Goal: Task Accomplishment & Management: Complete application form

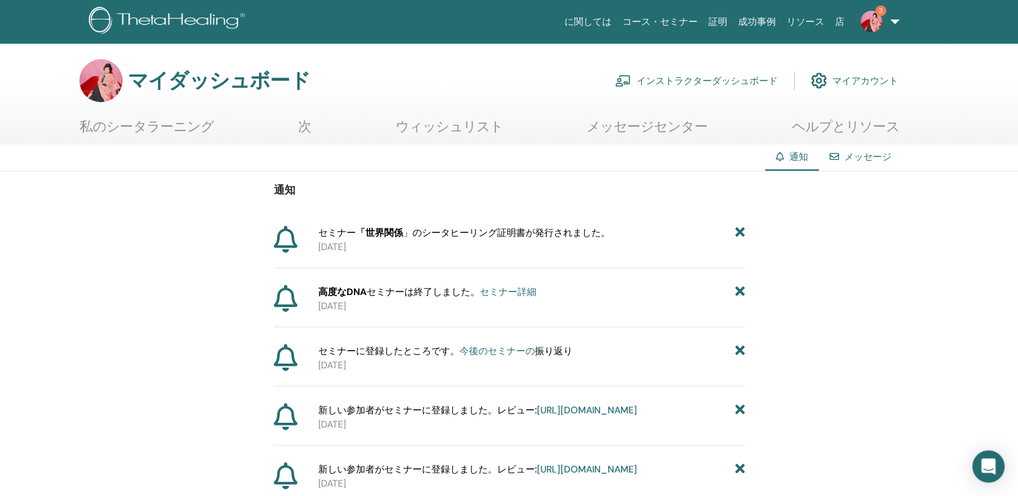
click at [217, 88] on h3 "マイダッシュボード" at bounding box center [219, 81] width 182 height 24
click at [671, 82] on font "インストラクターダッシュボード" at bounding box center [706, 81] width 141 height 12
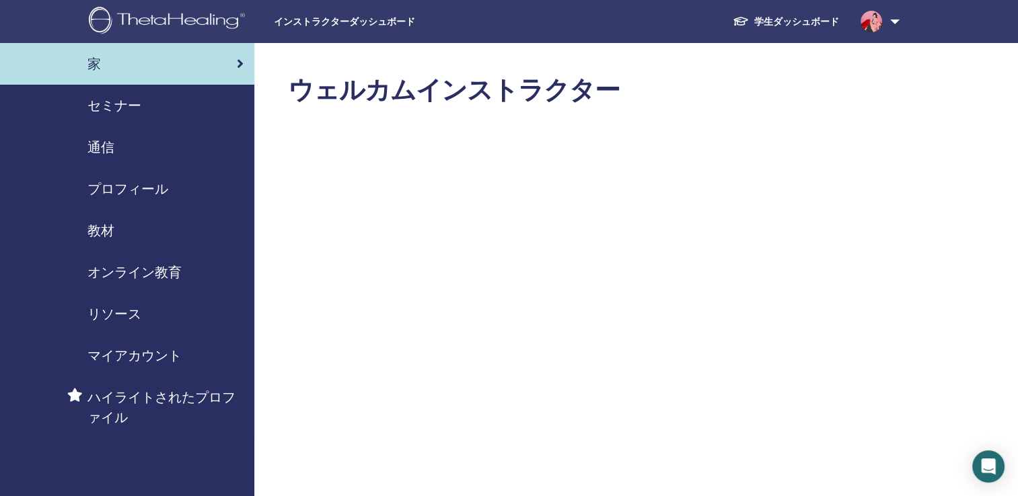
click at [137, 105] on span "セミナー" at bounding box center [114, 106] width 54 height 20
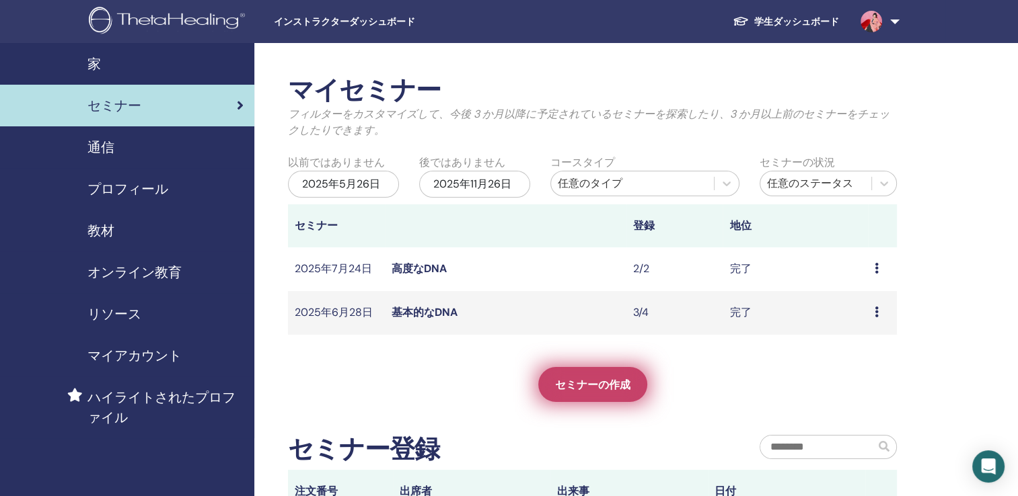
click at [587, 385] on span "セミナーの作成" at bounding box center [592, 385] width 75 height 14
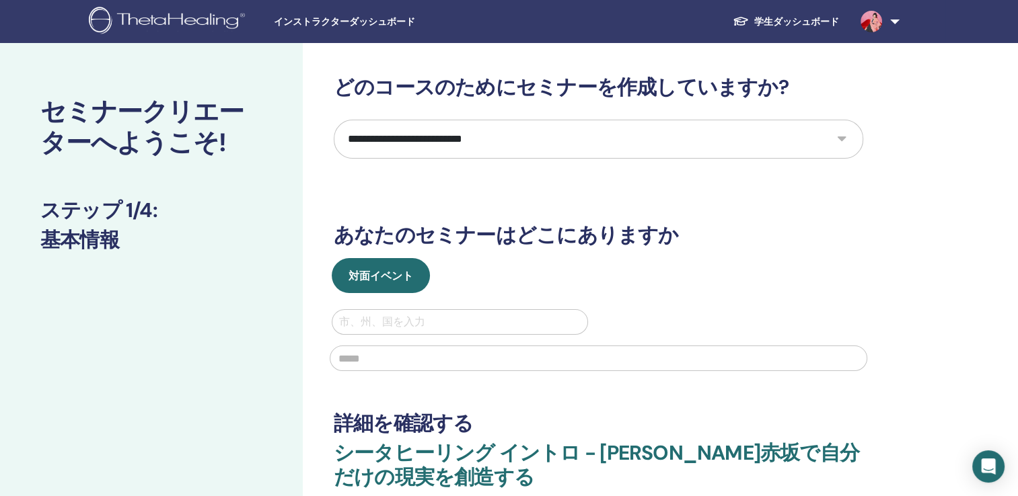
click at [842, 141] on select "**********" at bounding box center [598, 139] width 529 height 39
select select "**"
click at [334, 120] on select "**********" at bounding box center [598, 139] width 529 height 39
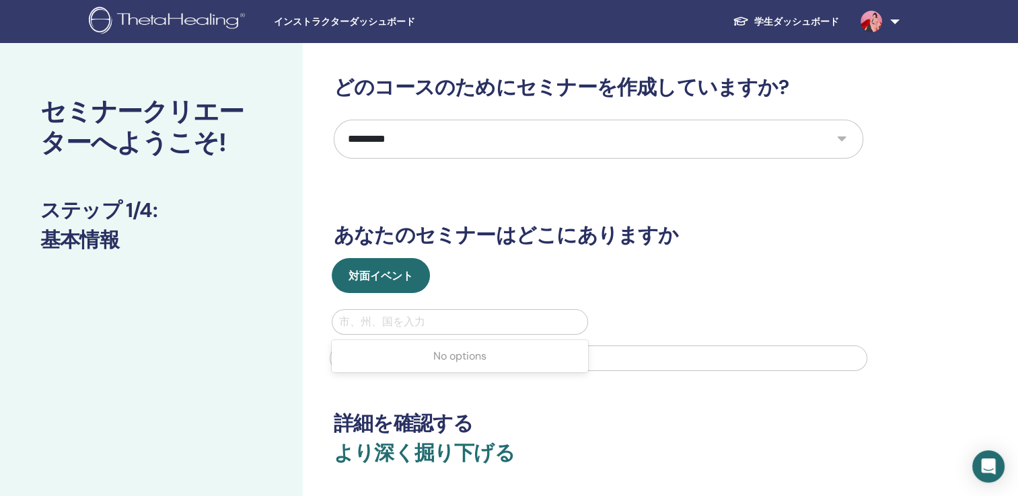
click at [430, 320] on div at bounding box center [459, 322] width 241 height 19
click at [621, 265] on div "対面イベント" at bounding box center [597, 275] width 549 height 35
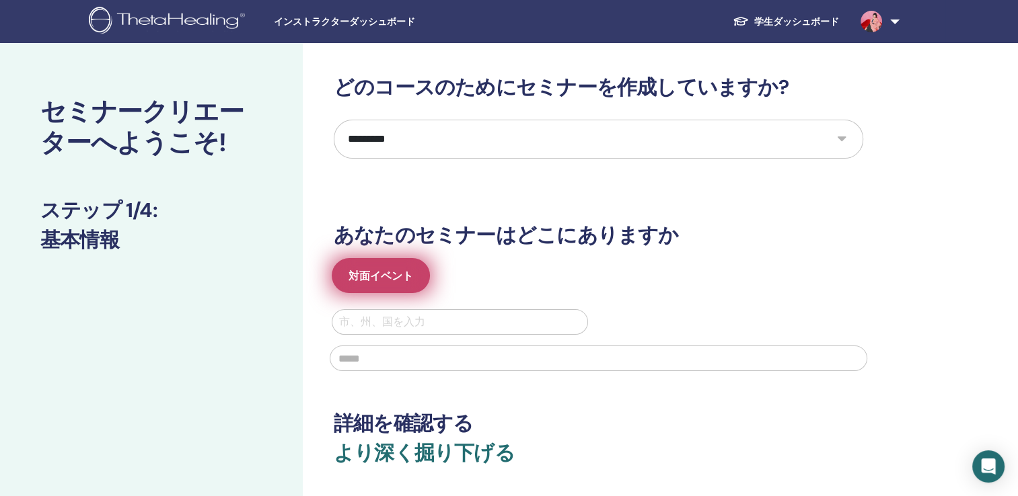
click at [407, 278] on span "対面イベント" at bounding box center [380, 276] width 65 height 14
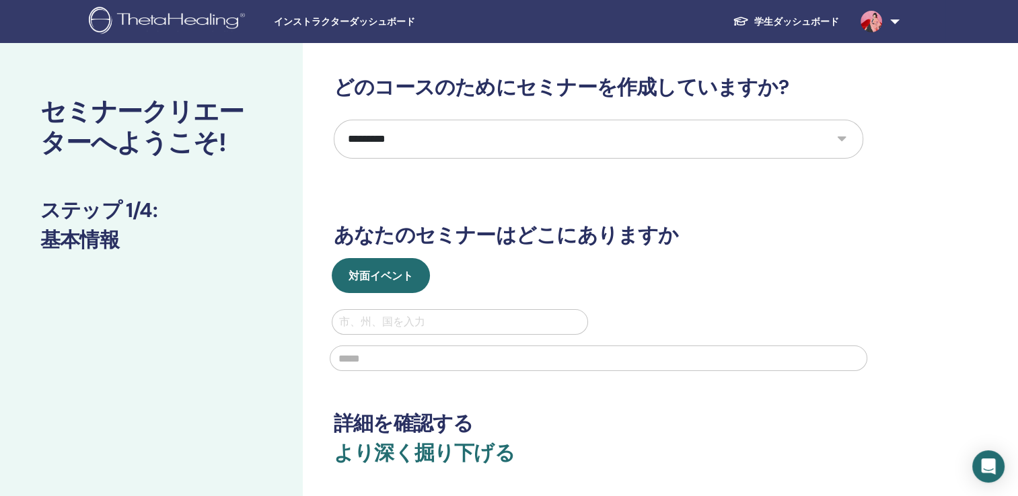
click at [422, 316] on div at bounding box center [459, 322] width 241 height 19
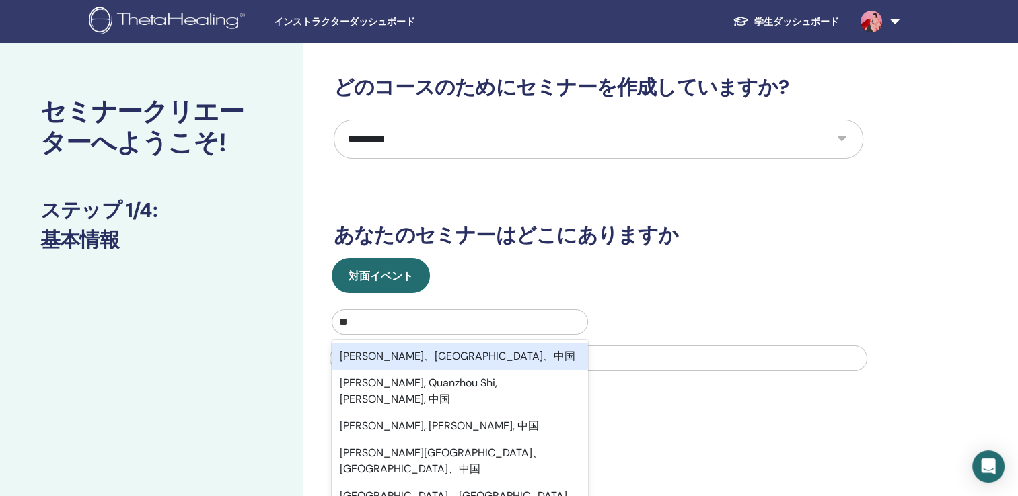
type input "*"
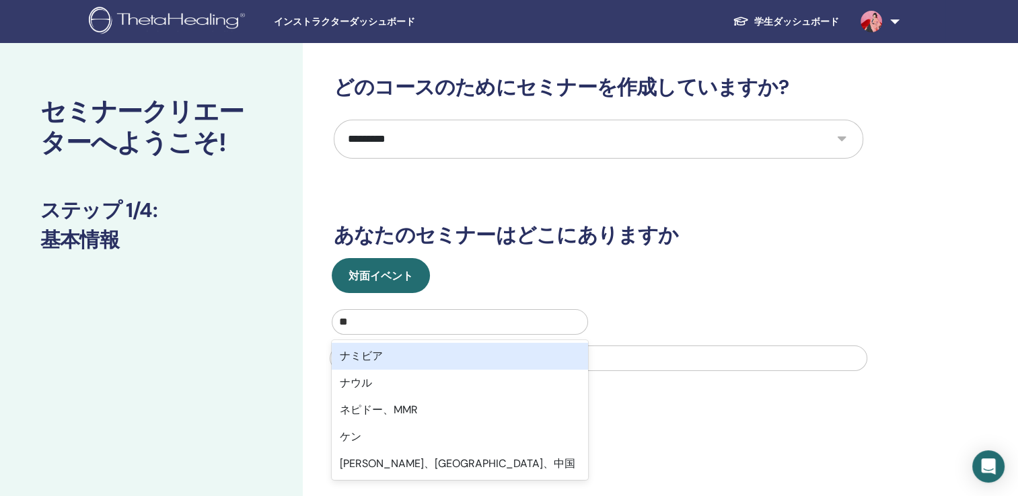
type input "*"
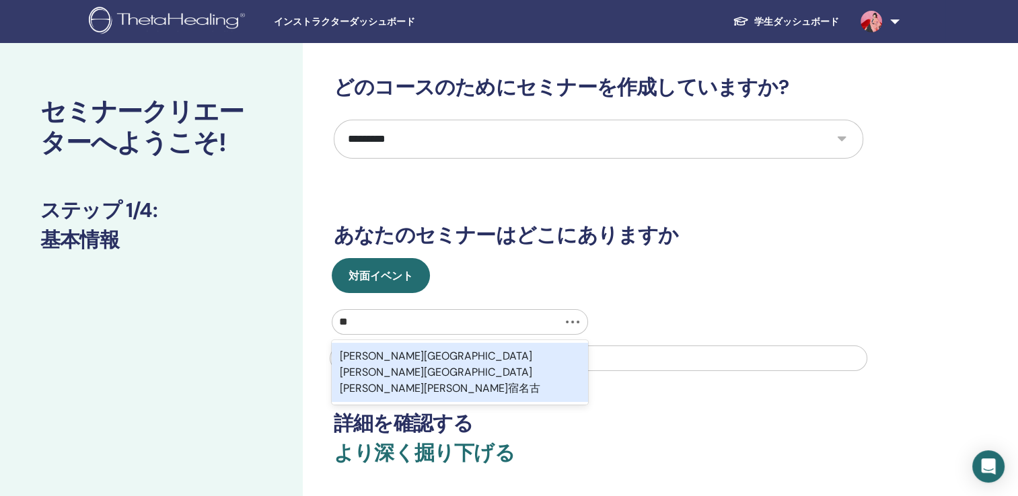
type input "*"
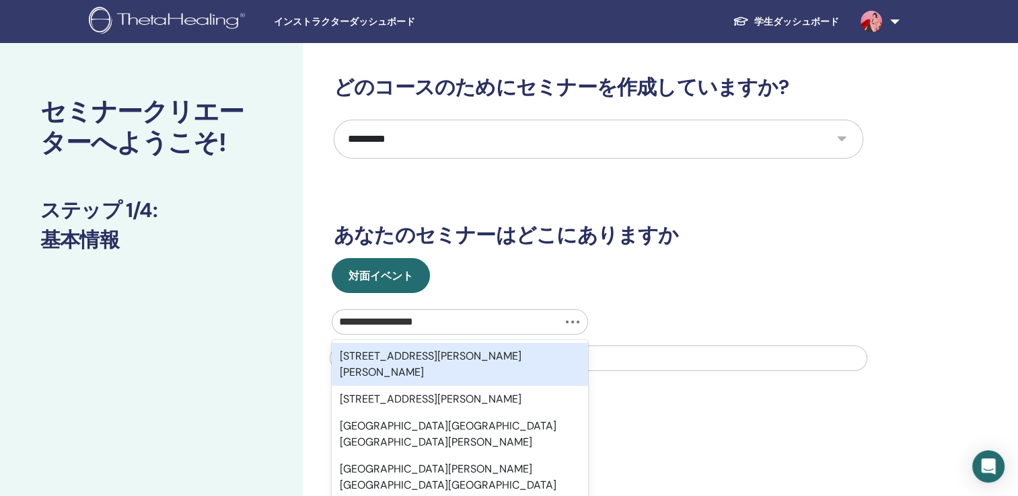
type input "**********"
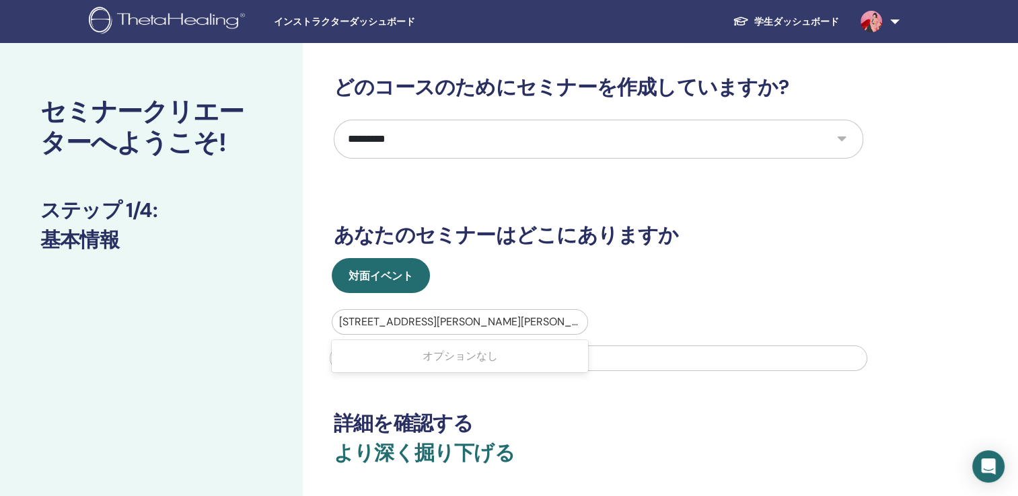
click at [510, 319] on div at bounding box center [459, 322] width 241 height 19
click at [512, 320] on div at bounding box center [459, 322] width 241 height 19
click at [478, 339] on div at bounding box center [598, 357] width 554 height 44
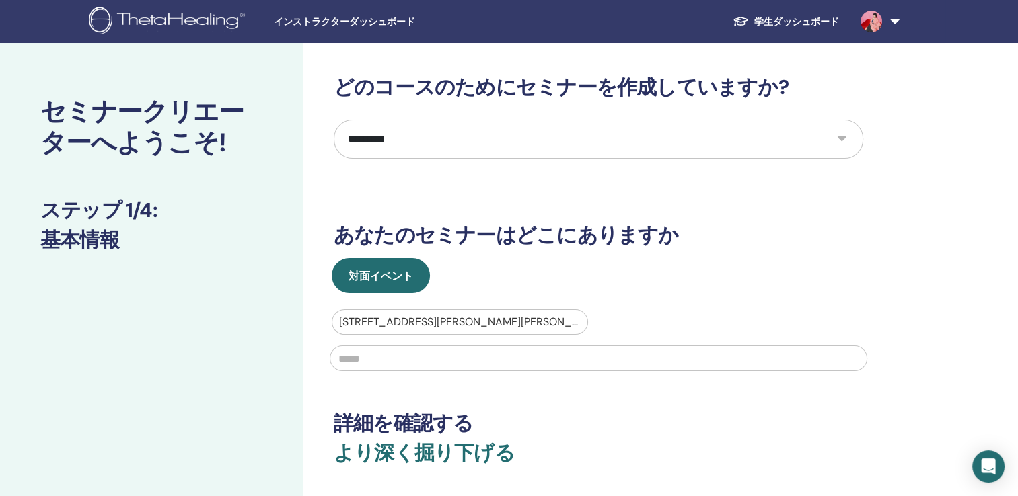
click at [479, 340] on div at bounding box center [598, 357] width 554 height 44
click at [498, 317] on div at bounding box center [459, 322] width 241 height 19
click at [476, 321] on div at bounding box center [459, 322] width 241 height 19
click at [357, 332] on div "愛知県名古屋市千種区小松町６-６" at bounding box center [459, 322] width 255 height 24
click at [500, 324] on div at bounding box center [459, 322] width 241 height 19
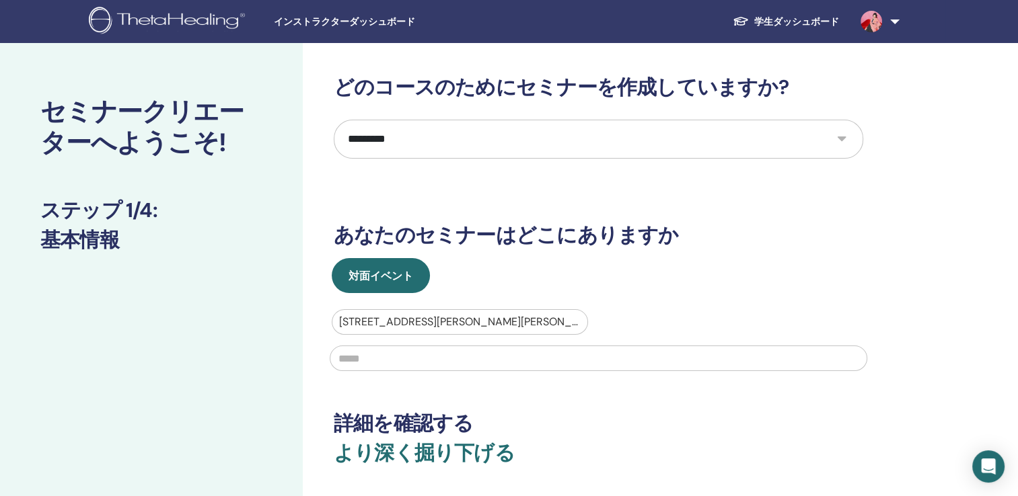
click at [500, 324] on div at bounding box center [459, 322] width 241 height 19
click at [487, 359] on div "オプションなし" at bounding box center [460, 356] width 256 height 27
click at [340, 328] on input "text" at bounding box center [340, 322] width 3 height 16
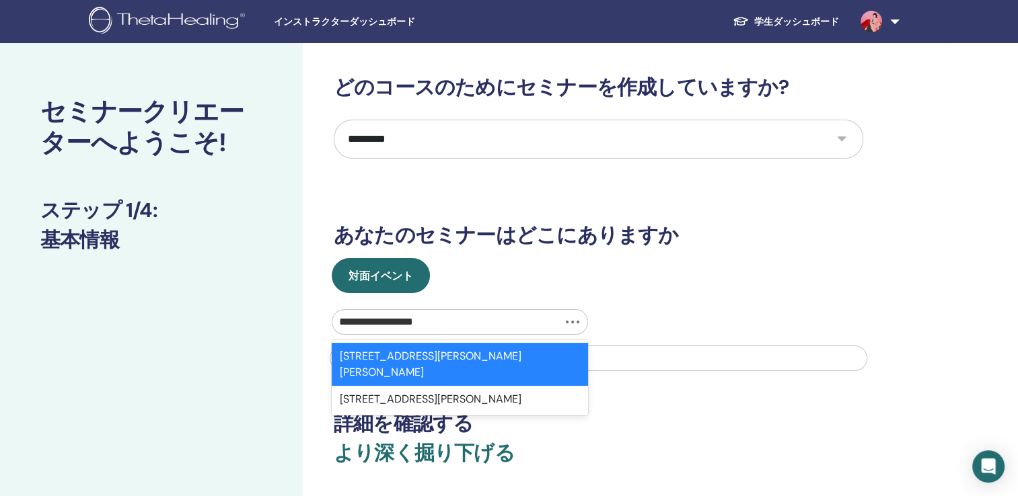
type input "**********"
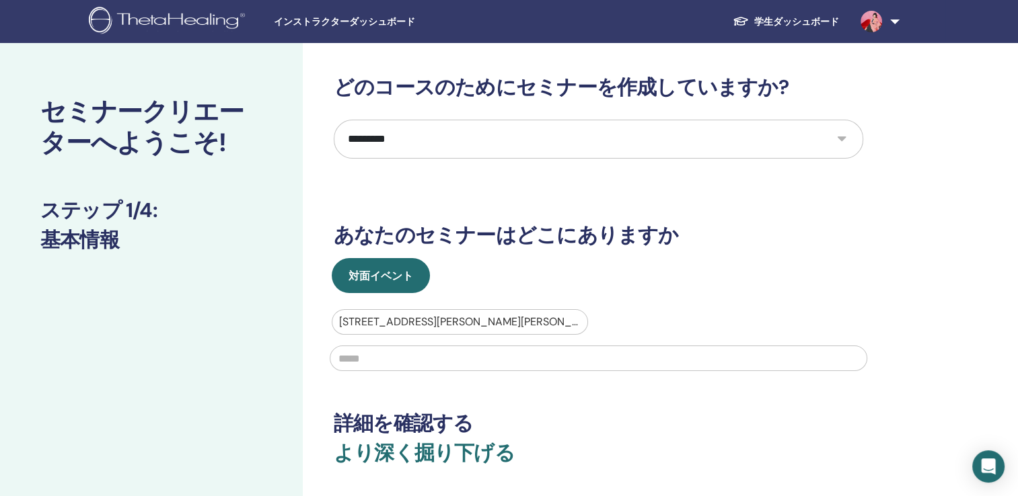
click at [340, 358] on input "text" at bounding box center [598, 359] width 537 height 26
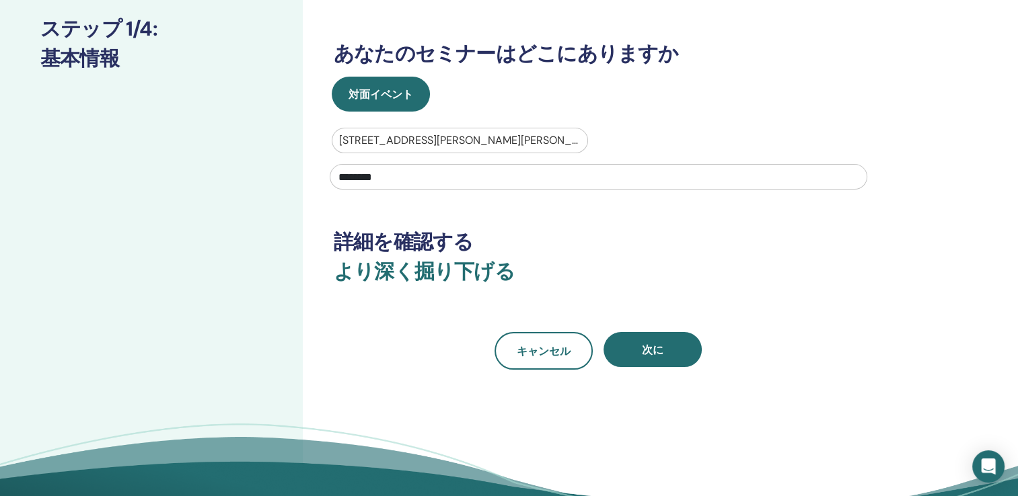
scroll to position [184, 0]
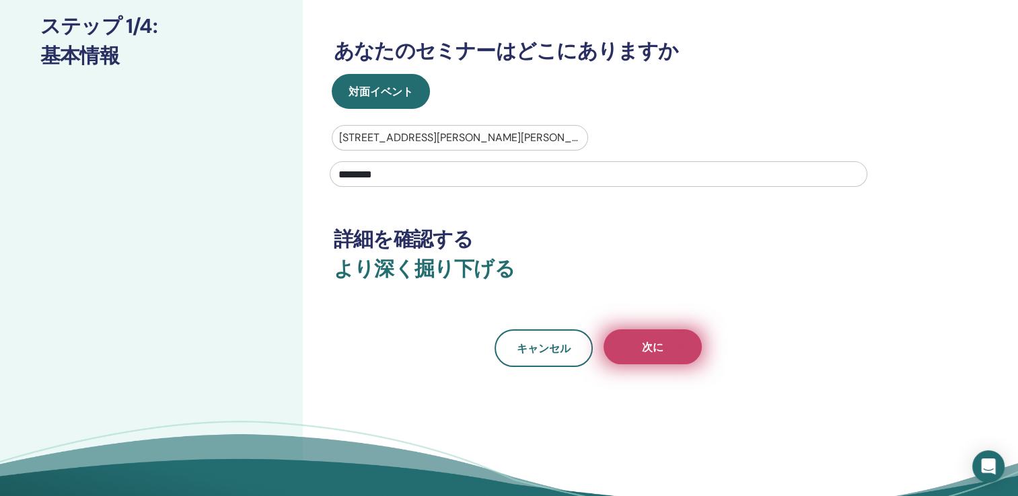
type input "********"
click at [673, 347] on button "次に" at bounding box center [652, 347] width 98 height 35
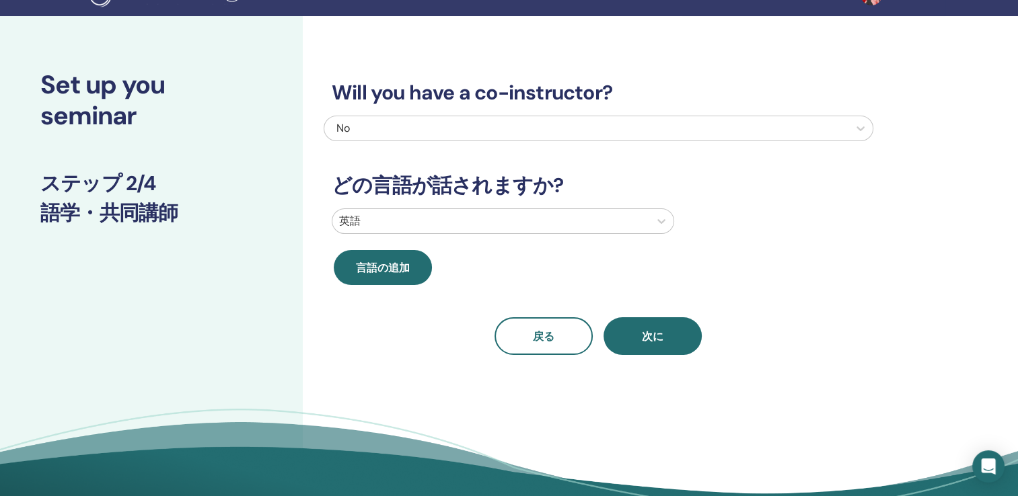
scroll to position [0, 0]
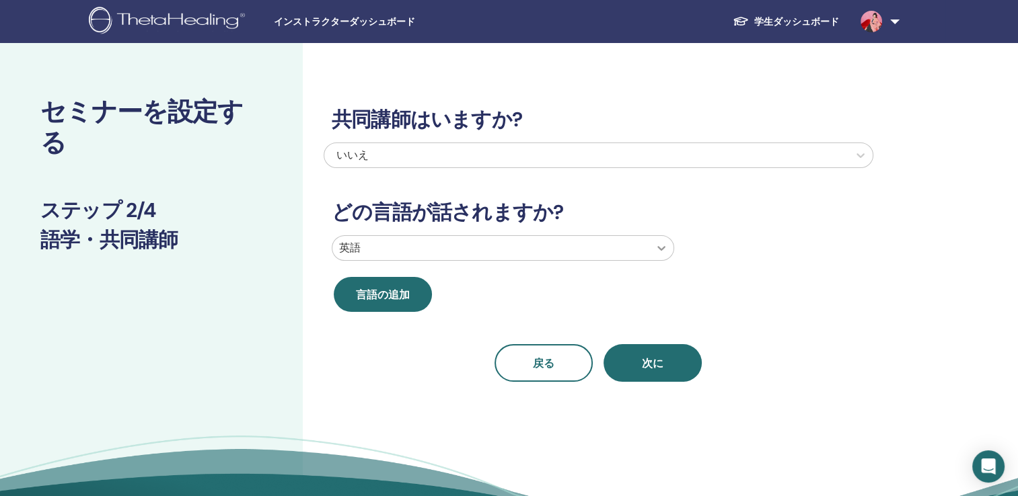
click at [659, 247] on icon at bounding box center [660, 247] width 13 height 13
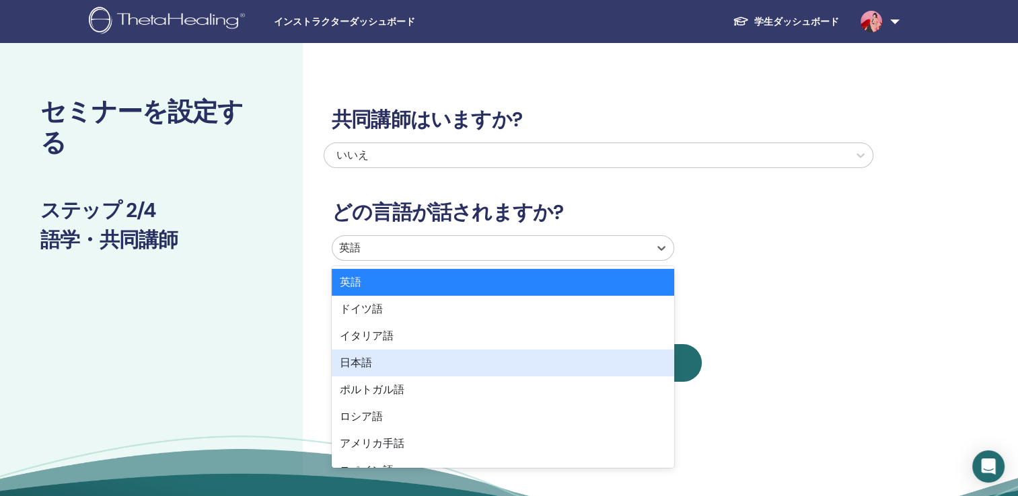
click at [517, 362] on div "日本語" at bounding box center [503, 363] width 342 height 27
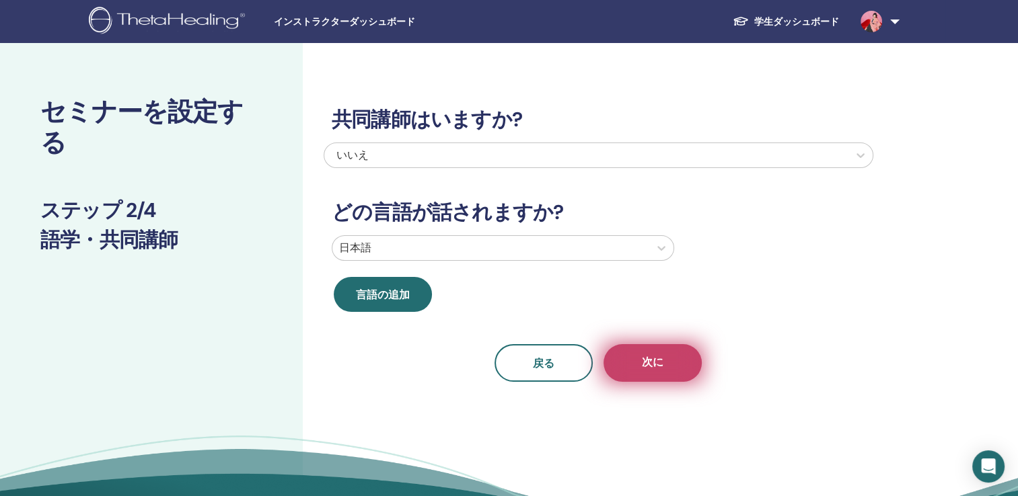
click at [627, 359] on button "次に" at bounding box center [652, 363] width 98 height 38
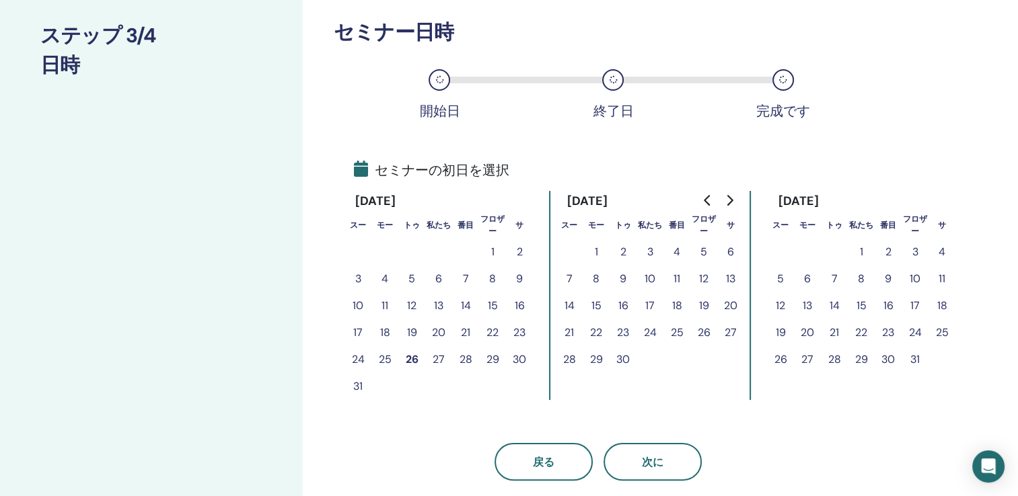
scroll to position [282, 0]
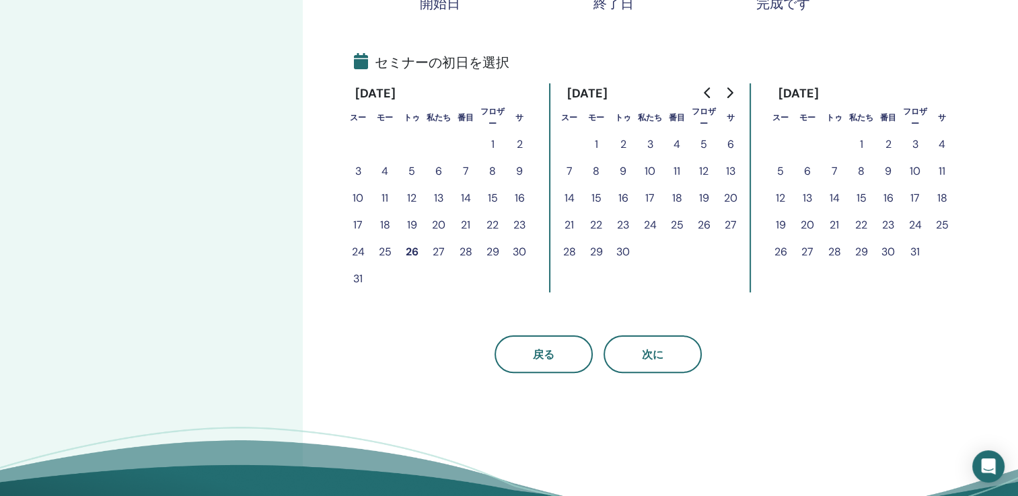
click at [492, 249] on button "29" at bounding box center [492, 252] width 27 height 27
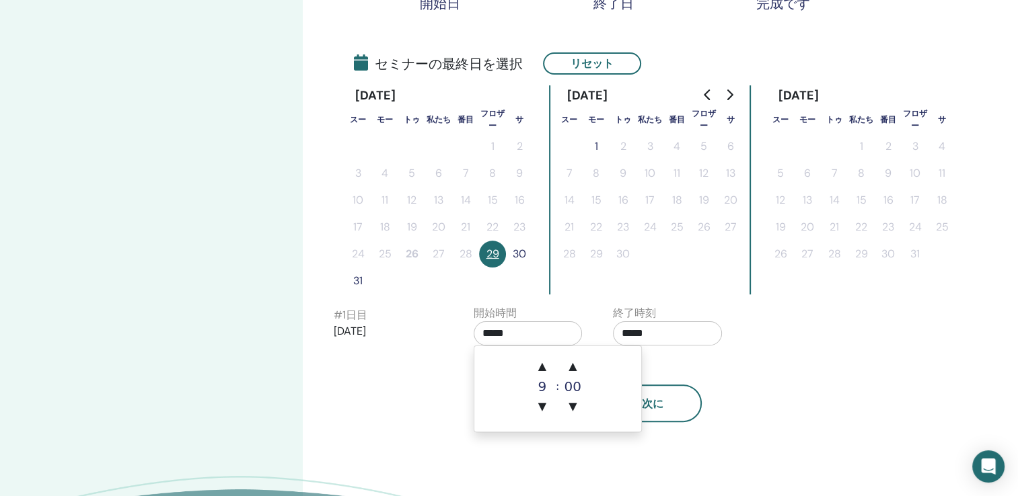
click at [532, 333] on input "*****" at bounding box center [527, 333] width 109 height 24
click at [572, 367] on span "▲" at bounding box center [572, 366] width 27 height 27
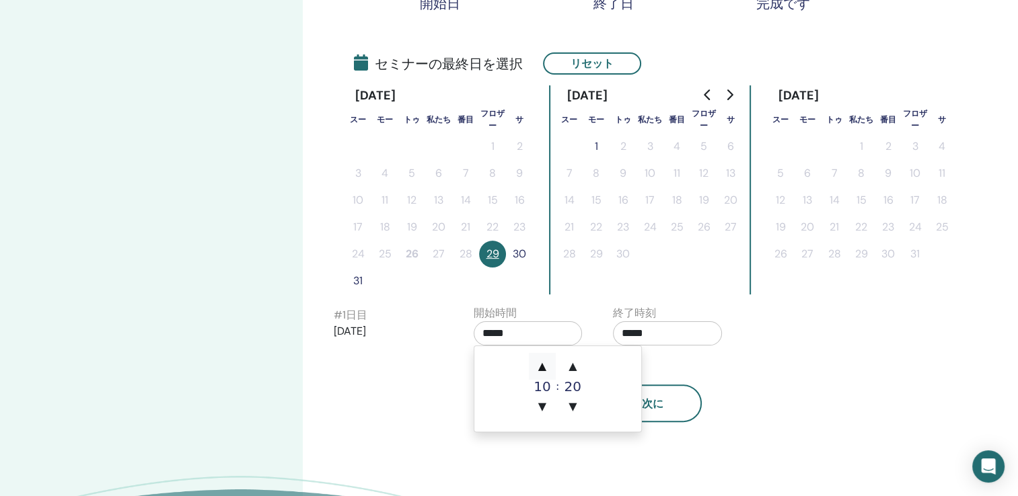
click at [543, 363] on span "▲" at bounding box center [542, 366] width 27 height 27
click at [568, 402] on span "▼" at bounding box center [572, 406] width 27 height 27
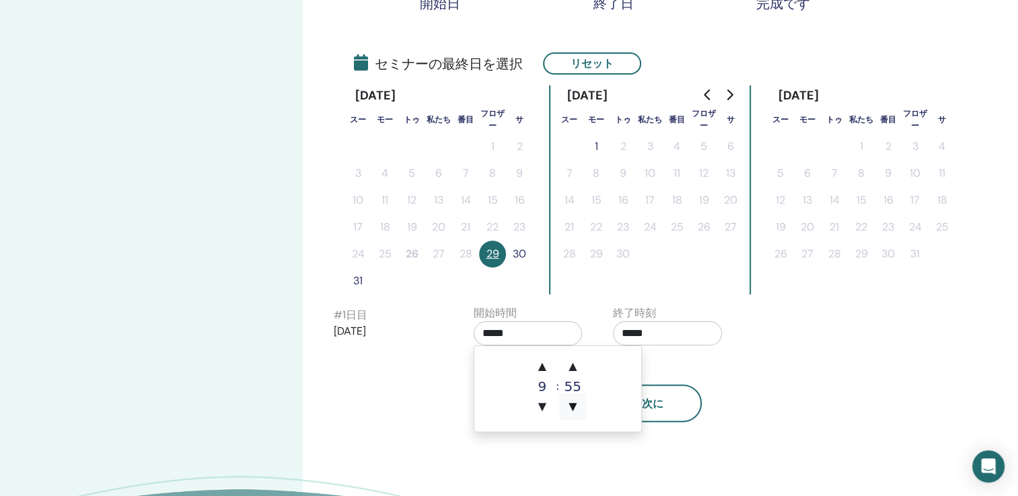
click at [568, 402] on span "▼" at bounding box center [572, 406] width 27 height 27
click at [570, 370] on span "▲" at bounding box center [572, 366] width 27 height 27
type input "*****"
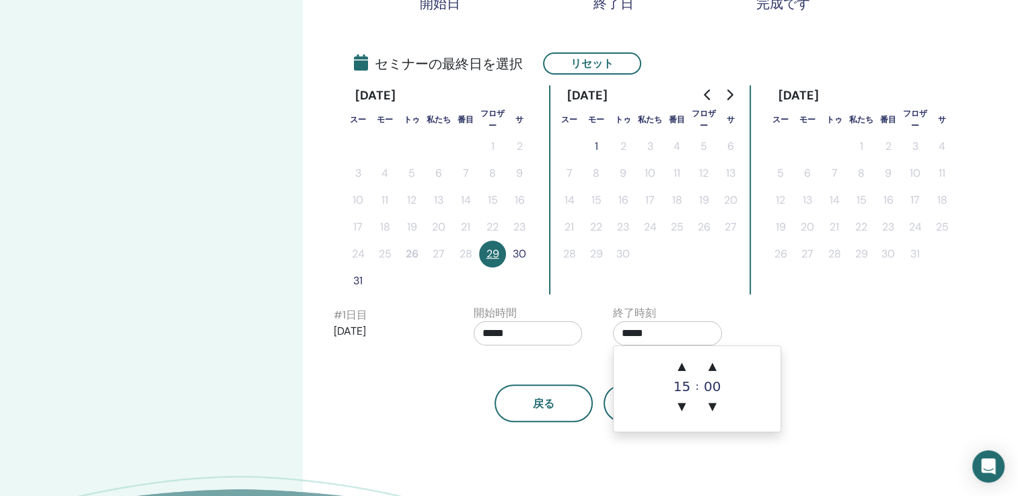
click at [672, 335] on input "*****" at bounding box center [667, 333] width 109 height 24
click at [682, 365] on span "▲" at bounding box center [681, 366] width 27 height 27
type input "*****"
click at [656, 448] on div "時間帯 時間帯 (GMT-8)米国/アラスカ セミナー日時 開始日 終了日 完成です セミナーの最終日を選択 リセット 2025年8月 スー モー トゥ 私た…" at bounding box center [642, 186] width 679 height 850
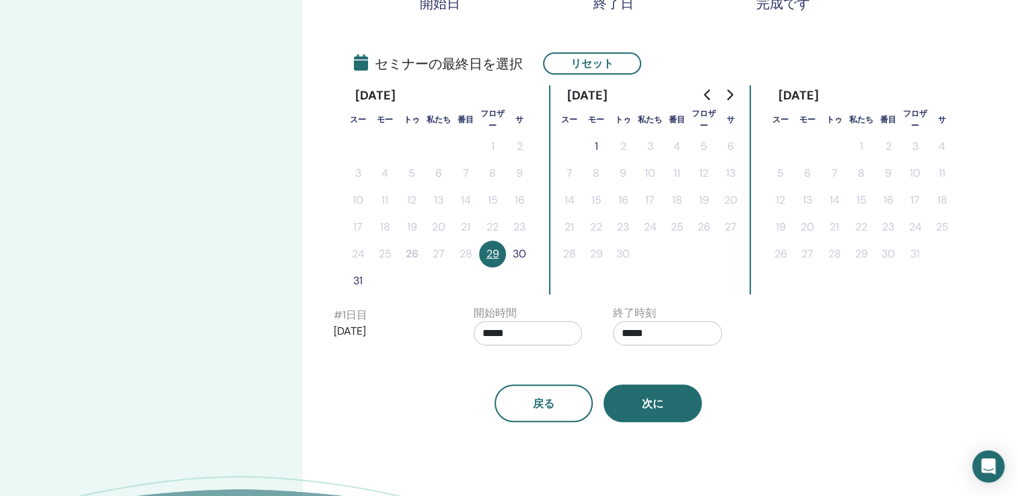
click at [654, 403] on span "次に" at bounding box center [653, 404] width 22 height 14
click at [522, 255] on button "30" at bounding box center [519, 254] width 27 height 27
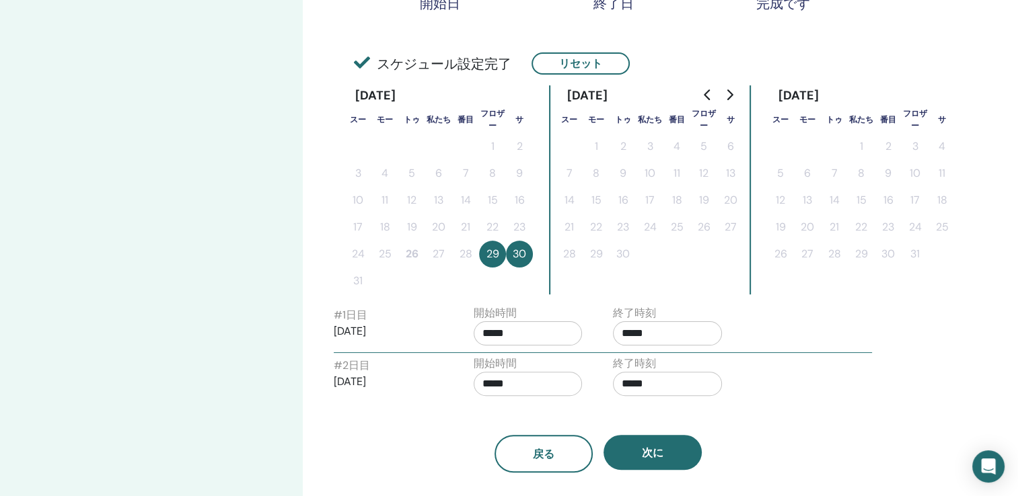
click at [527, 384] on input "*****" at bounding box center [527, 384] width 109 height 24
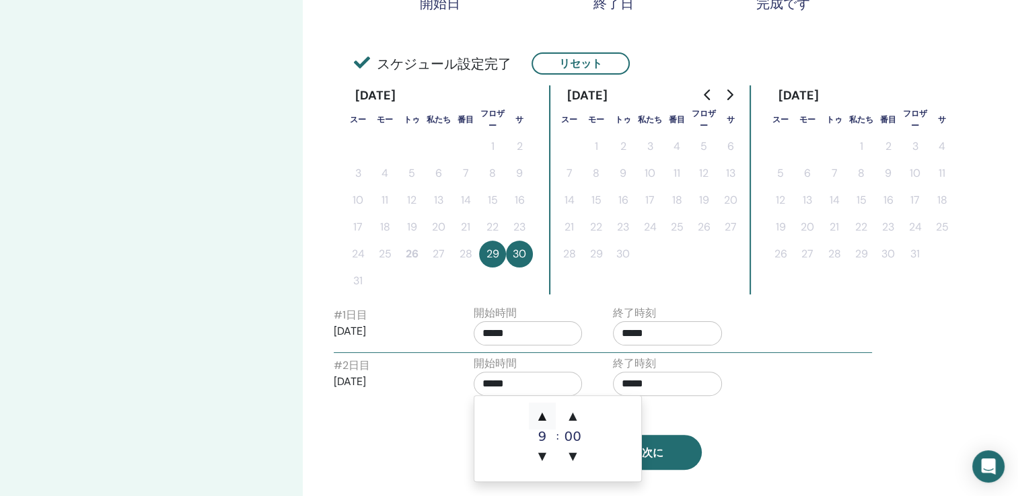
click at [539, 418] on span "▲" at bounding box center [542, 416] width 27 height 27
type input "*****"
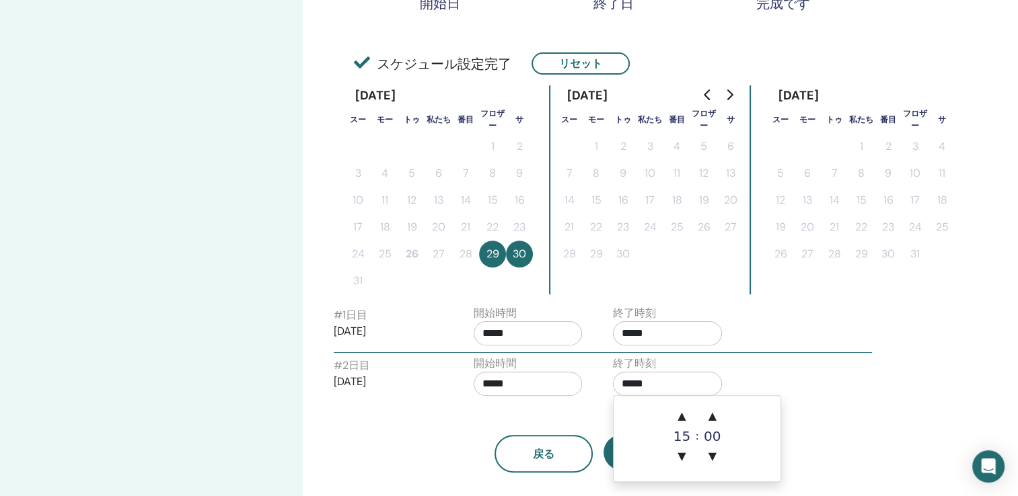
click at [669, 381] on input "*****" at bounding box center [667, 384] width 109 height 24
click at [683, 413] on span "▲" at bounding box center [681, 416] width 27 height 27
type input "*****"
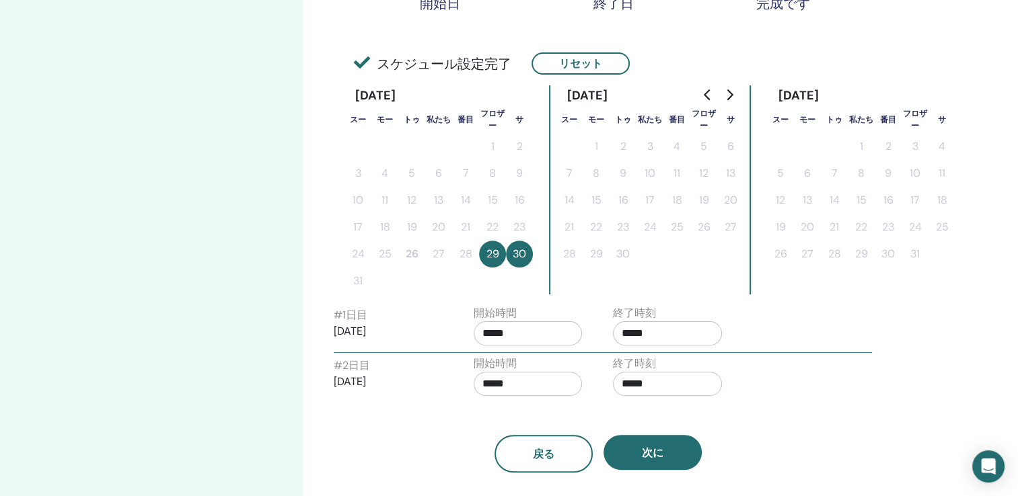
click at [568, 403] on div "戻る 次に" at bounding box center [597, 438] width 549 height 70
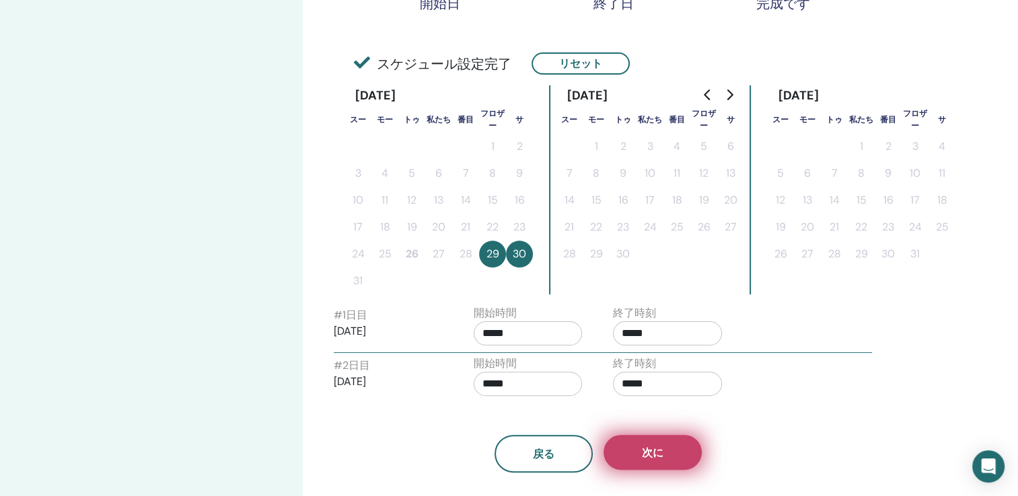
click at [638, 463] on button "次に" at bounding box center [652, 452] width 98 height 35
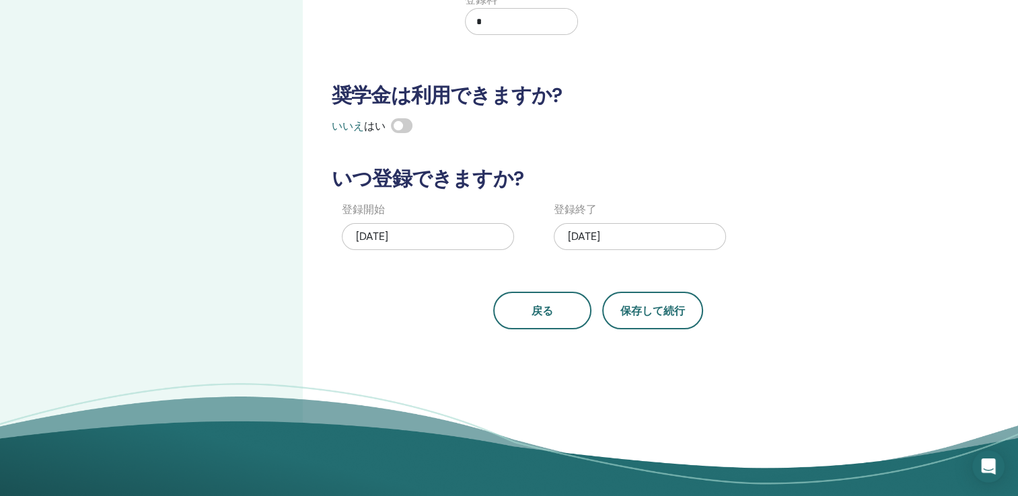
click at [422, 238] on div "08/26/2025" at bounding box center [428, 236] width 172 height 27
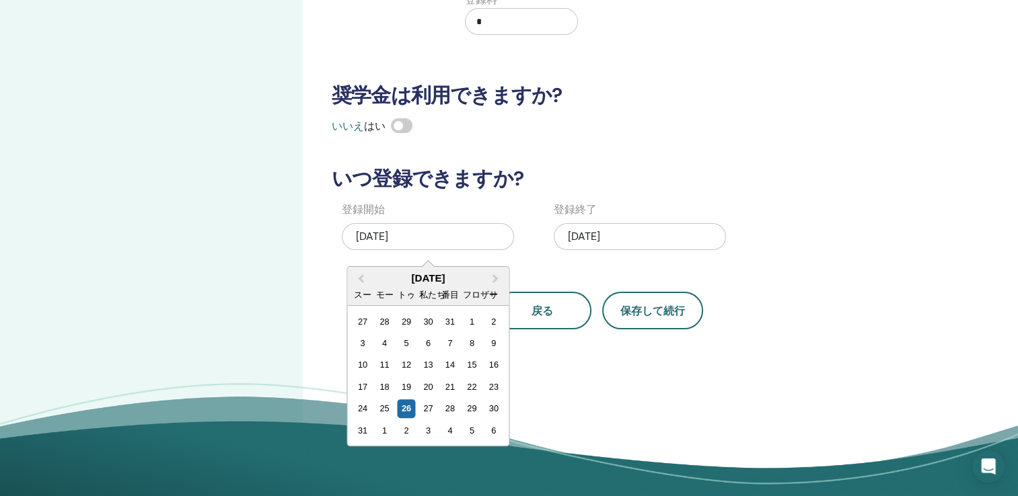
click at [524, 262] on div "How many people can attend? Number of Seats * How much will the Price be? Curre…" at bounding box center [597, 61] width 549 height 537
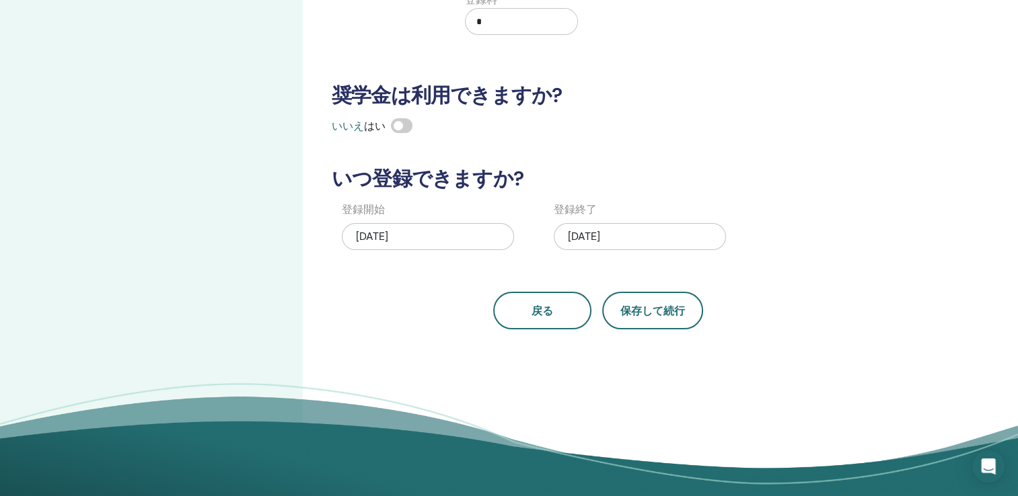
click at [648, 229] on div "08/30/2025" at bounding box center [640, 236] width 172 height 27
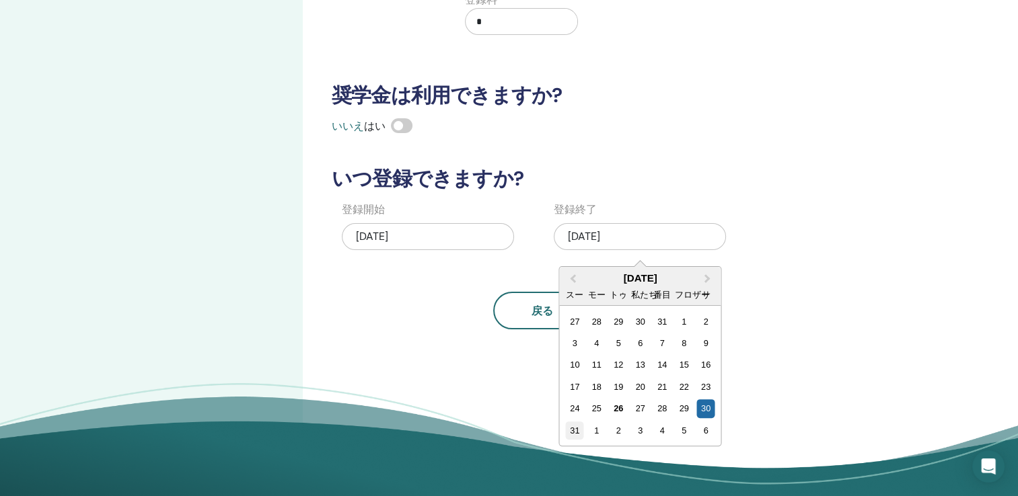
click at [576, 431] on div "31" at bounding box center [575, 431] width 18 height 18
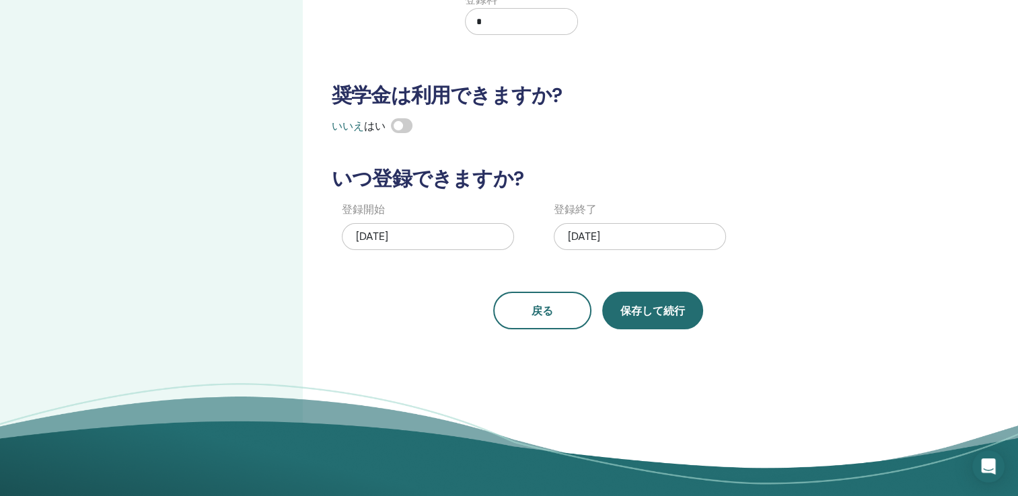
click at [652, 319] on button "保存して続行" at bounding box center [652, 311] width 101 height 38
click at [663, 308] on span "保存して続行" at bounding box center [652, 311] width 65 height 14
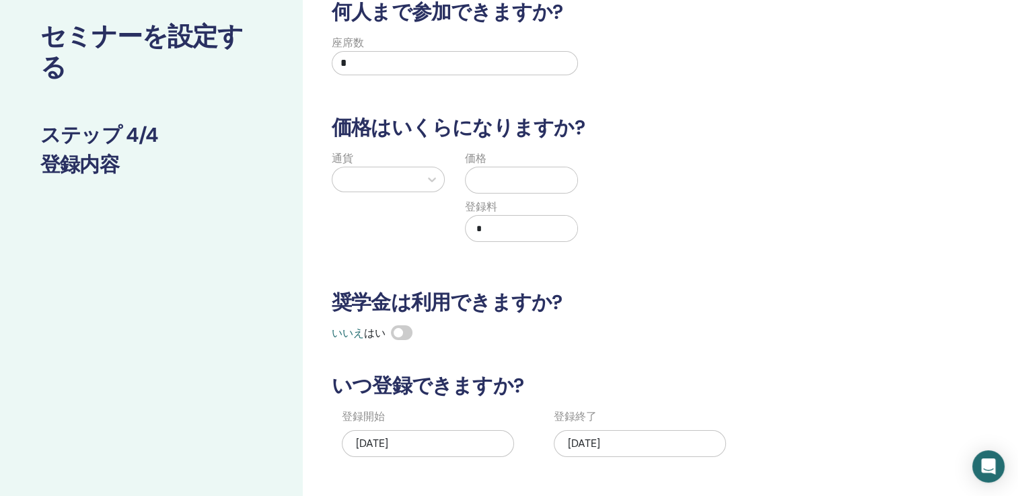
scroll to position [5, 0]
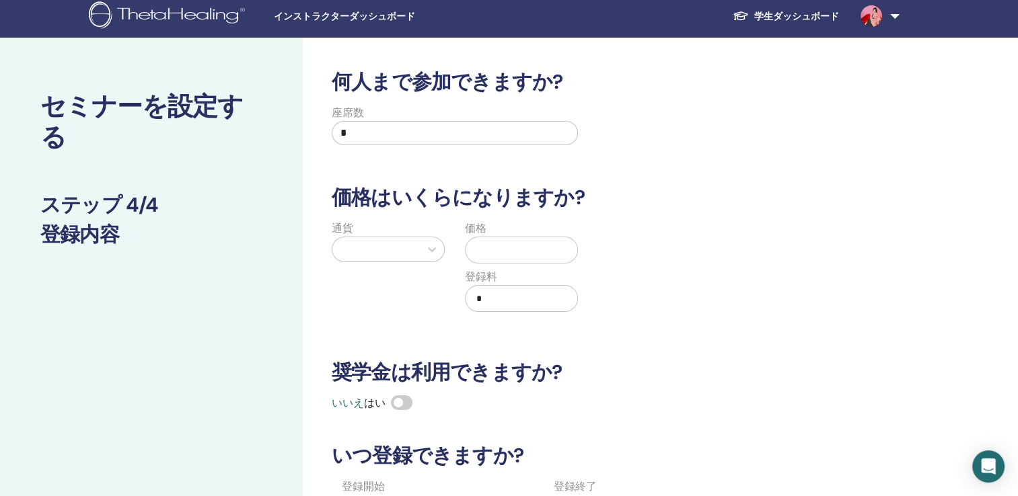
click at [435, 141] on input "*" at bounding box center [455, 133] width 246 height 24
type input "*"
click at [498, 237] on input "text" at bounding box center [524, 250] width 106 height 26
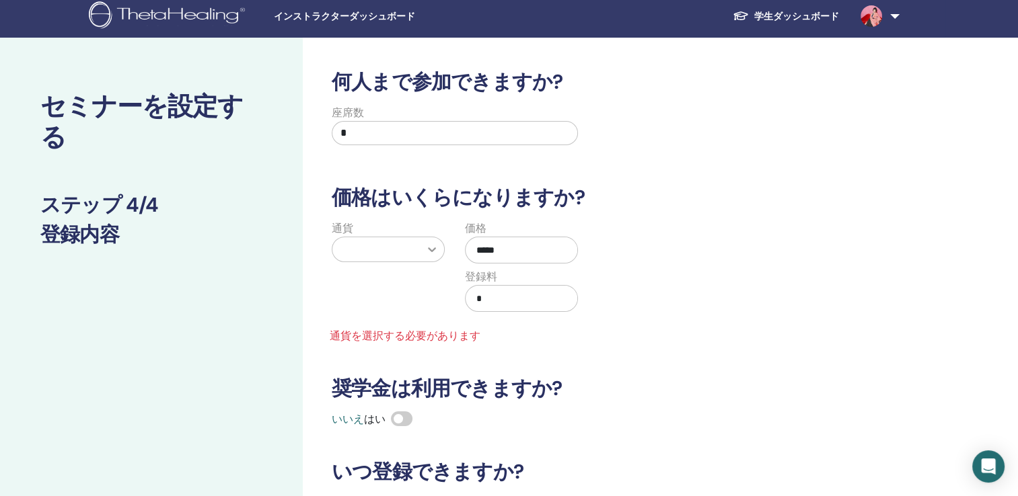
type input "*****"
click at [430, 256] on div at bounding box center [432, 249] width 24 height 24
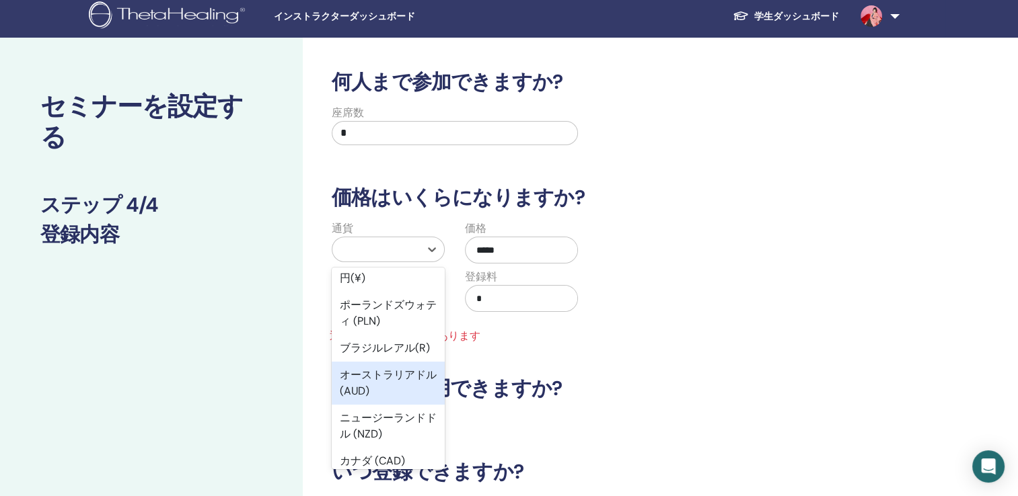
scroll to position [222, 0]
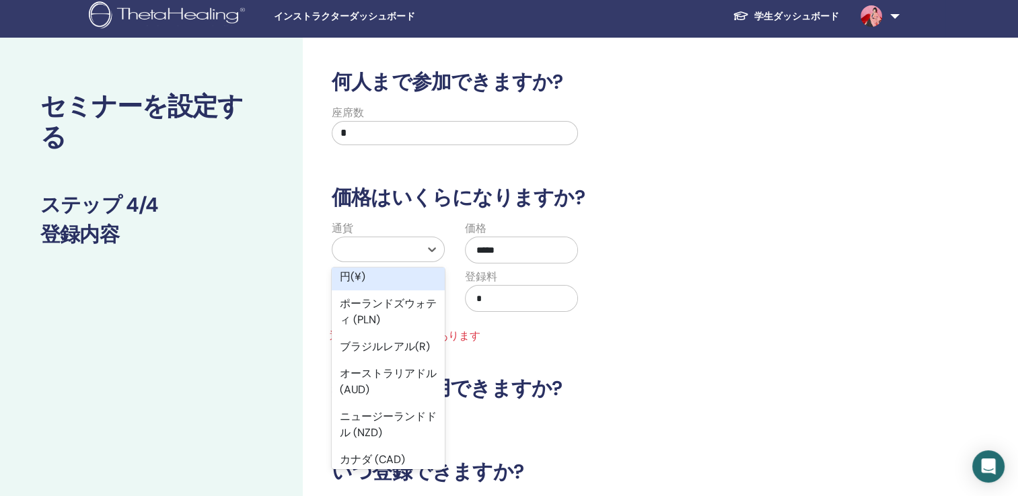
click at [379, 273] on div "円(¥)" at bounding box center [388, 277] width 113 height 27
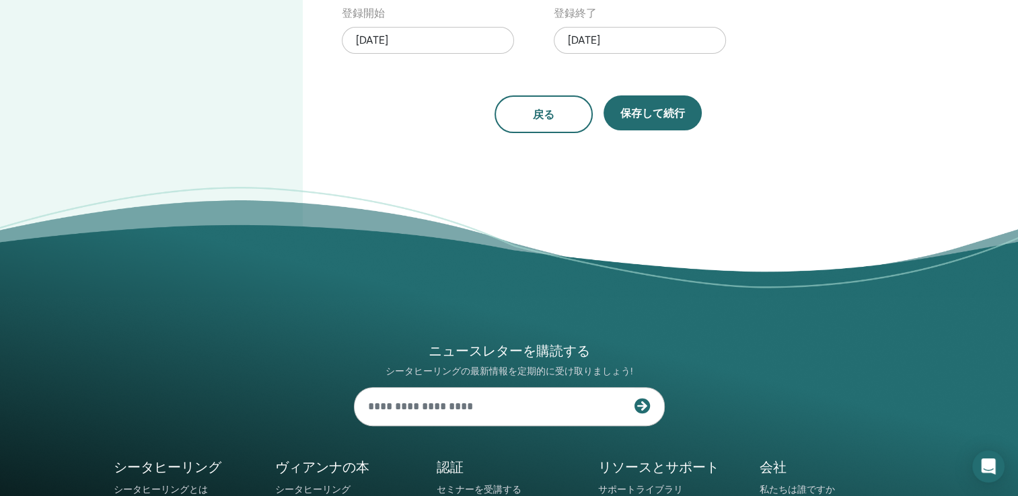
scroll to position [480, 0]
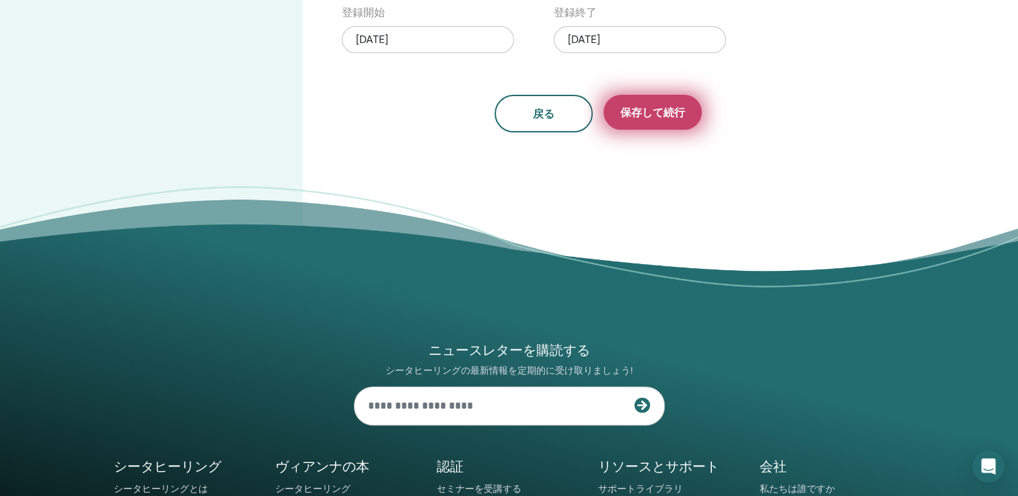
click at [671, 128] on button "保存して続行" at bounding box center [652, 112] width 98 height 35
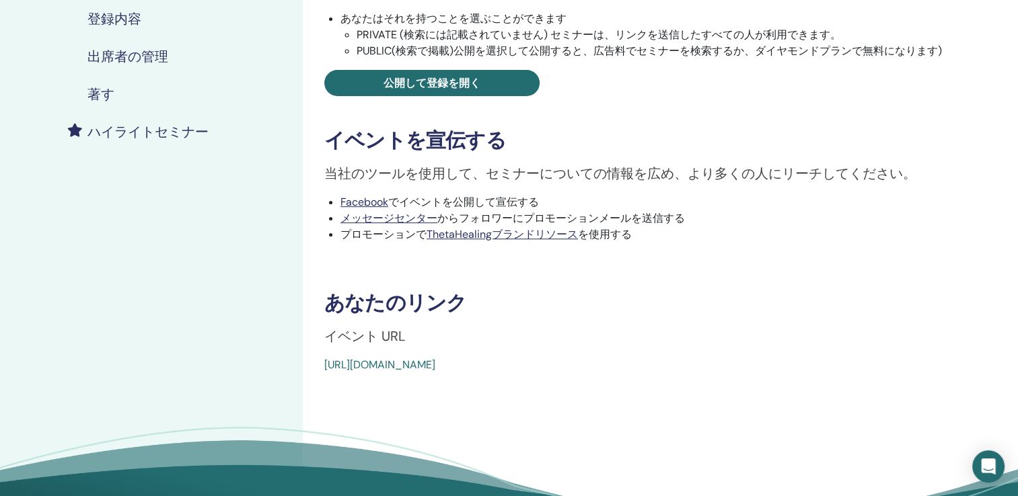
scroll to position [274, 0]
drag, startPoint x: 632, startPoint y: 361, endPoint x: 320, endPoint y: 363, distance: 311.4
click at [320, 363] on div "より深く掘り下げる イベントタイプ 対面 イベント状況 未公開 登録 0/2 セミナーを公開する 学生が登録するには、セミナーを公開する必要があります。 あな…" at bounding box center [642, 87] width 662 height 571
copy link "[URL][DOMAIN_NAME]"
click at [384, 418] on div "より深く掘り下げる イベントタイプ 対面 イベント状況 未公開 登録 0/2 セミナーを公開する 学生が登録するには、セミナーを公開する必要があります。 あな…" at bounding box center [642, 165] width 679 height 792
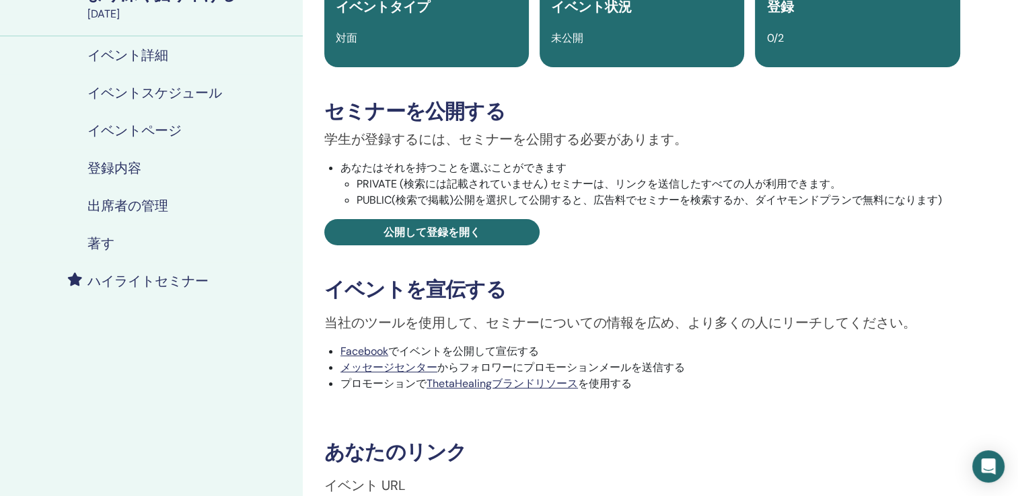
scroll to position [123, 0]
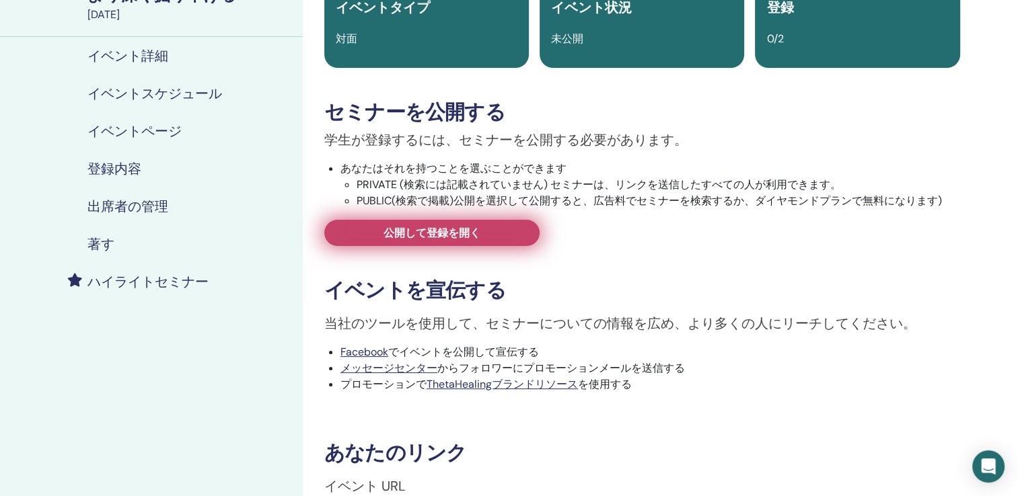
click at [447, 226] on span "公開して登録を開く" at bounding box center [431, 233] width 97 height 14
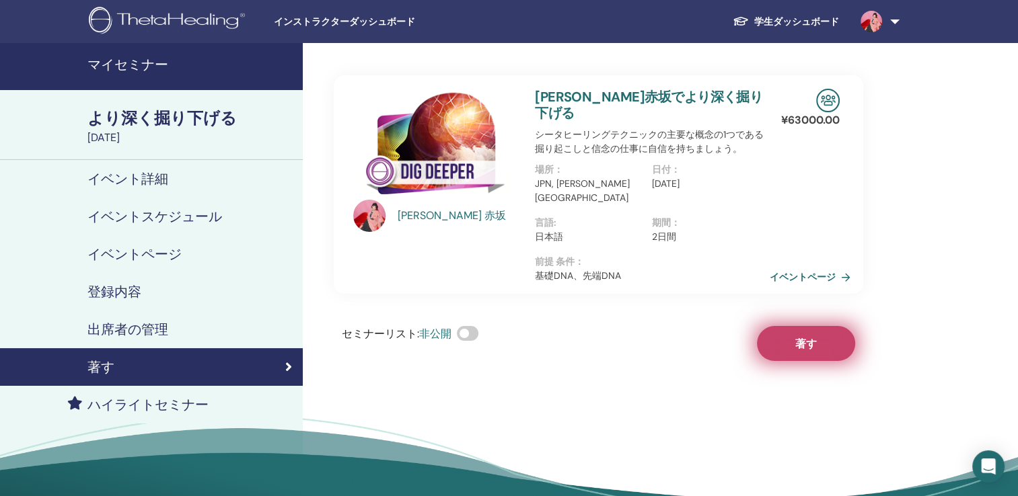
click at [772, 326] on button "著す" at bounding box center [806, 343] width 98 height 35
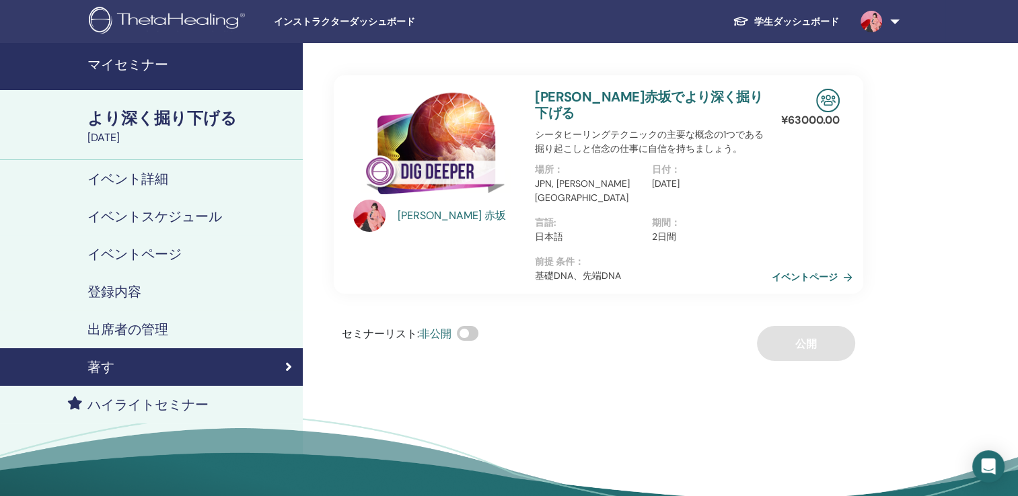
click at [807, 267] on link "イベントページ" at bounding box center [814, 277] width 86 height 20
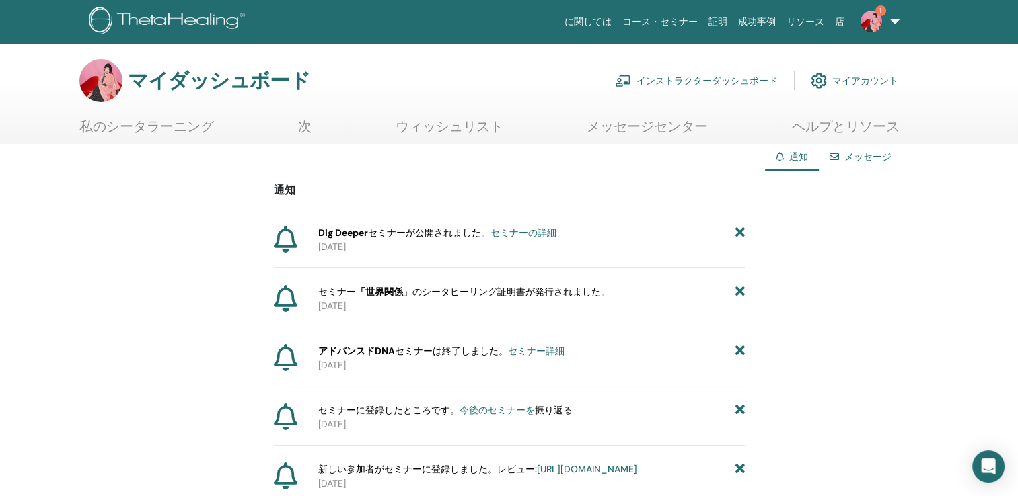
click at [445, 235] on font "Dig Deeper セミナーが公開されました。 セミナーの詳細" at bounding box center [437, 233] width 238 height 12
click at [880, 21] on img at bounding box center [871, 22] width 22 height 22
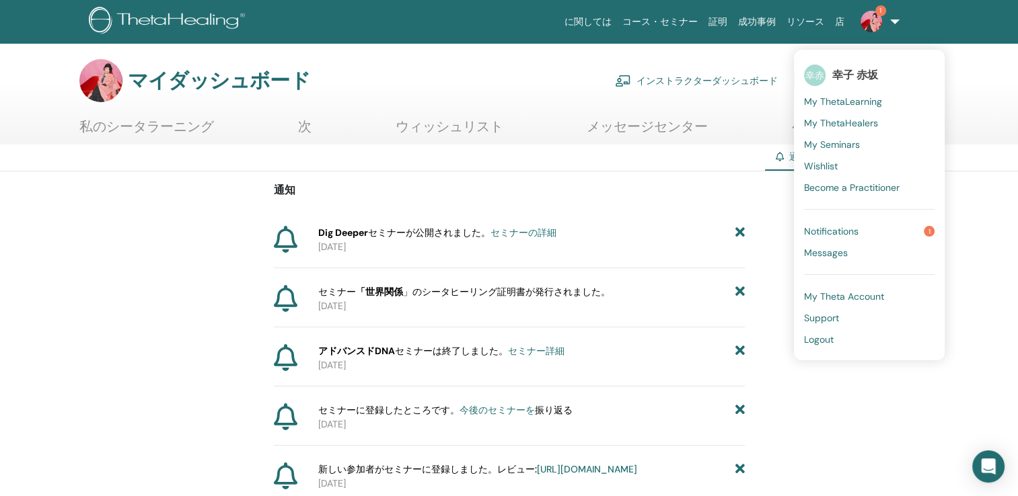
click at [847, 232] on span "Notifications" at bounding box center [831, 231] width 54 height 12
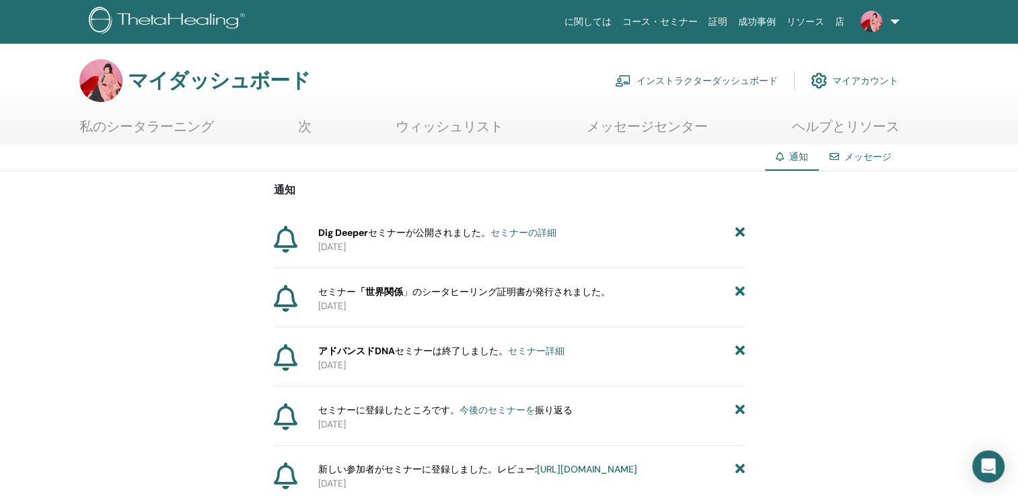
click at [153, 122] on link "私のシータラーニング" at bounding box center [146, 131] width 135 height 26
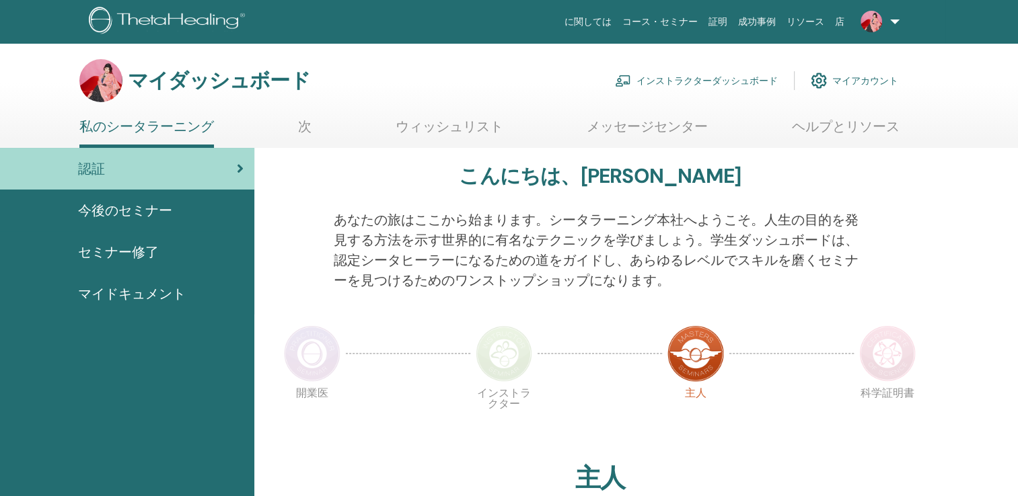
click at [150, 206] on span "今後のセミナー" at bounding box center [125, 210] width 94 height 20
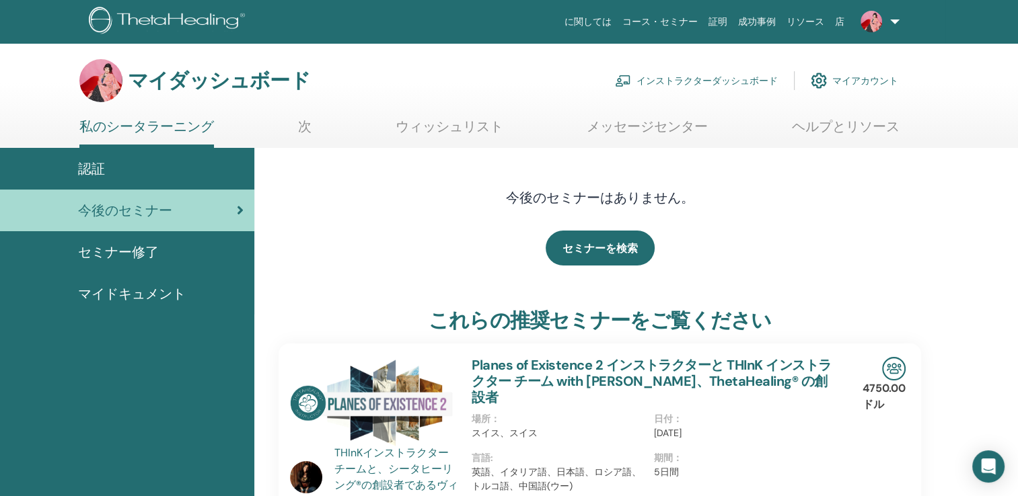
click at [441, 122] on link "ウィッシュリスト" at bounding box center [449, 131] width 108 height 26
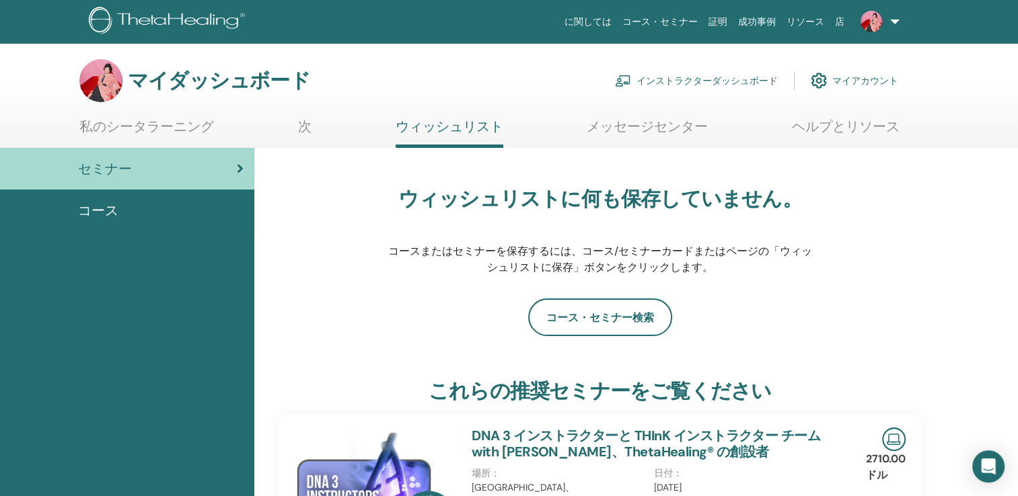
click at [664, 81] on font "インストラクターダッシュボード" at bounding box center [706, 81] width 141 height 12
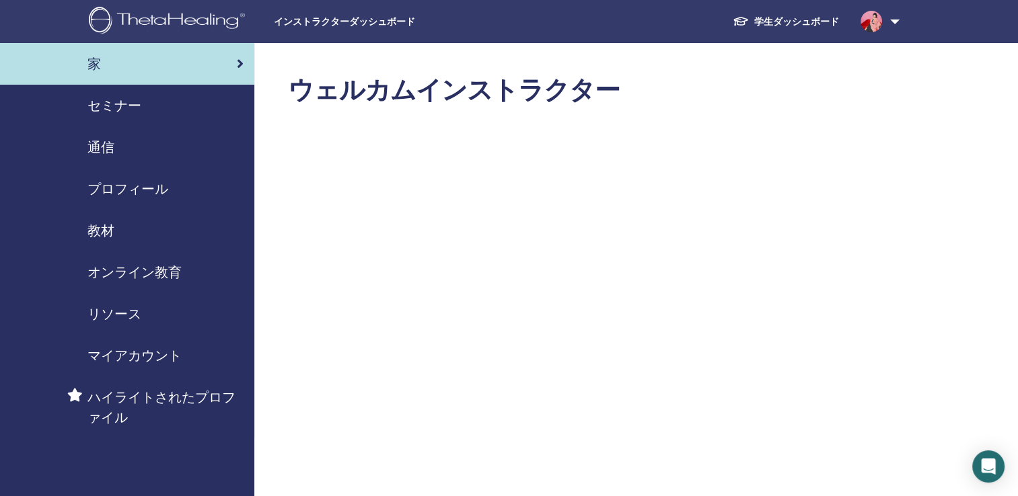
click at [131, 104] on span "セミナー" at bounding box center [114, 106] width 54 height 20
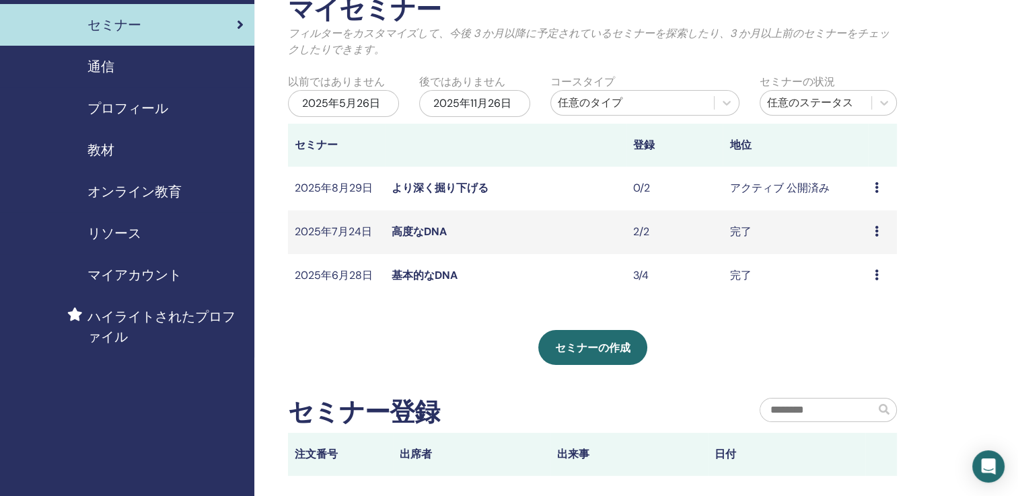
scroll to position [83, 0]
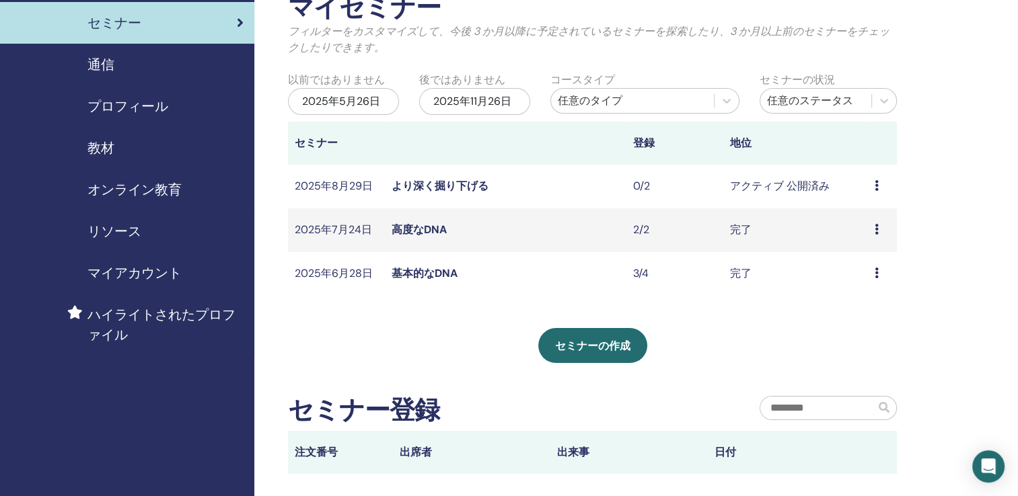
click at [876, 188] on icon at bounding box center [876, 185] width 4 height 11
click at [873, 196] on link "Preview" at bounding box center [860, 199] width 38 height 14
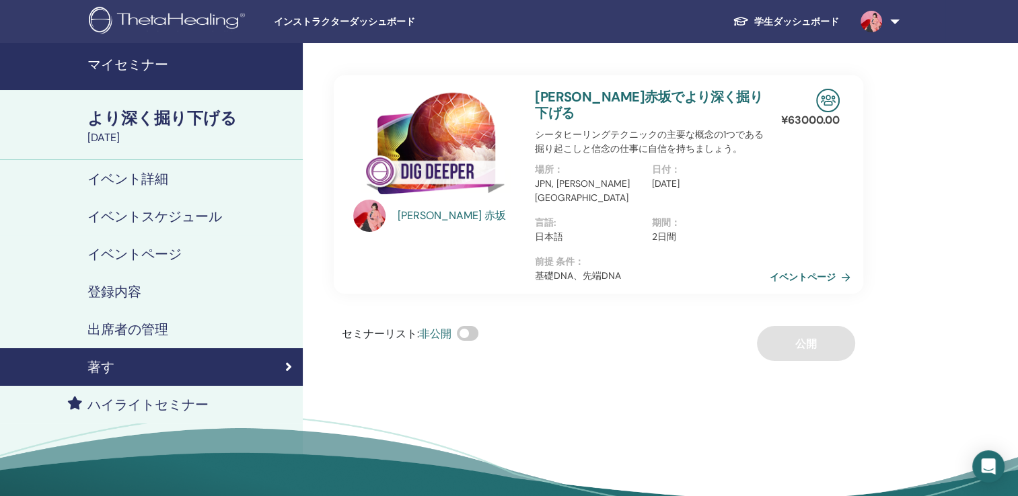
click at [827, 100] on img at bounding box center [828, 101] width 24 height 24
click at [842, 267] on link "イベントページ" at bounding box center [814, 277] width 86 height 20
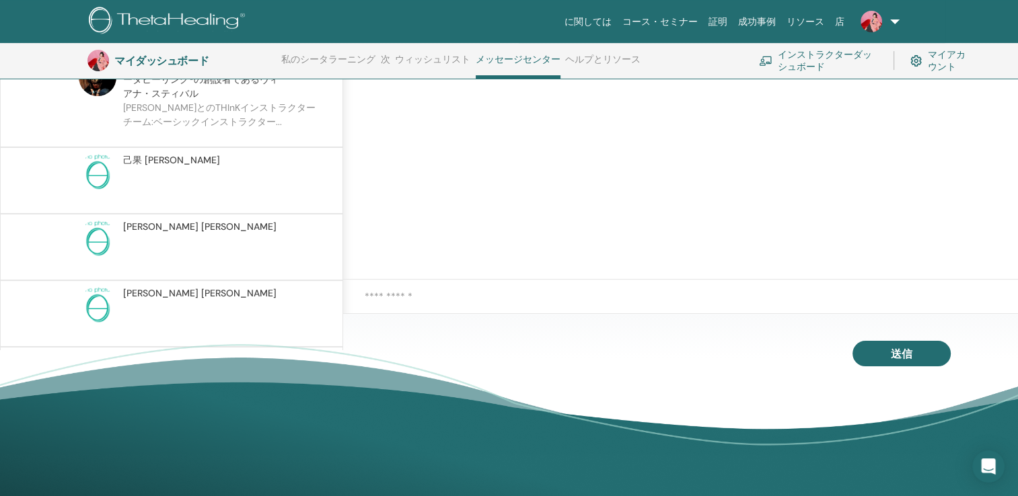
click at [802, 65] on font "インストラクターダッシュボード" at bounding box center [827, 60] width 100 height 24
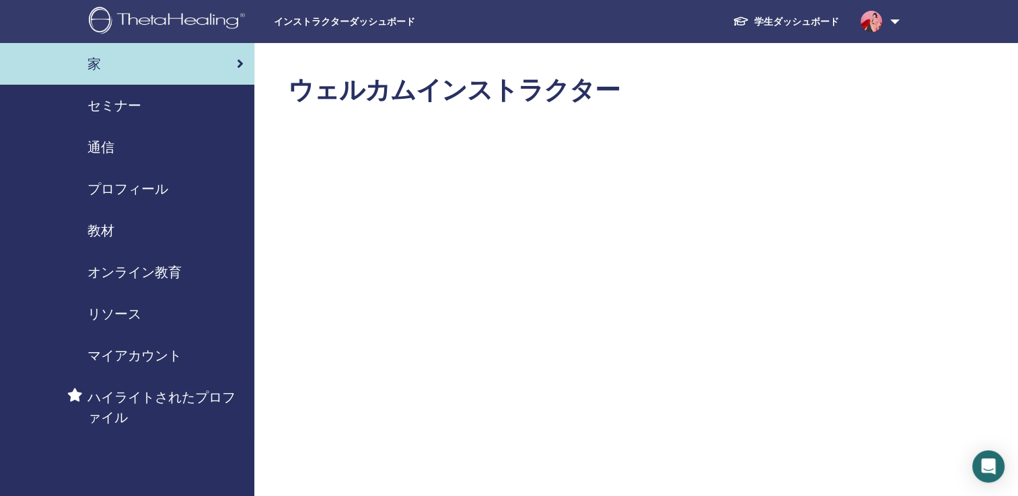
click at [118, 99] on span "セミナー" at bounding box center [114, 106] width 54 height 20
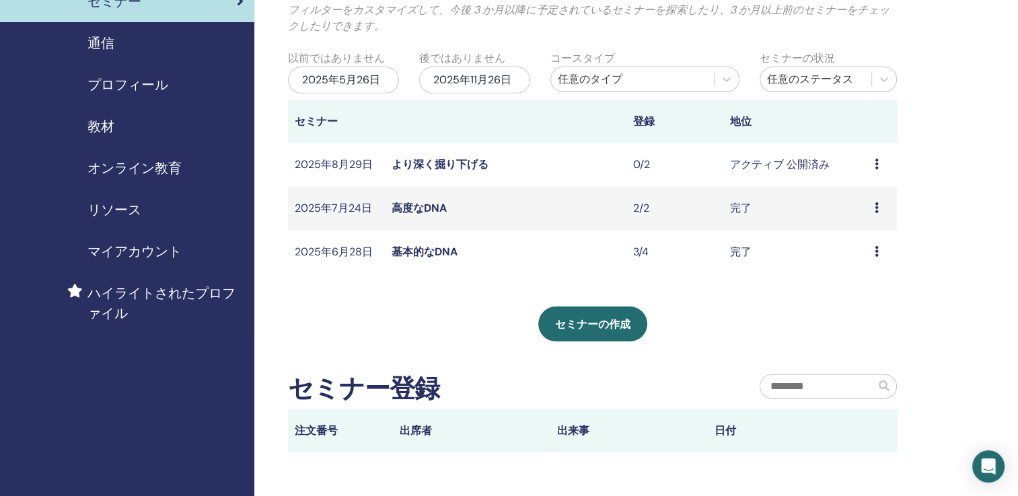
scroll to position [99, 0]
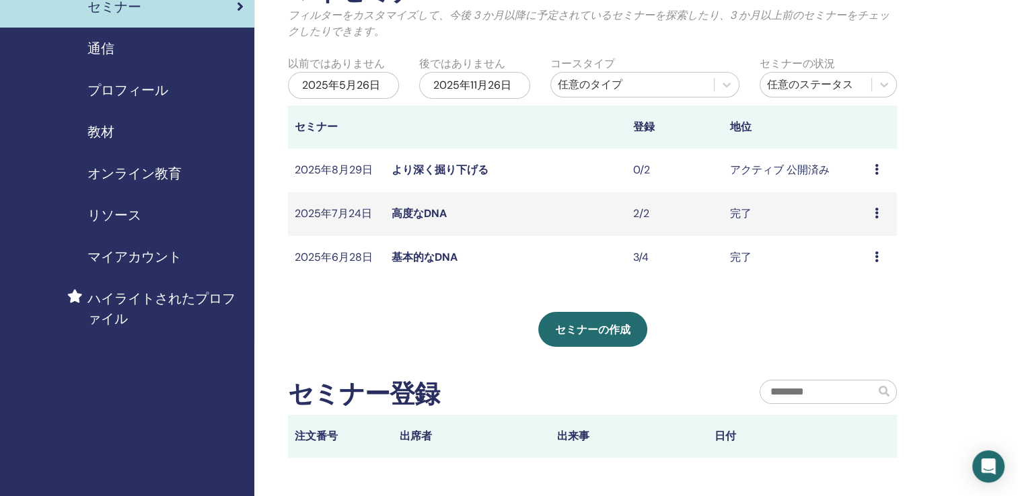
click at [878, 169] on icon at bounding box center [876, 169] width 4 height 11
click at [958, 147] on div "マイセミナー フィルターをカスタマイズして、今後 3 か月以降に予定されているセミナーを探索したり、3 か月以上前のセミナーをチェックしたりできます。 以前で…" at bounding box center [635, 295] width 763 height 702
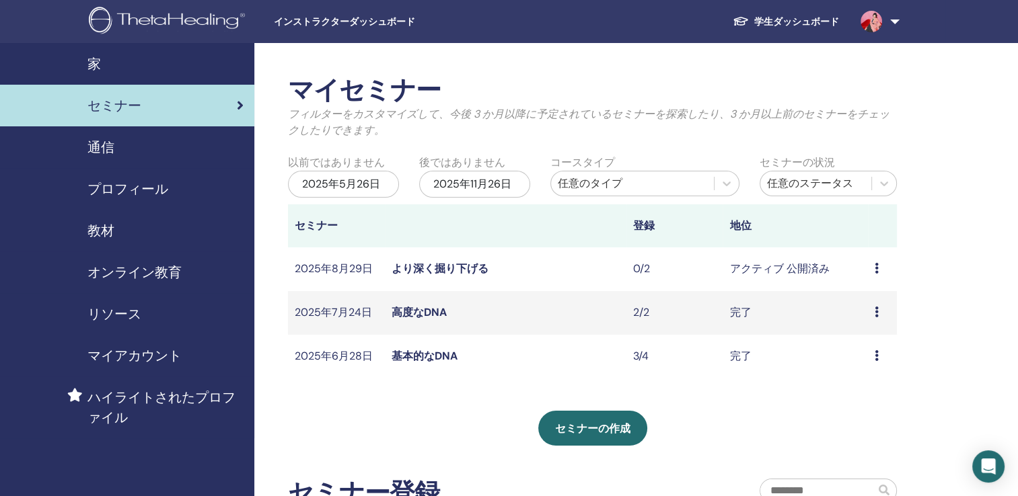
click at [436, 267] on link "より深く掘り下げる" at bounding box center [439, 269] width 97 height 14
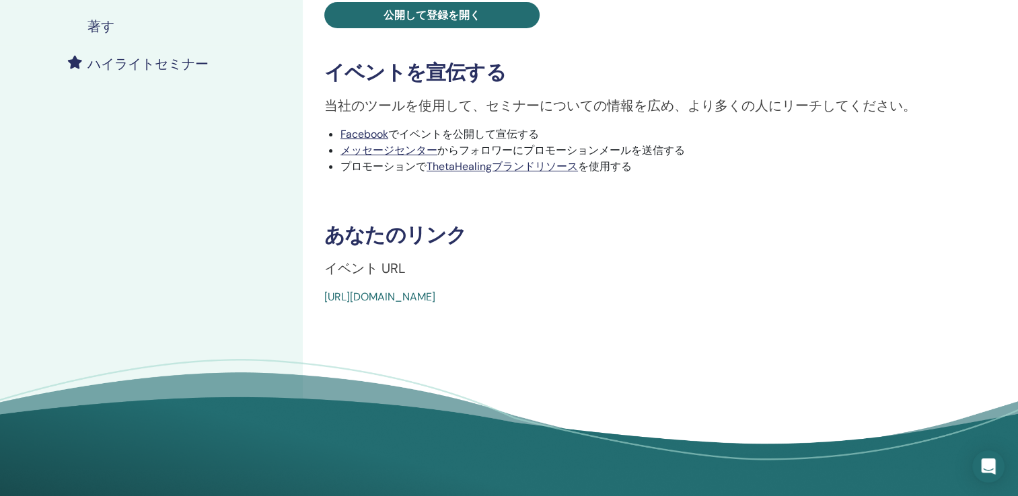
scroll to position [340, 0]
drag, startPoint x: 626, startPoint y: 297, endPoint x: 317, endPoint y: 330, distance: 310.4
click at [317, 330] on div "より深く掘り下げる イベントタイプ 対面 イベント状況 アクティブ 公開済み 登録 0/2 セミナーを公開する 学生が登録するには、セミナーを公開する必要があ…" at bounding box center [642, 99] width 679 height 792
drag, startPoint x: 317, startPoint y: 330, endPoint x: 525, endPoint y: 346, distance: 207.8
click at [525, 346] on div "より深く掘り下げる イベントタイプ 対面 イベント状況 アクティブ 公開済み 登録 0/2 セミナーを公開する 学生が登録するには、セミナーを公開する必要があ…" at bounding box center [642, 99] width 679 height 792
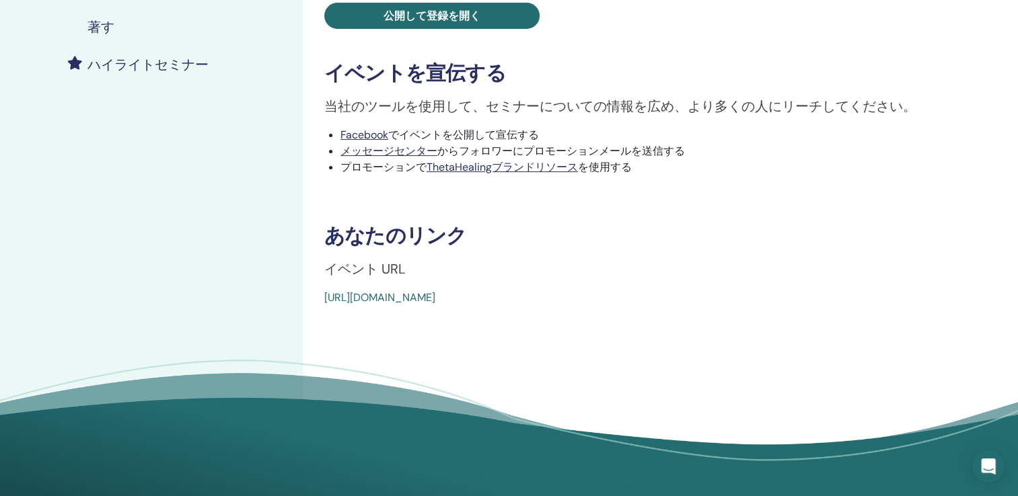
click at [435, 303] on link "[URL][DOMAIN_NAME]" at bounding box center [379, 298] width 111 height 14
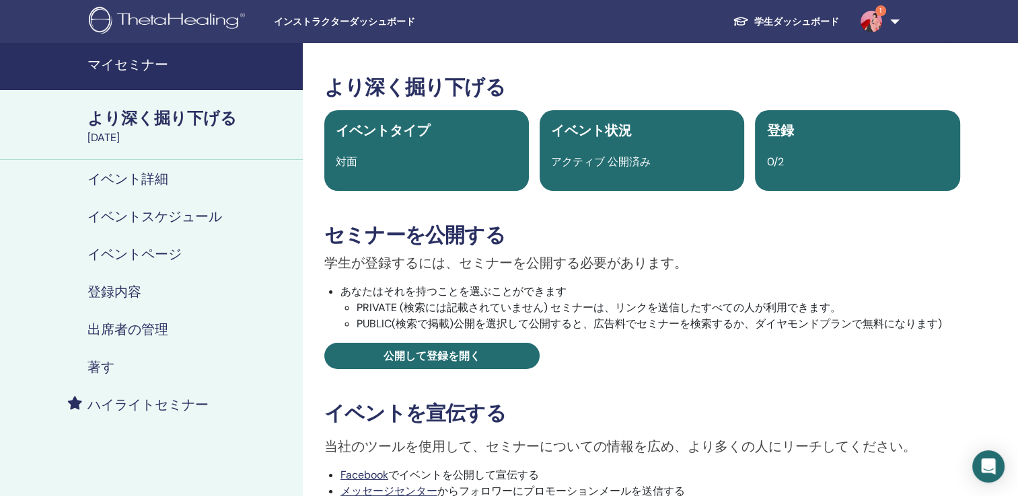
click at [161, 183] on h4 "イベント詳細" at bounding box center [127, 179] width 81 height 16
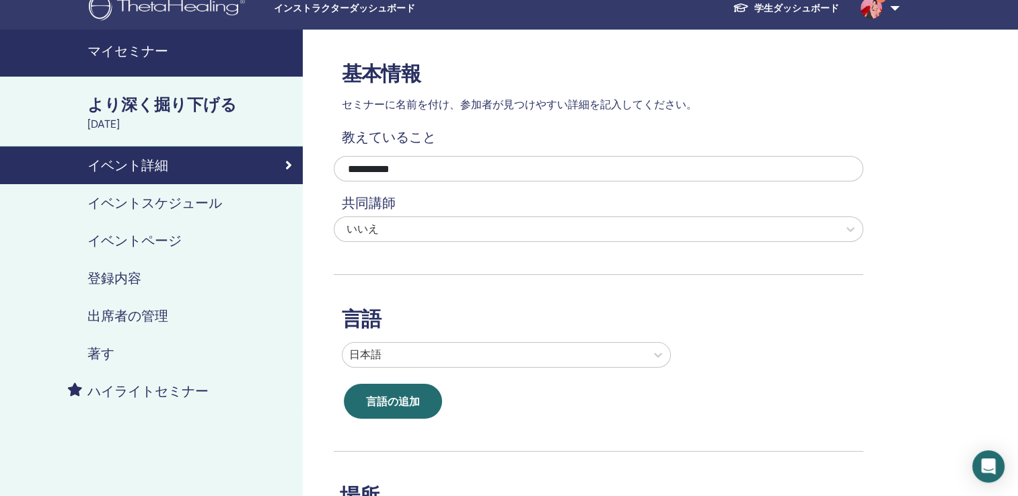
scroll to position [11, 0]
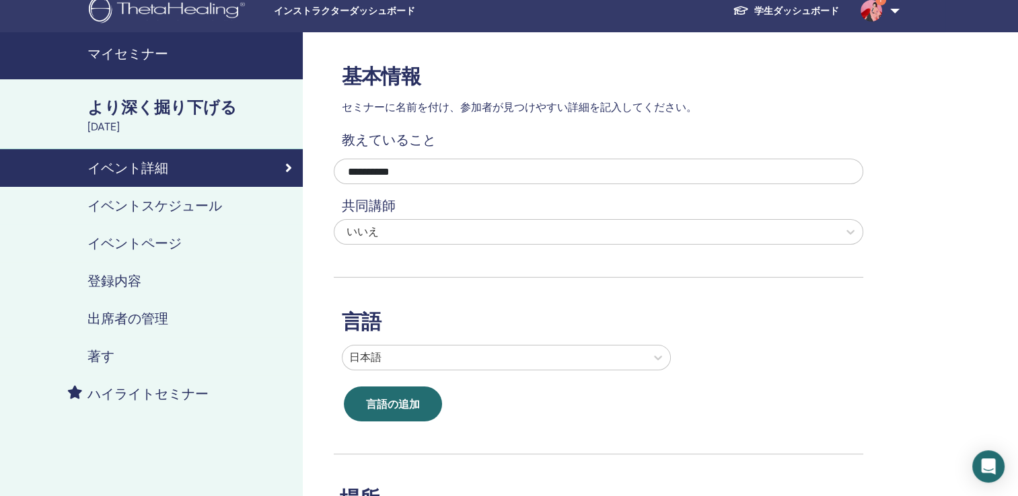
click at [124, 274] on h4 "登録内容" at bounding box center [114, 281] width 54 height 16
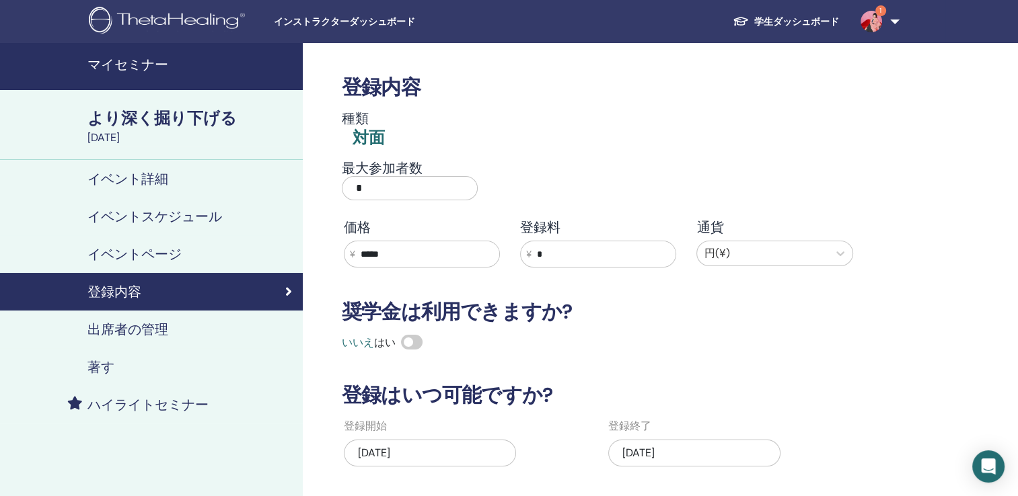
click at [175, 328] on div "出席者の管理" at bounding box center [151, 329] width 281 height 16
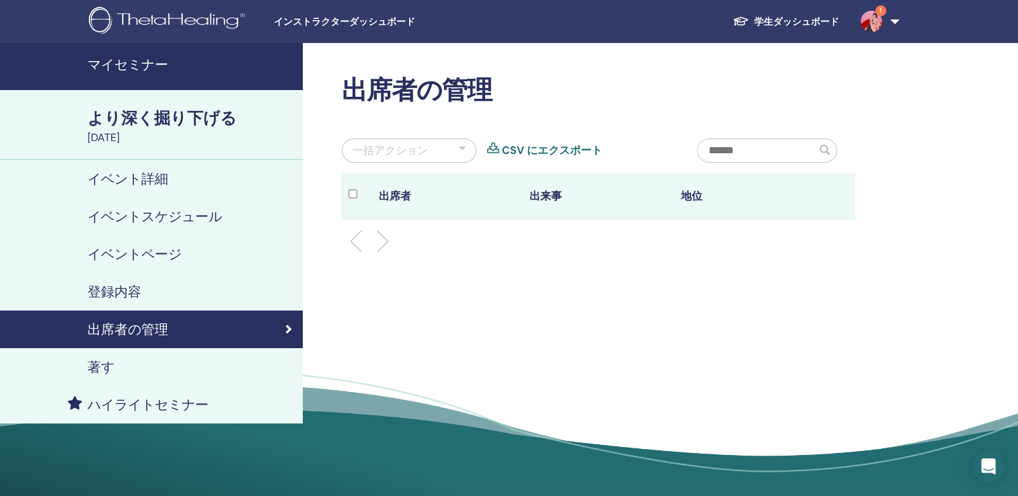
click at [163, 184] on h4 "イベント詳細" at bounding box center [127, 179] width 81 height 16
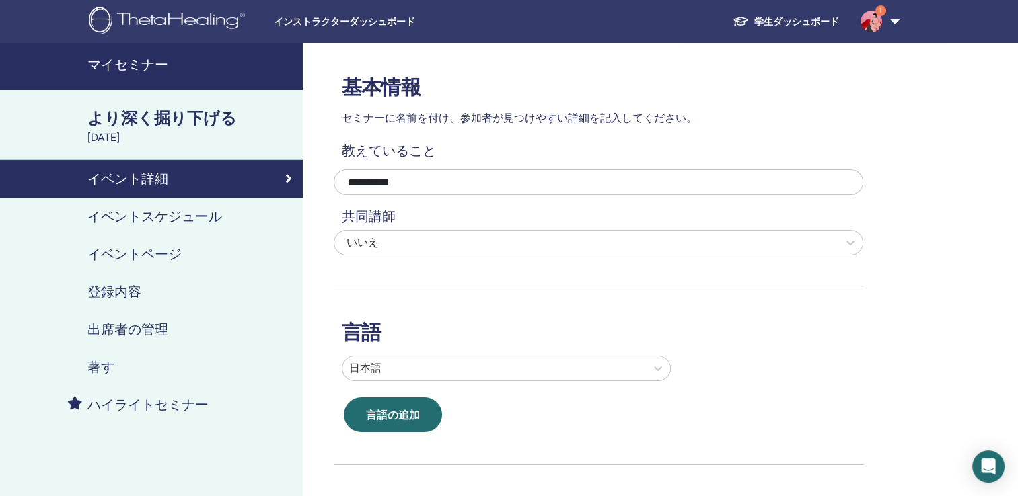
click at [808, 15] on font "学生ダッシュボード" at bounding box center [796, 21] width 85 height 12
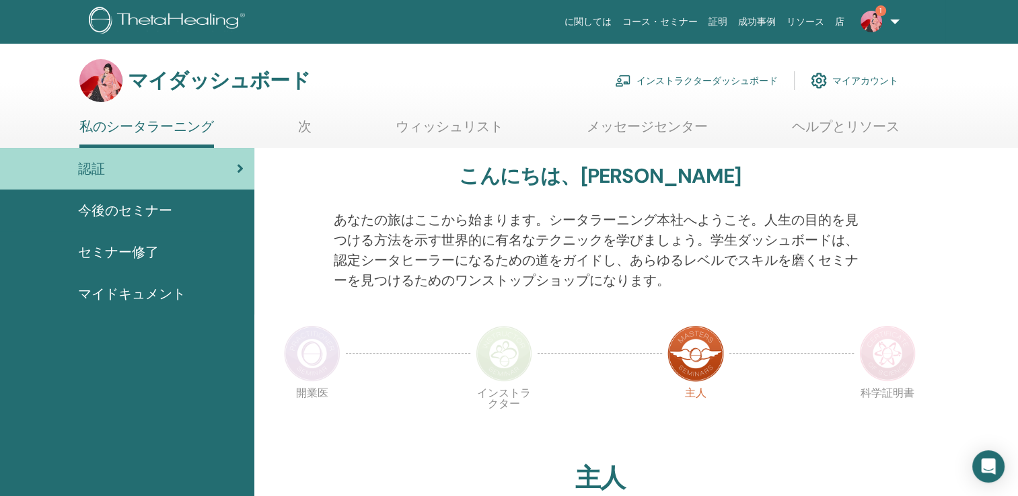
click at [896, 22] on link "1" at bounding box center [876, 21] width 55 height 43
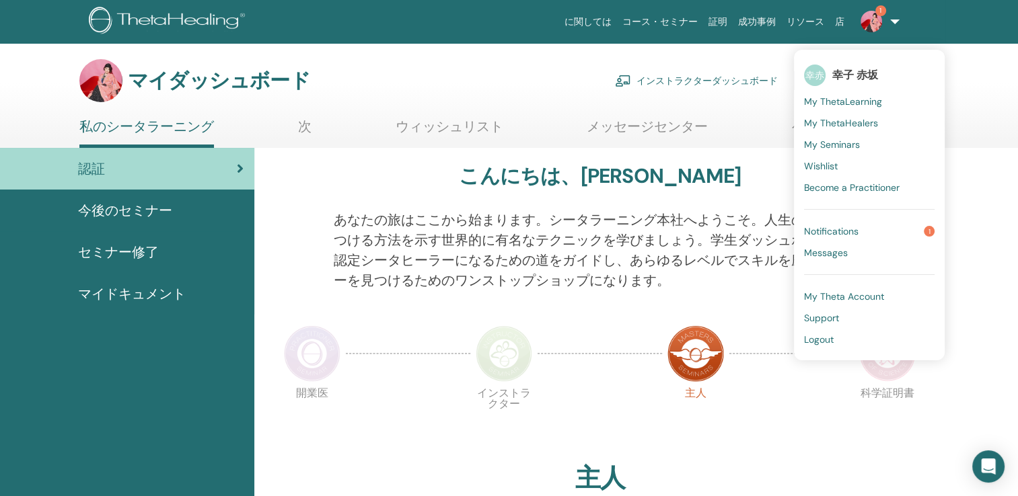
click at [868, 71] on span "幸子 赤坂" at bounding box center [855, 75] width 46 height 14
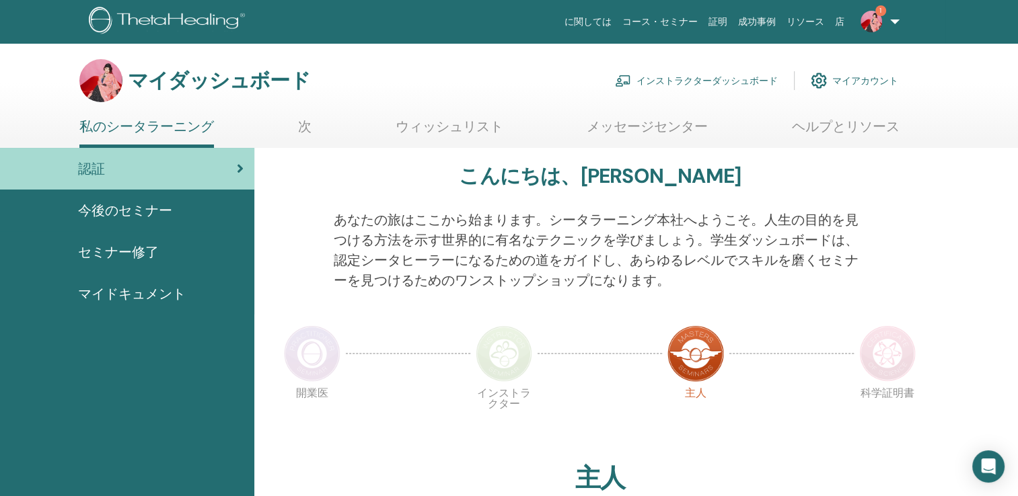
click at [874, 20] on img at bounding box center [871, 22] width 22 height 22
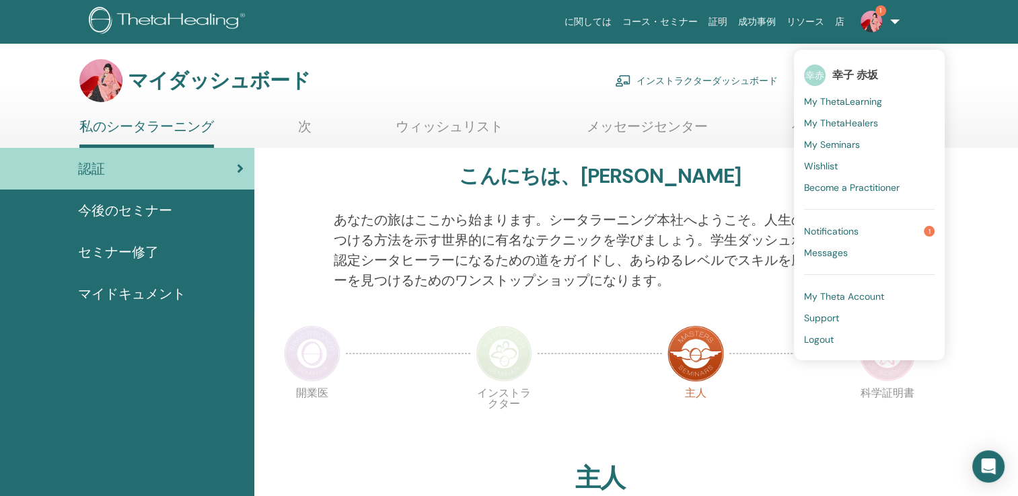
click at [825, 74] on span "幸赤" at bounding box center [815, 76] width 22 height 22
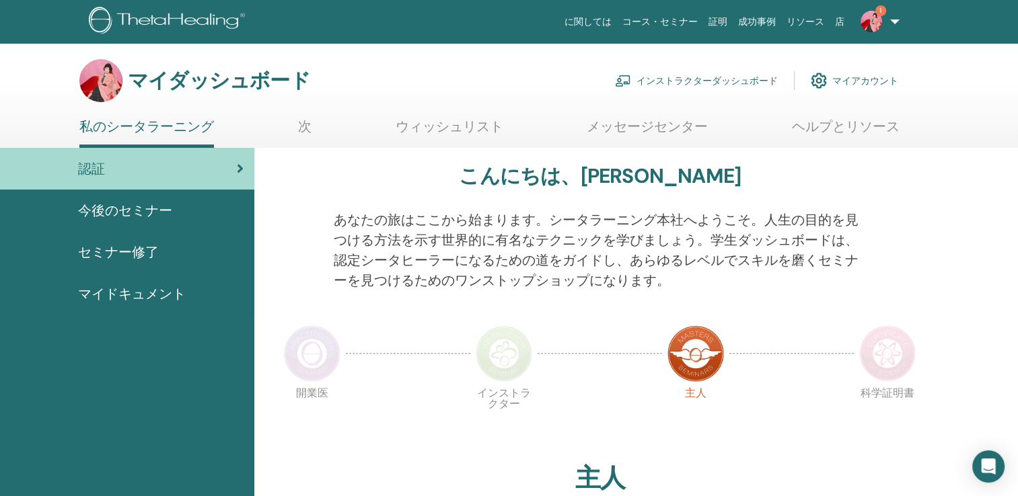
click at [845, 79] on font "マイアカウント" at bounding box center [865, 81] width 66 height 12
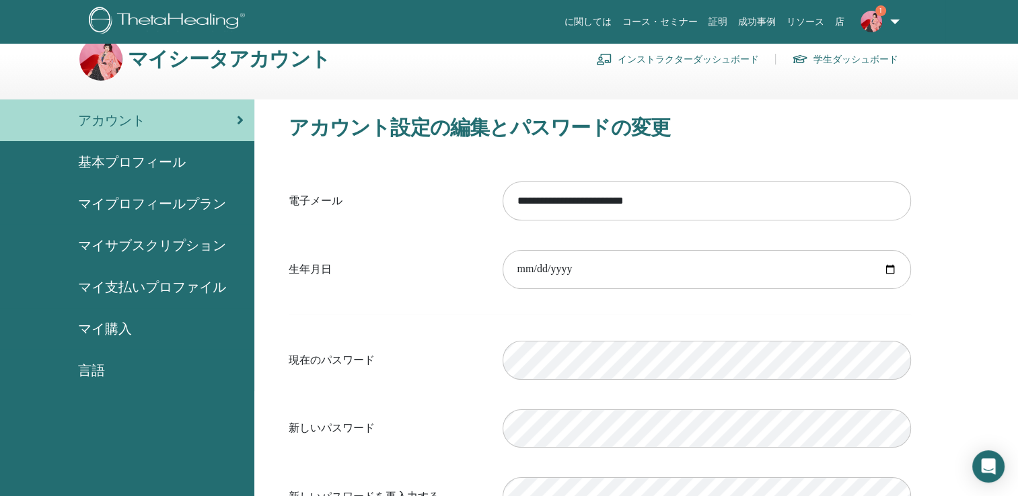
scroll to position [13, 0]
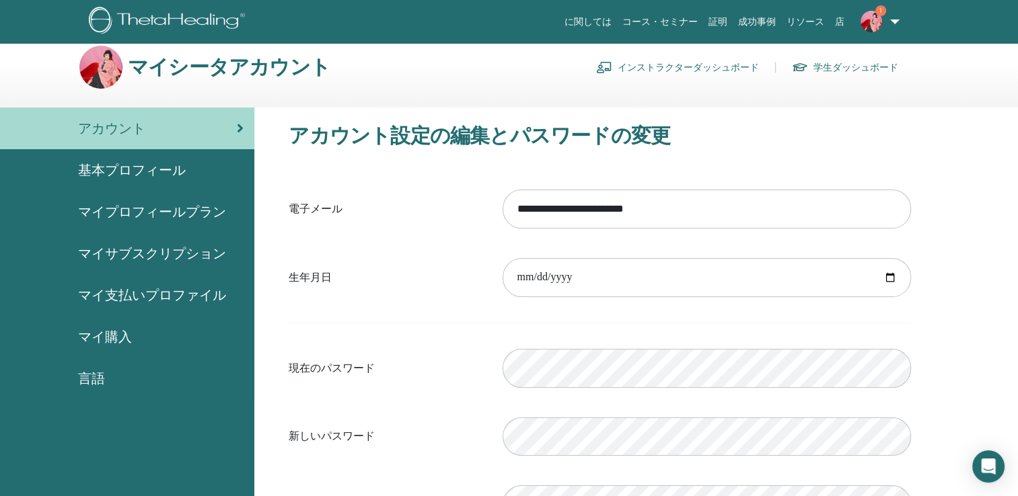
click at [153, 169] on span "基本プロフィール" at bounding box center [132, 170] width 108 height 20
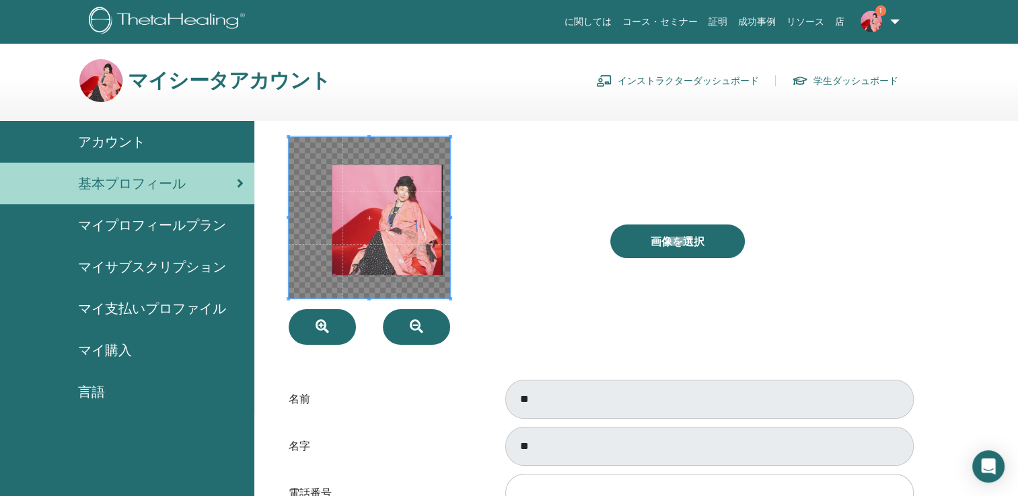
click at [167, 230] on span "マイプロフィールプラン" at bounding box center [152, 225] width 148 height 20
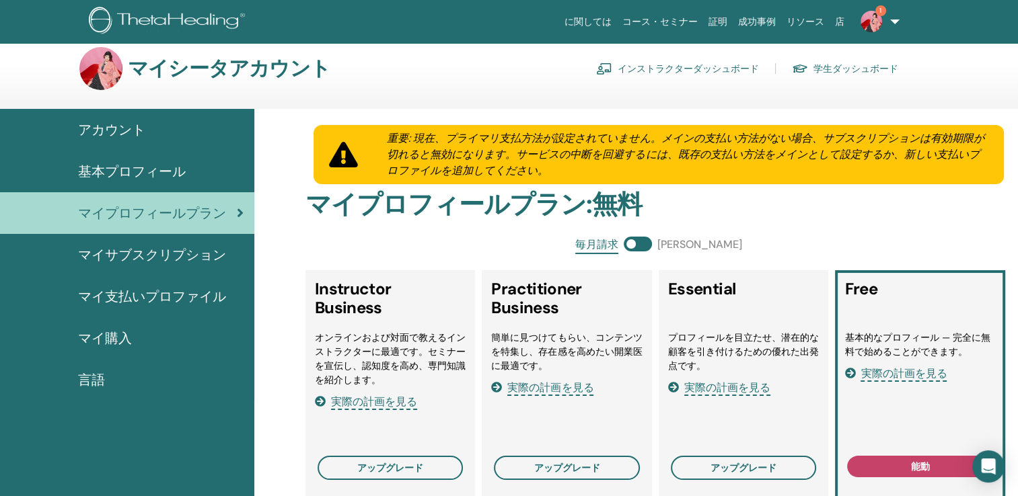
scroll to position [7, 0]
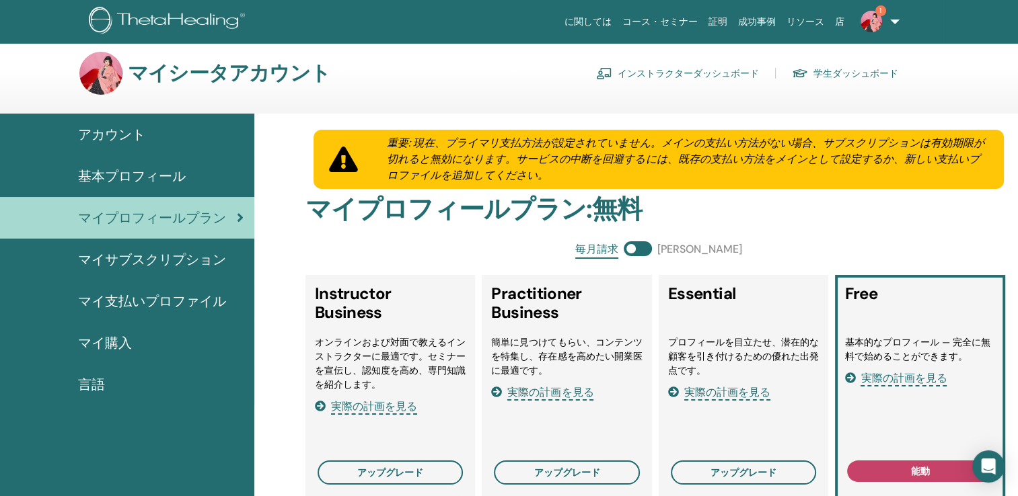
click at [161, 255] on span "マイサブスクリプション" at bounding box center [152, 260] width 148 height 20
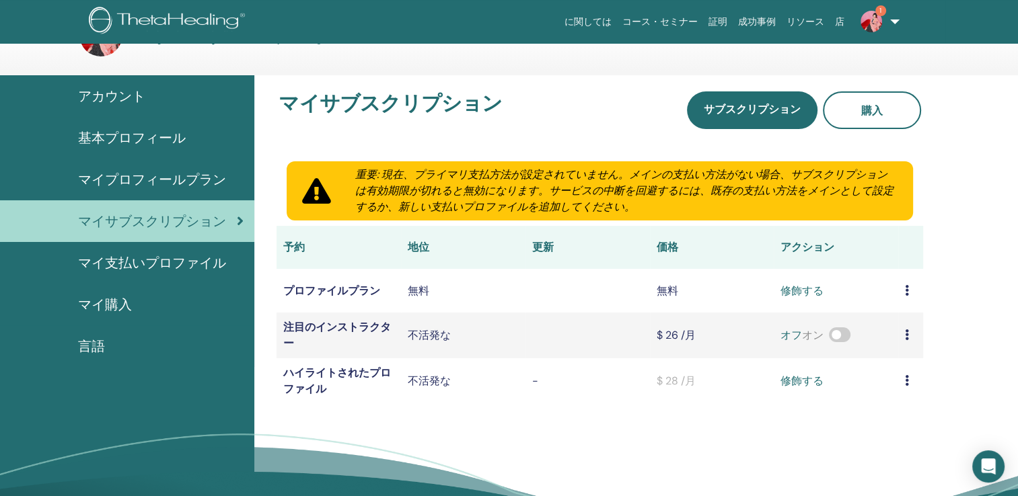
scroll to position [46, 0]
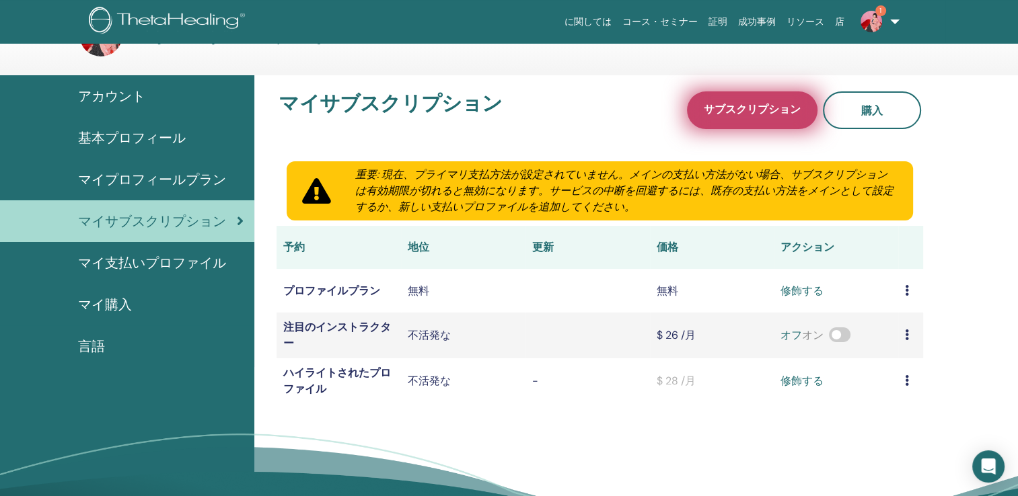
click at [712, 102] on span "サブスクリプション" at bounding box center [751, 110] width 97 height 17
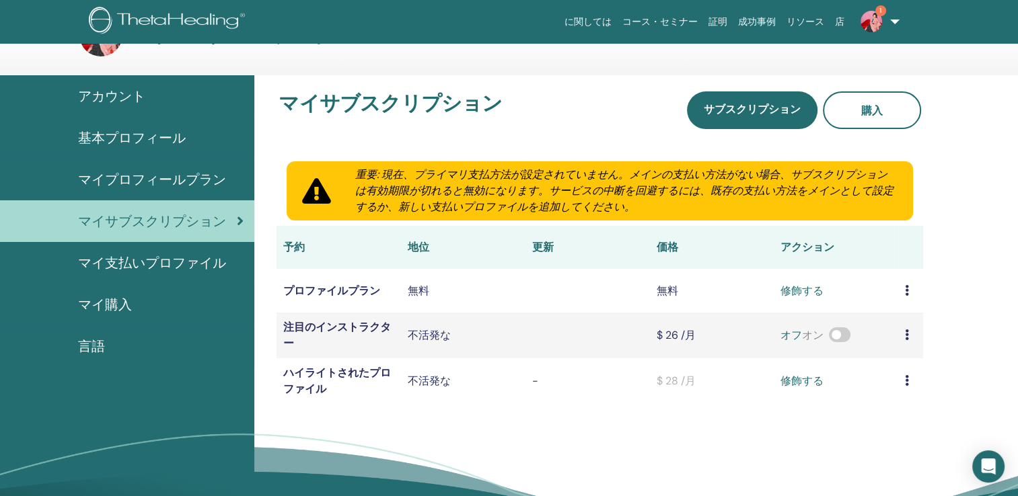
scroll to position [0, 0]
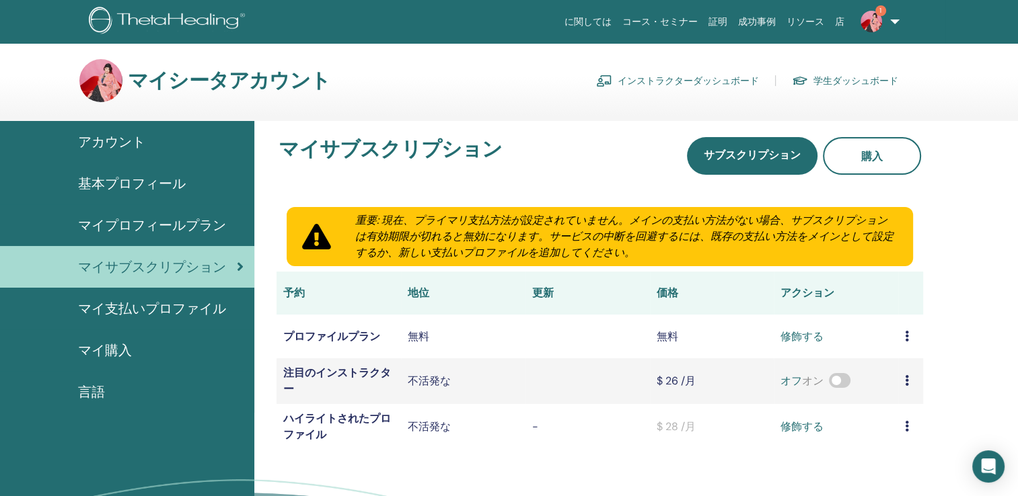
click at [124, 149] on span "アカウント" at bounding box center [111, 142] width 67 height 20
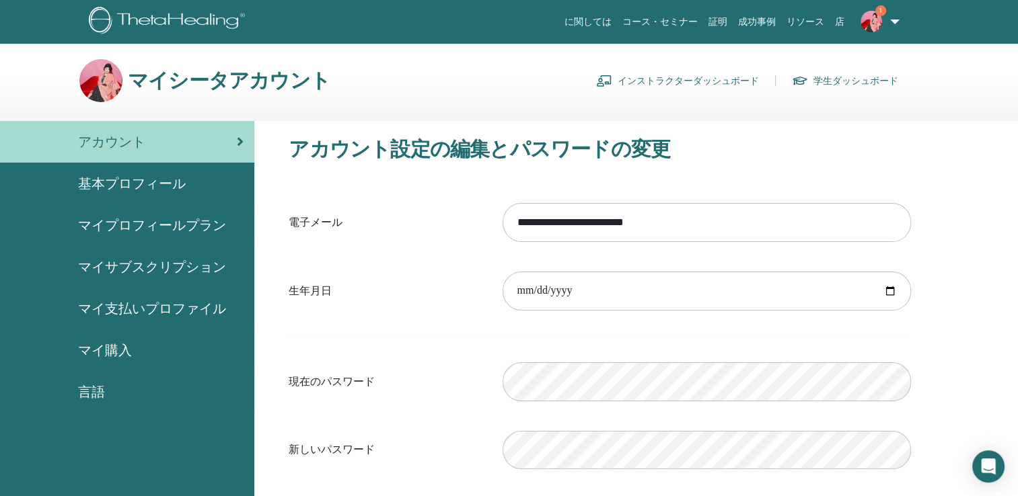
click at [878, 12] on span "1" at bounding box center [880, 10] width 11 height 11
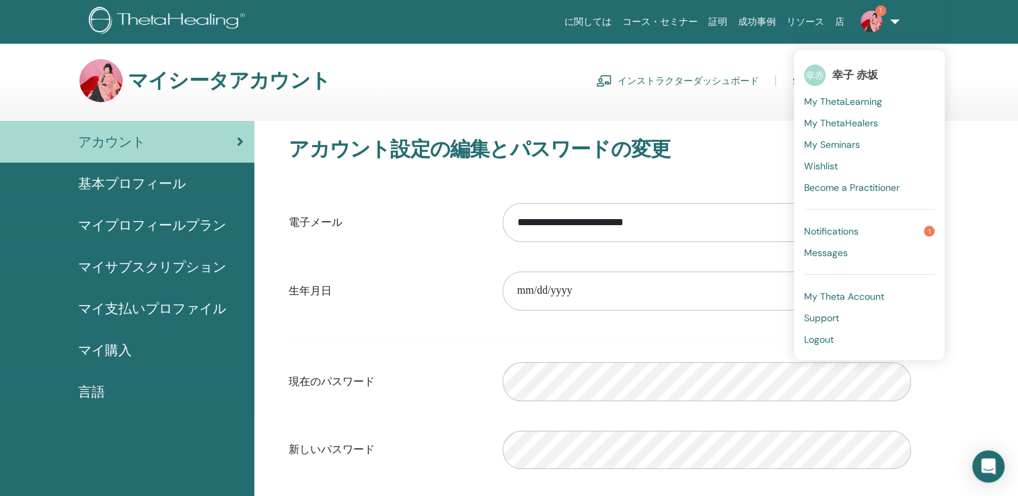
click at [822, 232] on span "Notifications" at bounding box center [831, 231] width 54 height 12
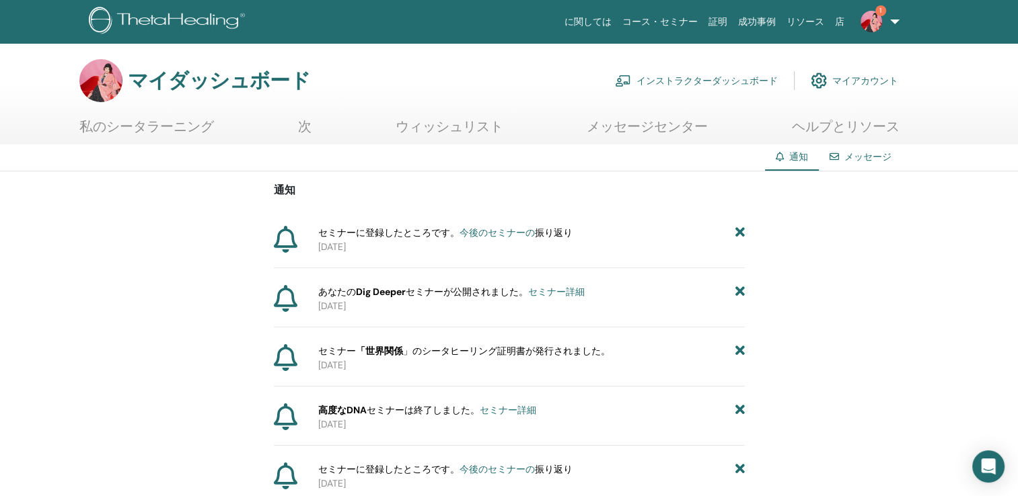
click at [883, 7] on span "1" at bounding box center [880, 10] width 11 height 11
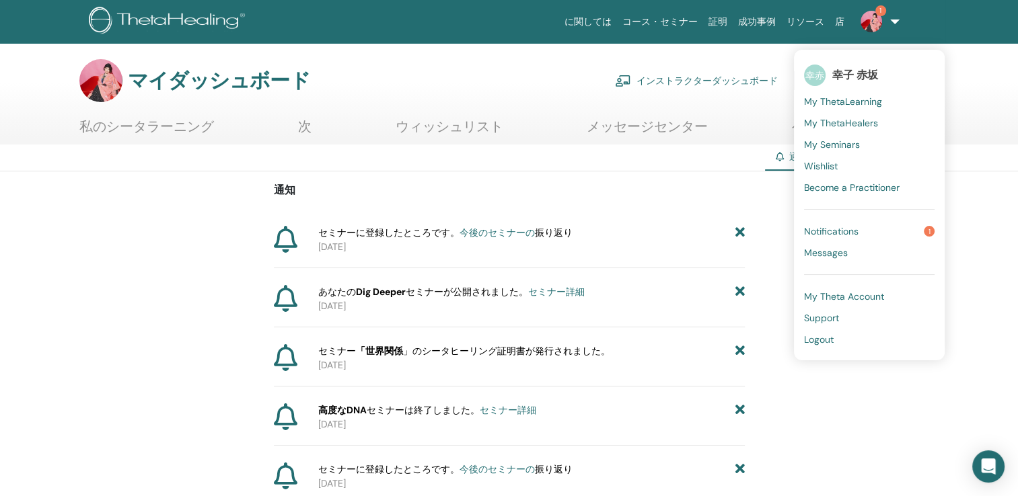
click at [929, 230] on span "1" at bounding box center [928, 231] width 11 height 11
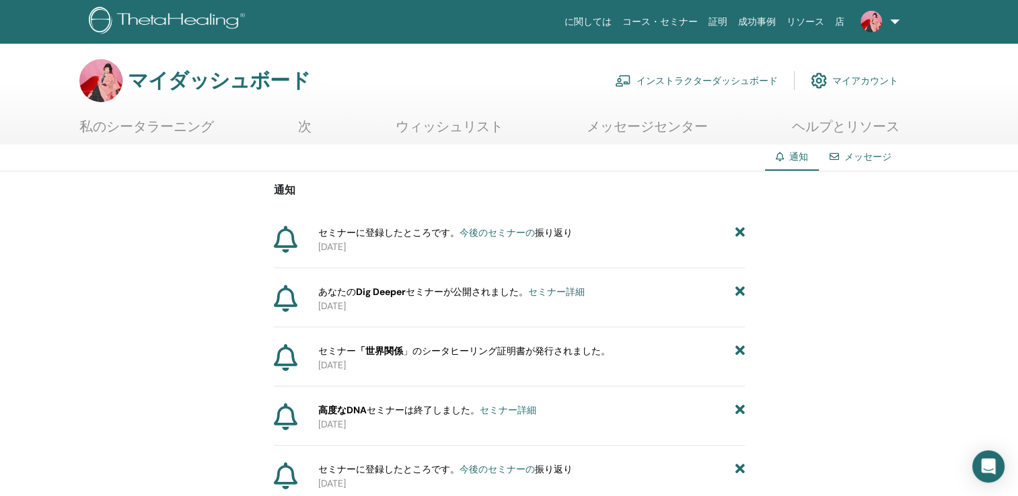
click at [581, 293] on link "セミナー詳細" at bounding box center [556, 292] width 56 height 12
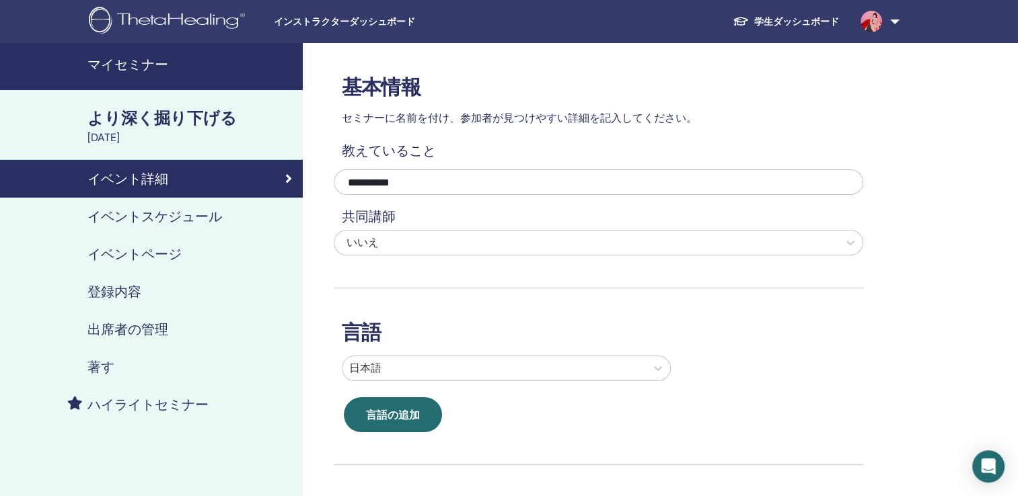
click at [895, 20] on link at bounding box center [876, 21] width 55 height 43
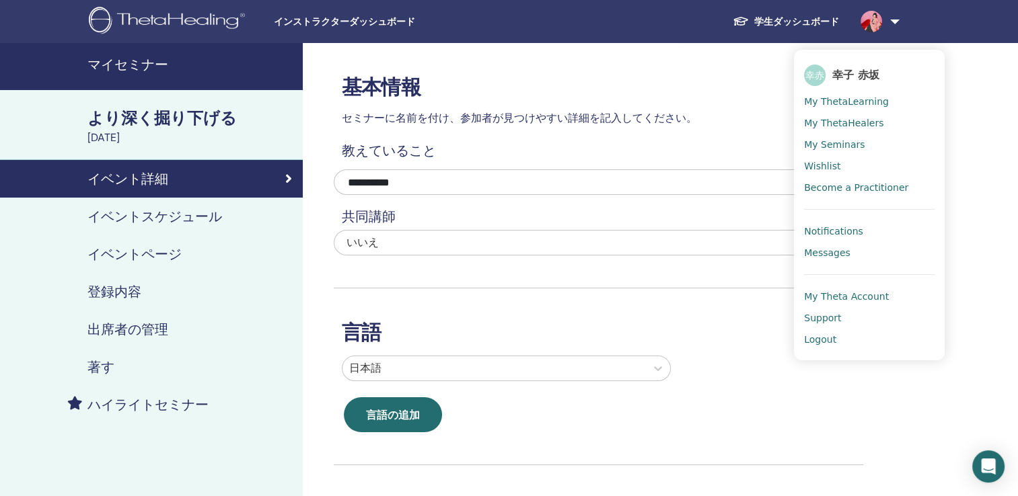
click at [984, 79] on div "**********" at bounding box center [509, 460] width 1018 height 834
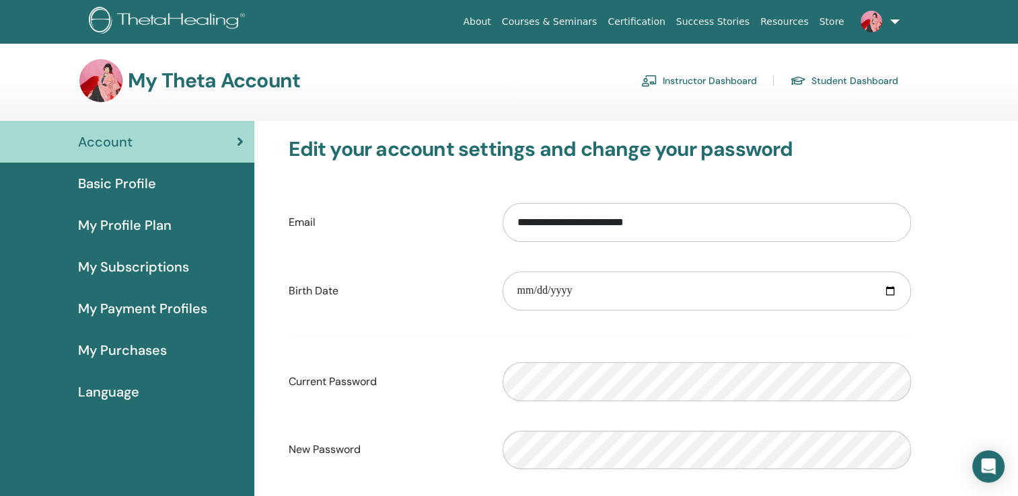
click at [705, 84] on link "Instructor Dashboard" at bounding box center [699, 81] width 116 height 22
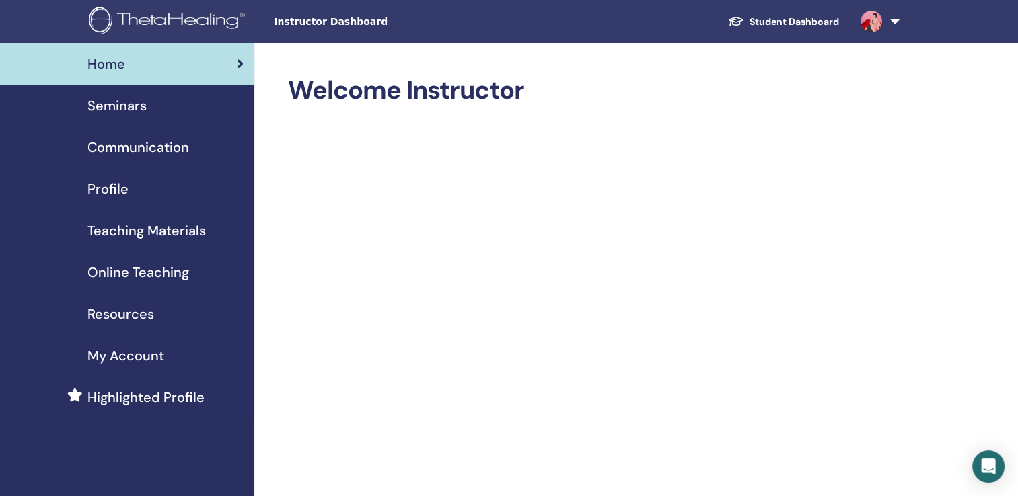
click at [124, 97] on span "Seminars" at bounding box center [116, 106] width 59 height 20
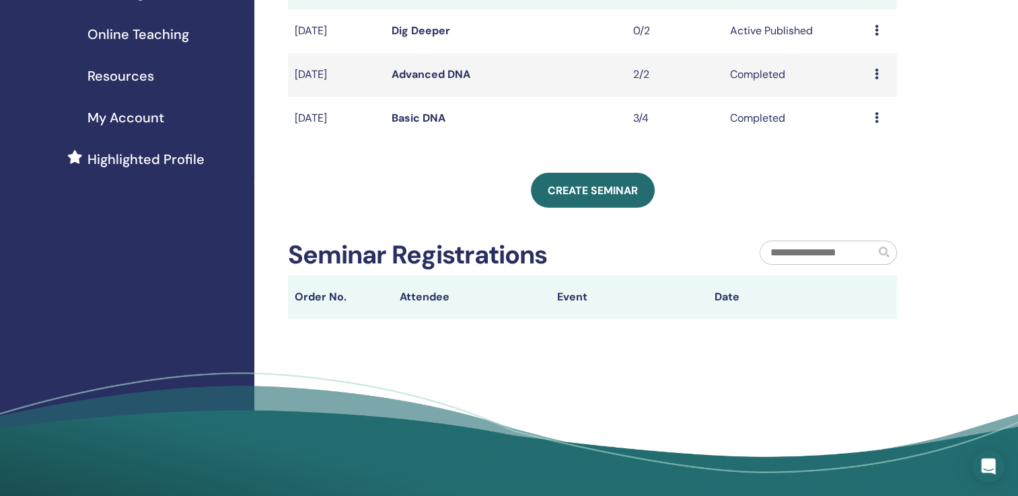
scroll to position [239, 0]
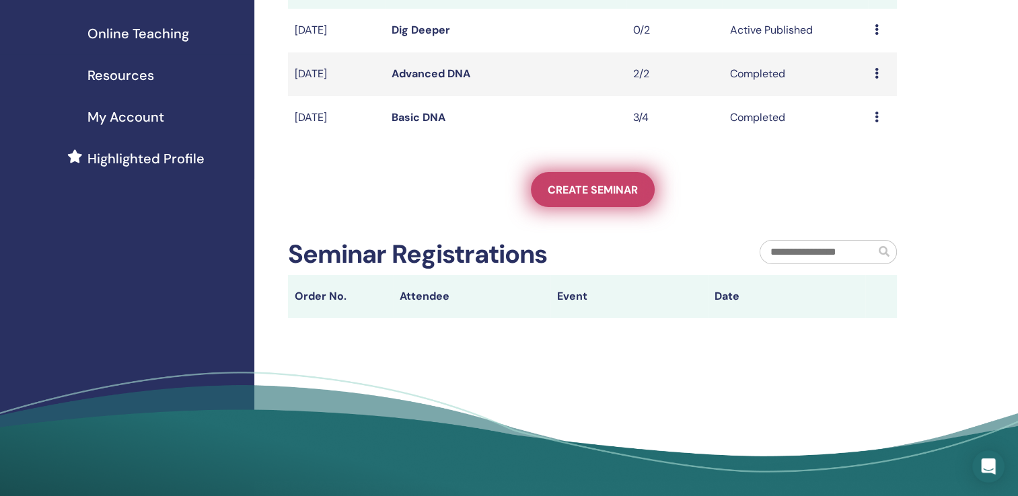
drag, startPoint x: 317, startPoint y: 169, endPoint x: 574, endPoint y: 190, distance: 257.7
click at [574, 190] on span "Create seminar" at bounding box center [592, 190] width 90 height 14
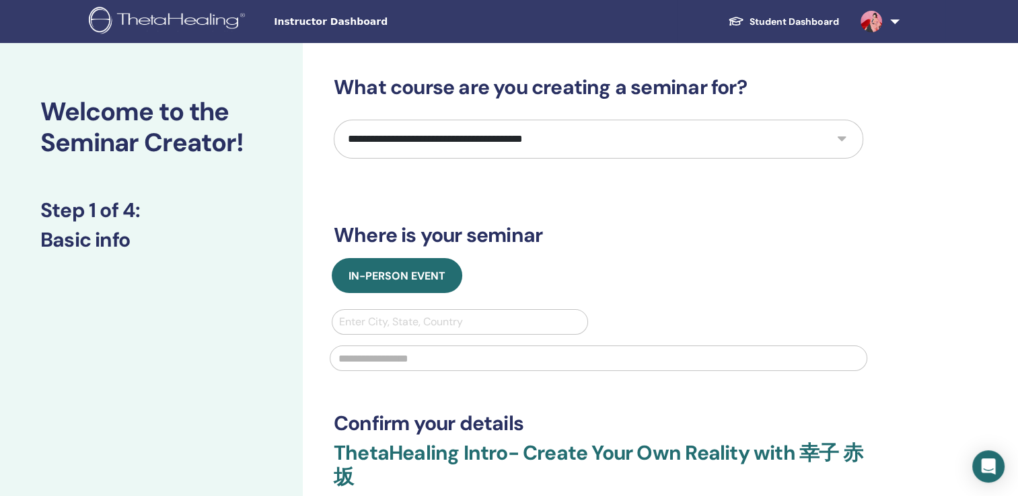
click at [584, 146] on select "**********" at bounding box center [598, 139] width 529 height 39
select select "**"
click at [334, 120] on select "**********" at bounding box center [598, 139] width 529 height 39
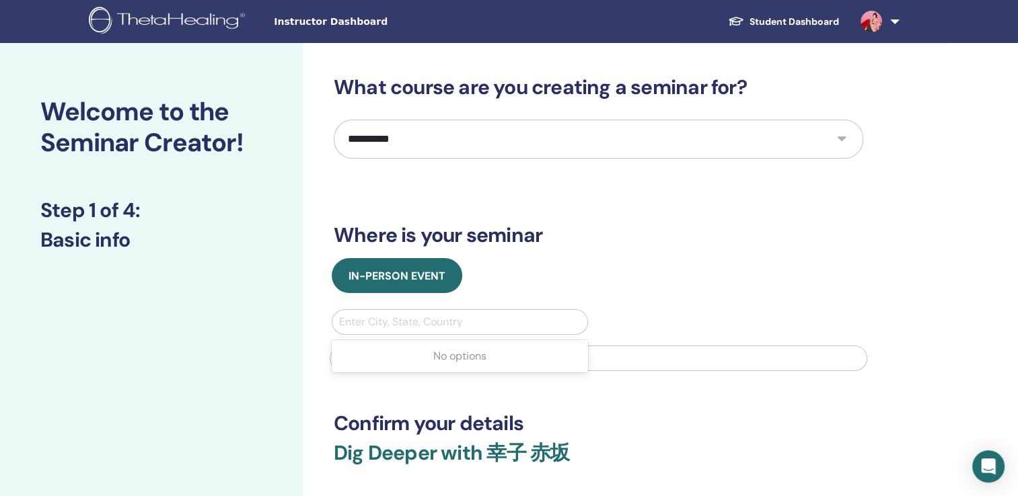
click at [417, 323] on div at bounding box center [459, 322] width 241 height 19
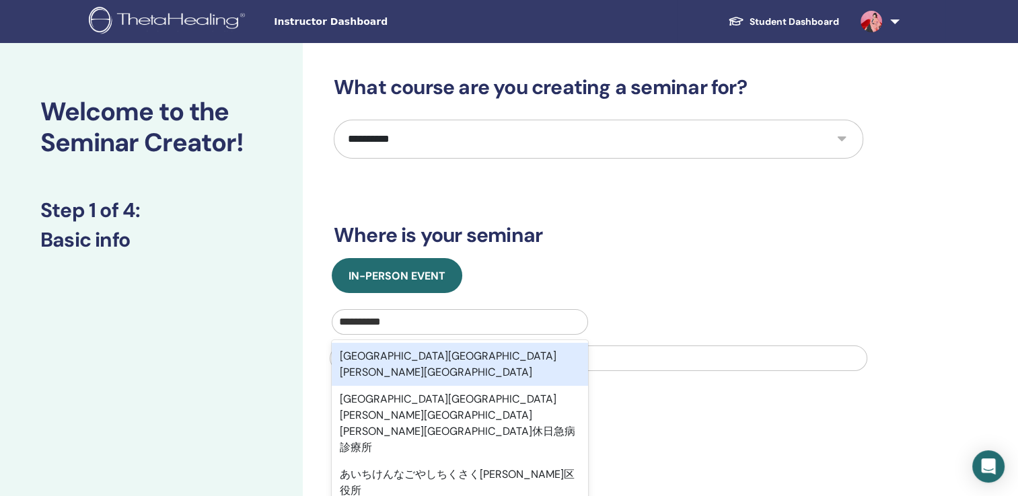
type input "**********"
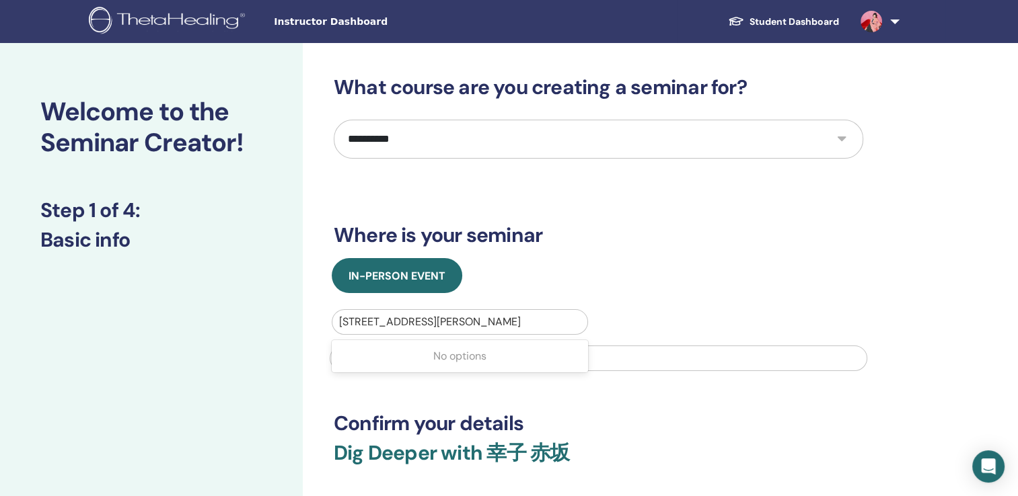
click at [484, 321] on div at bounding box center [459, 322] width 241 height 19
click at [480, 320] on div at bounding box center [459, 322] width 241 height 19
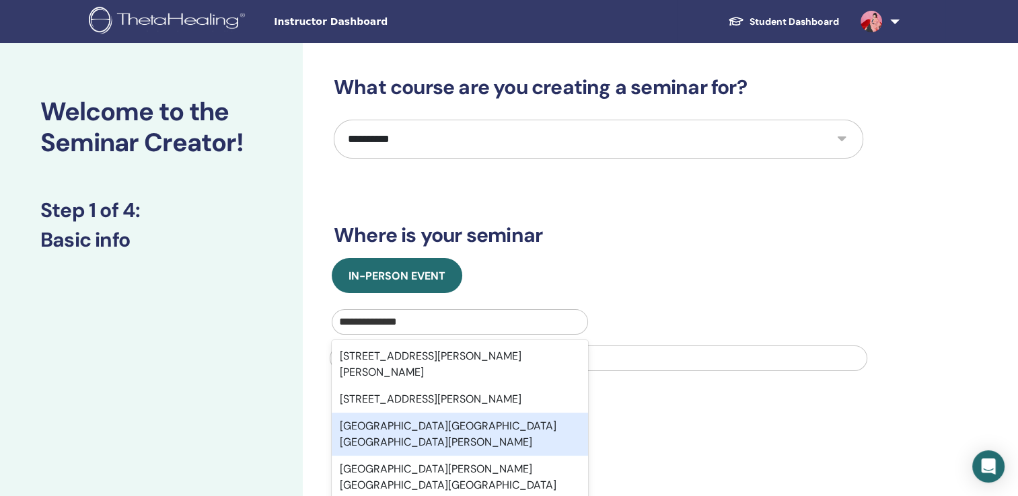
type input "**********"
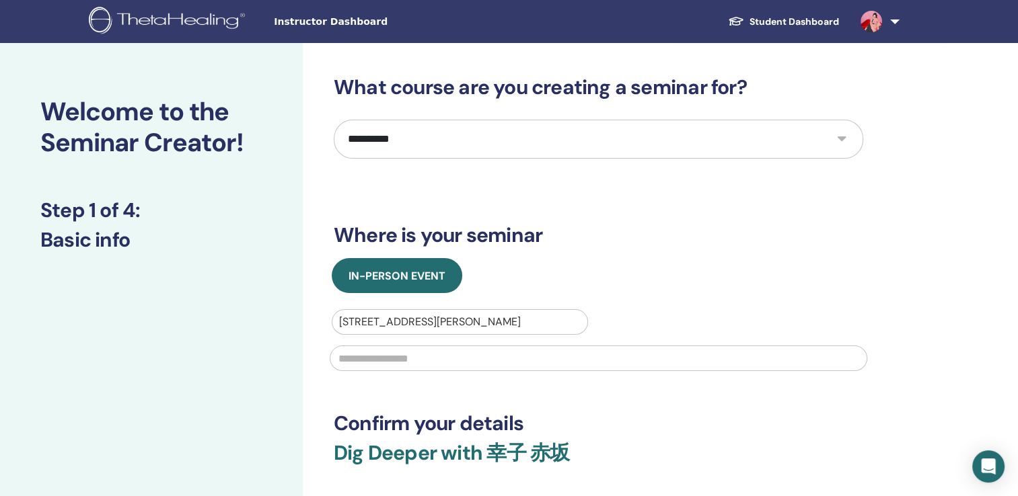
click at [613, 360] on input "text" at bounding box center [598, 359] width 537 height 26
type input "**********"
click at [489, 323] on div at bounding box center [459, 322] width 241 height 19
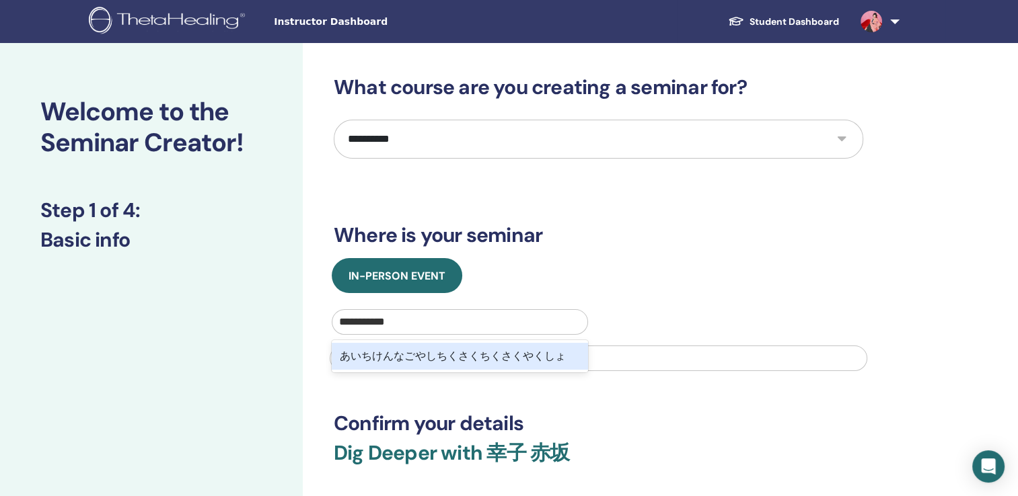
type input "**********"
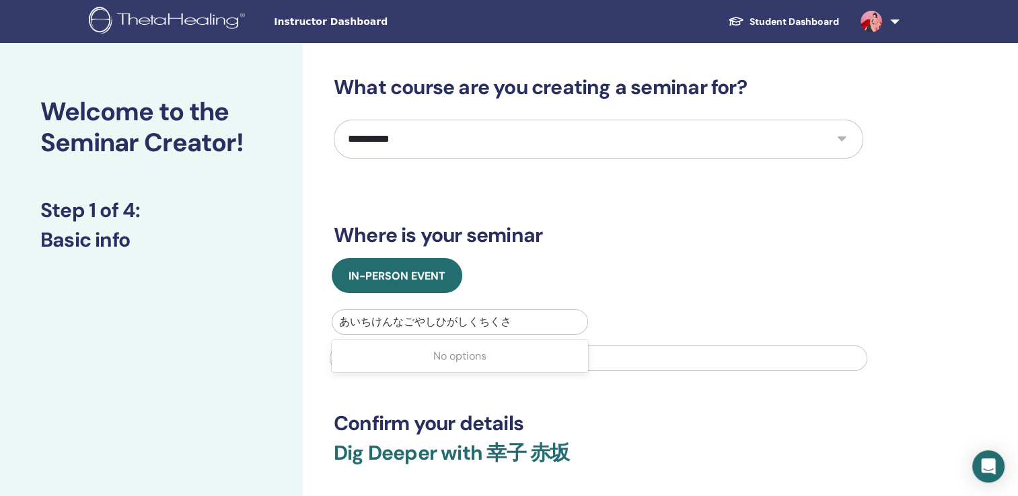
click at [482, 328] on div at bounding box center [459, 322] width 241 height 19
type input "*"
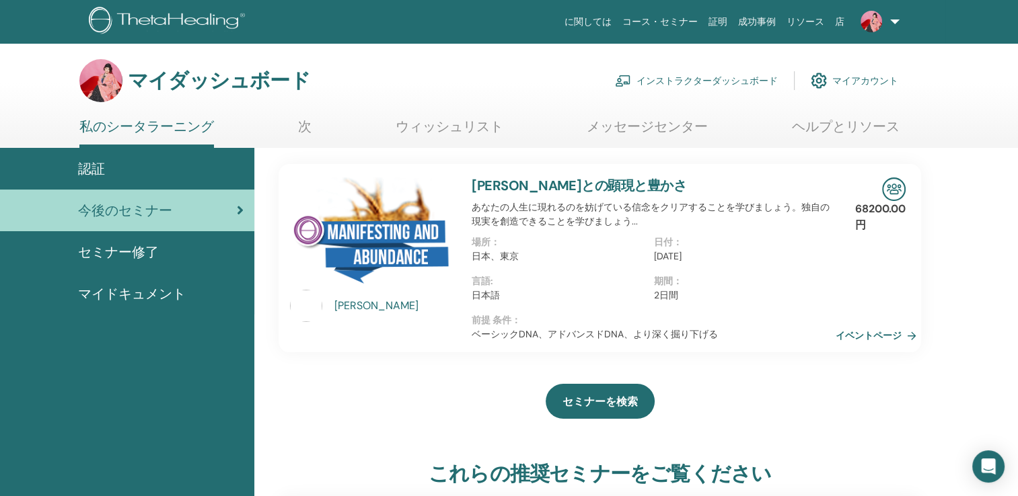
click at [722, 77] on font "インストラクターダッシュボード" at bounding box center [706, 81] width 141 height 12
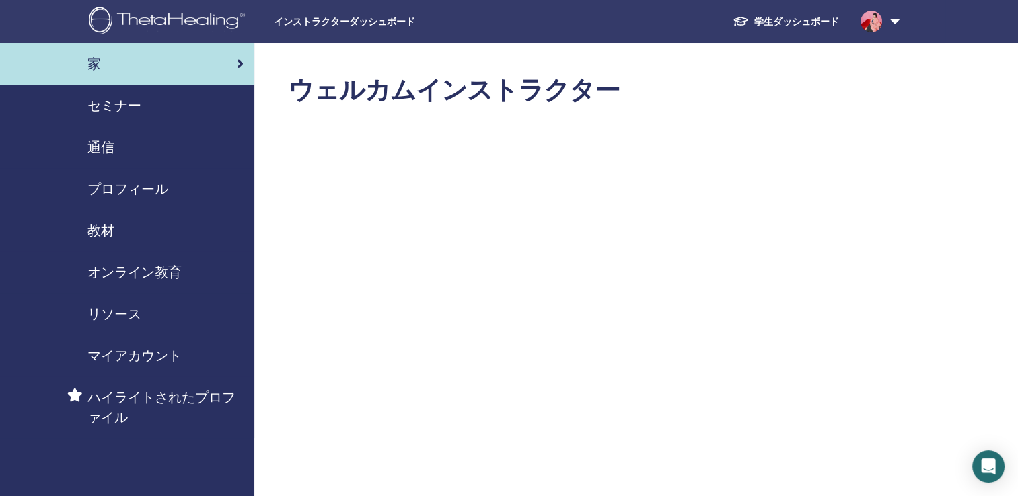
click at [129, 107] on span "セミナー" at bounding box center [114, 106] width 54 height 20
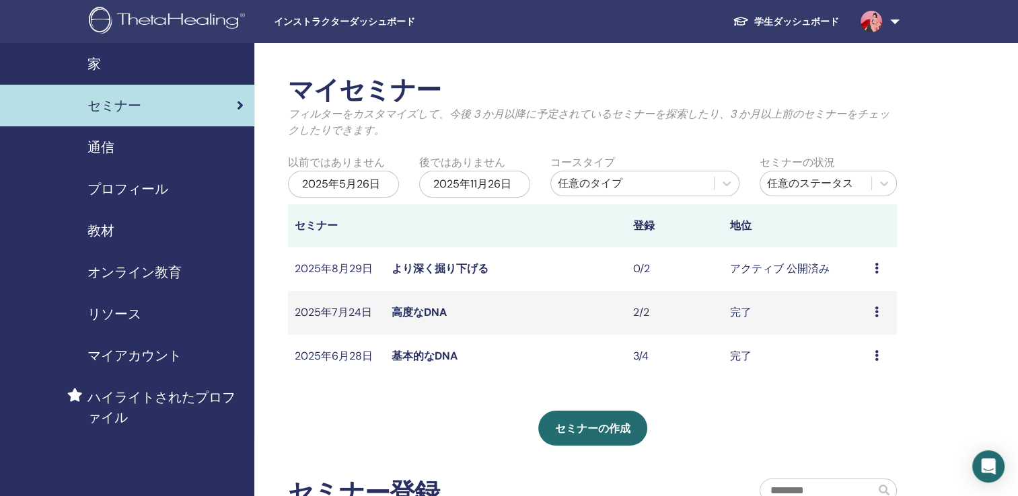
click at [880, 268] on div "Preview Edit Attendees Cancel" at bounding box center [881, 269] width 15 height 16
click at [855, 342] on p "Cancel" at bounding box center [870, 340] width 51 height 16
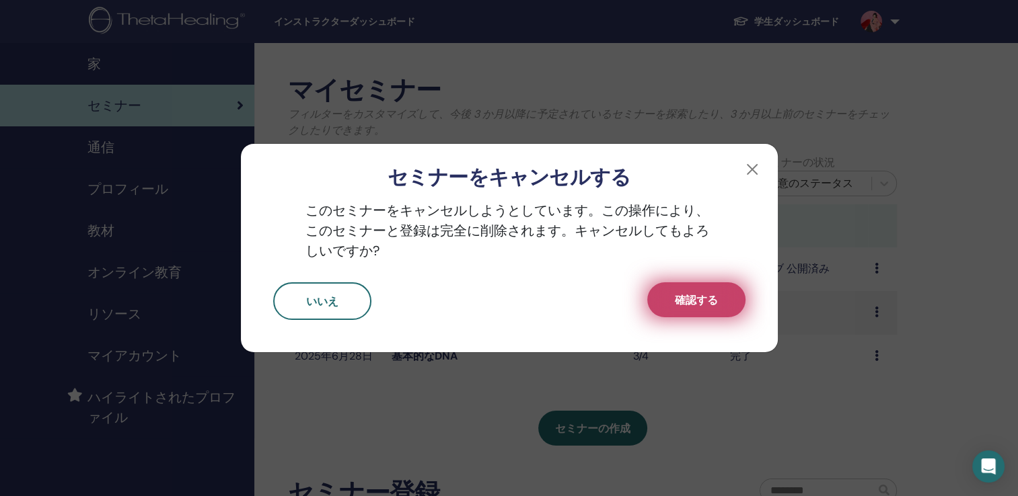
click at [700, 308] on button "確認する" at bounding box center [696, 299] width 98 height 35
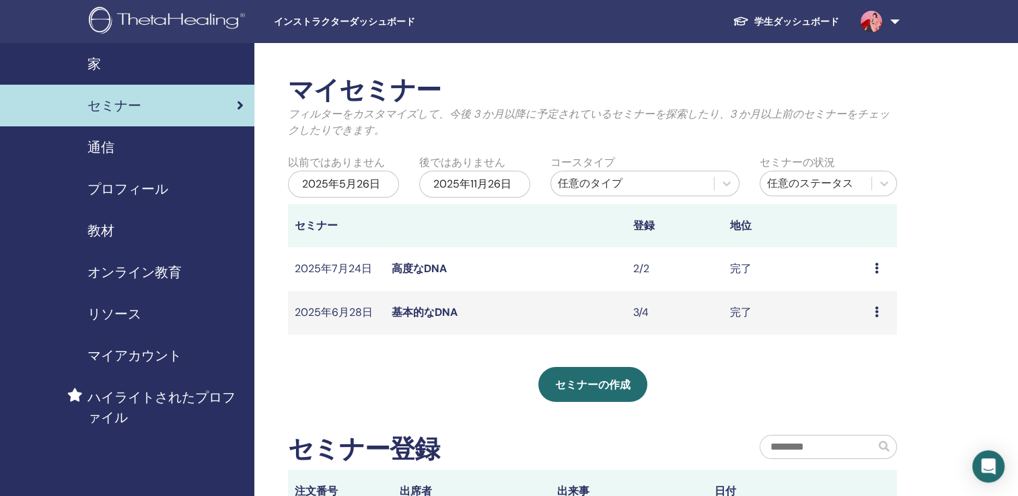
click at [113, 110] on span "セミナー" at bounding box center [114, 106] width 54 height 20
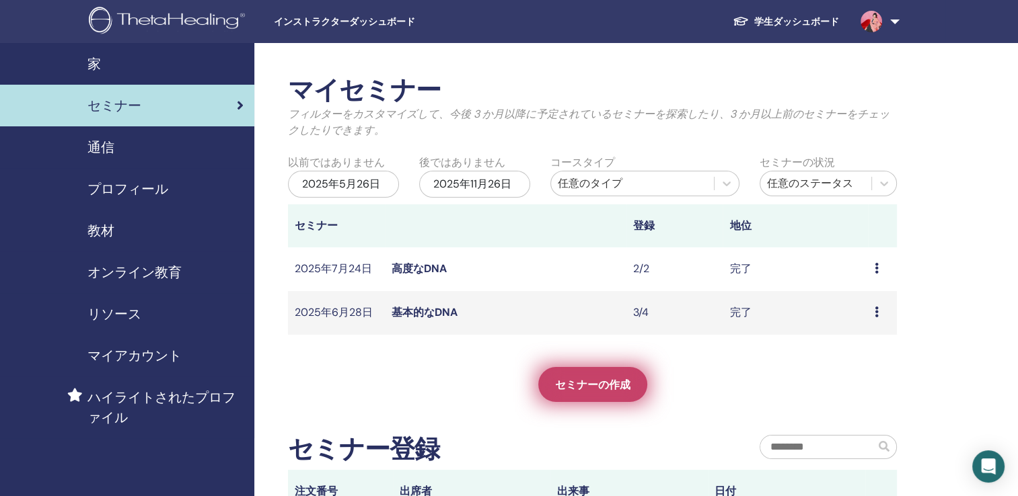
click at [564, 382] on span "セミナーの作成" at bounding box center [592, 385] width 75 height 14
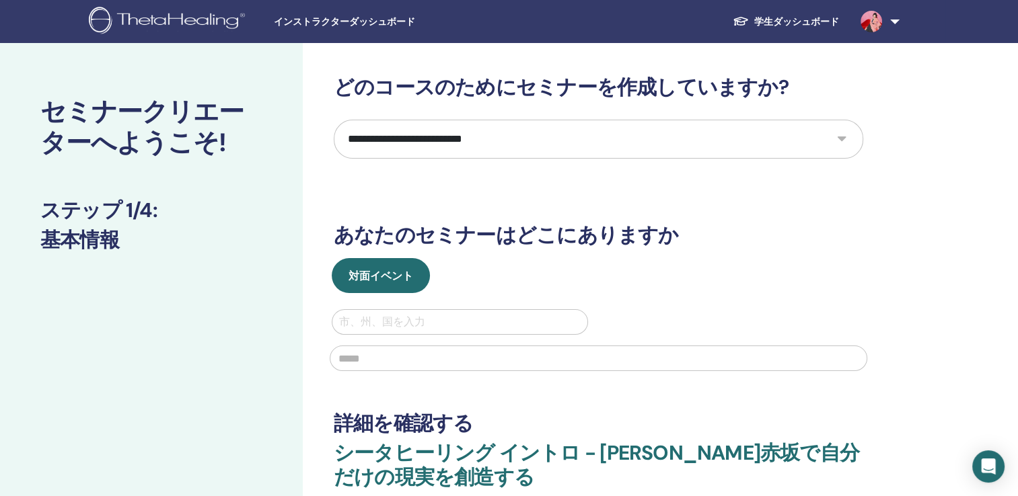
click at [614, 139] on select "**********" at bounding box center [598, 139] width 529 height 39
select select "**"
click at [334, 120] on select "**********" at bounding box center [598, 139] width 529 height 39
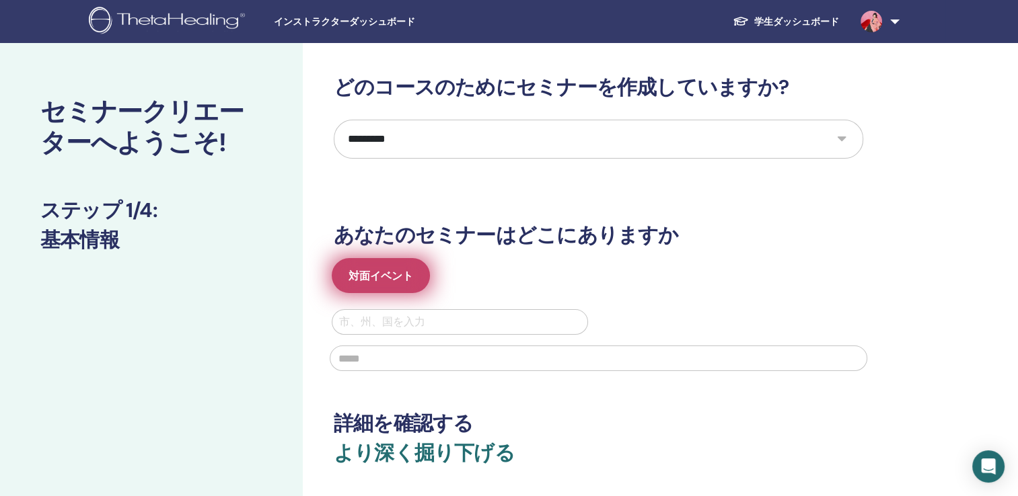
click at [401, 267] on button "対面イベント" at bounding box center [381, 275] width 98 height 35
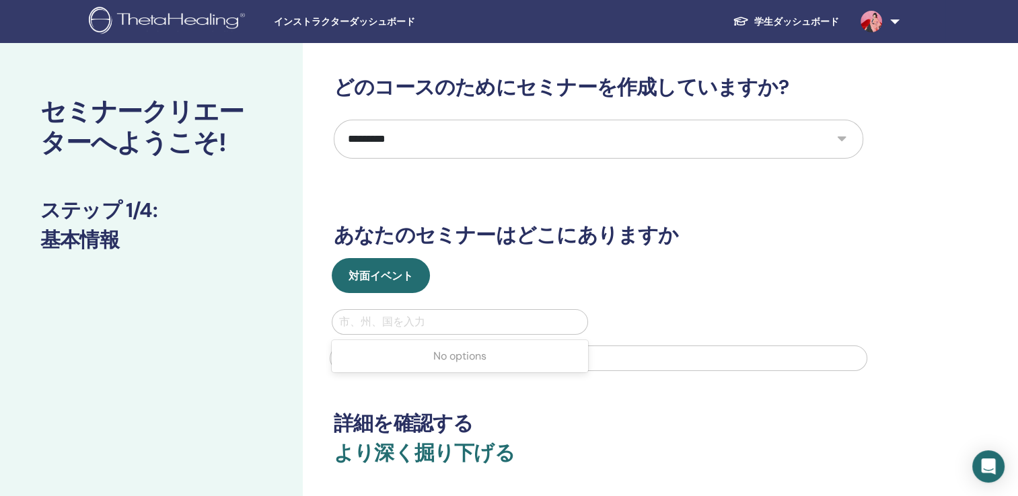
click at [367, 319] on div at bounding box center [459, 322] width 241 height 19
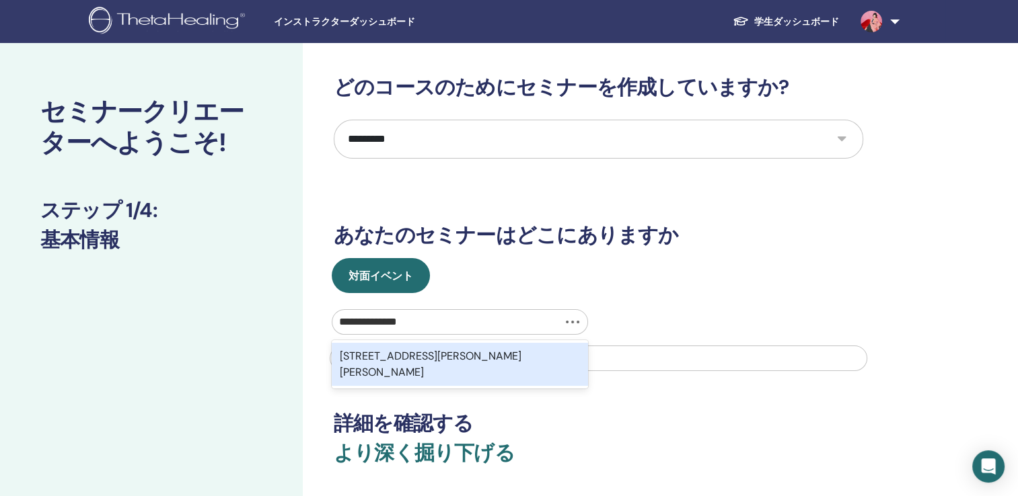
type input "**********"
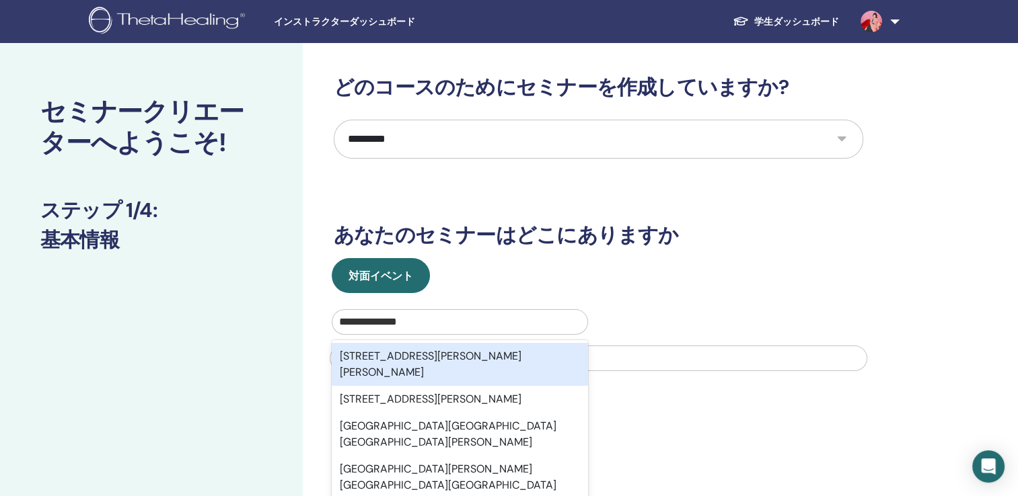
click at [469, 351] on div "愛知県名古屋市千種区小松町６" at bounding box center [460, 364] width 256 height 43
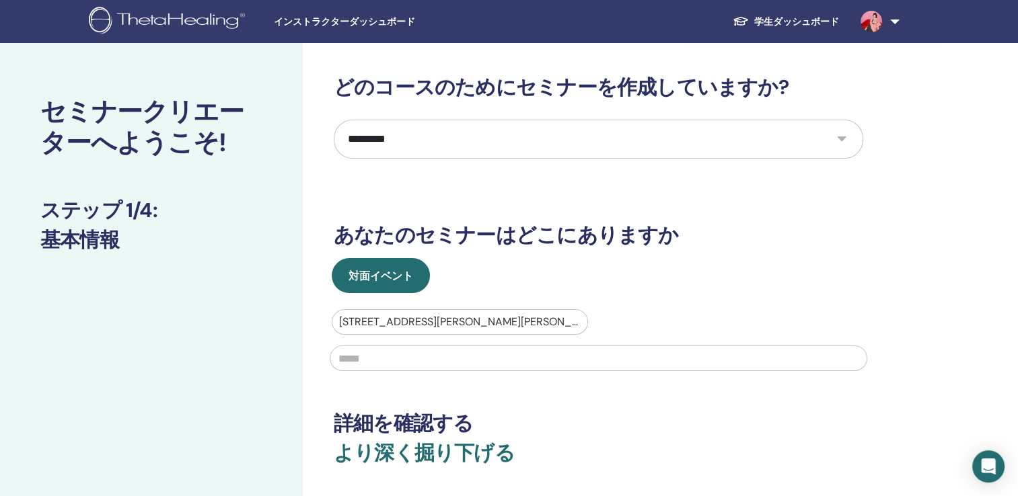
click at [445, 356] on input "text" at bounding box center [598, 359] width 537 height 26
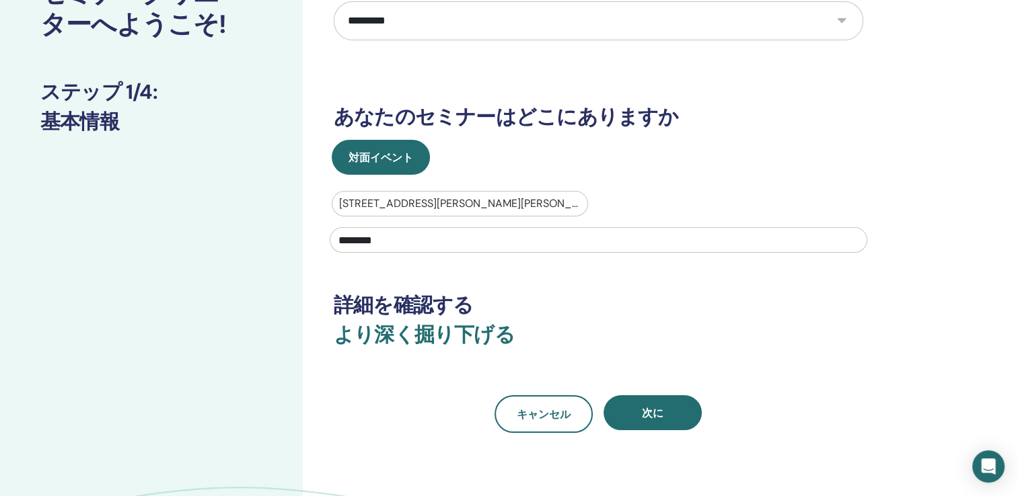
scroll to position [123, 0]
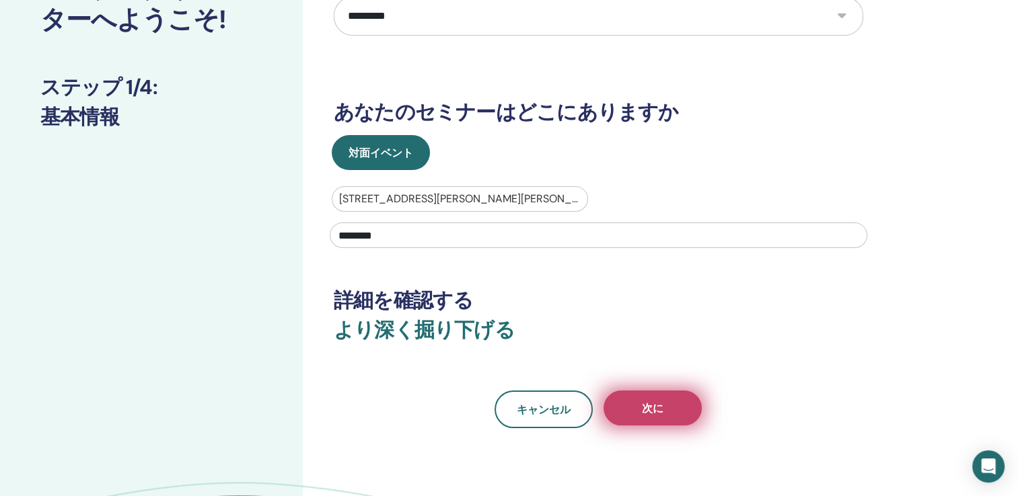
type input "********"
click at [635, 402] on button "次に" at bounding box center [652, 408] width 98 height 35
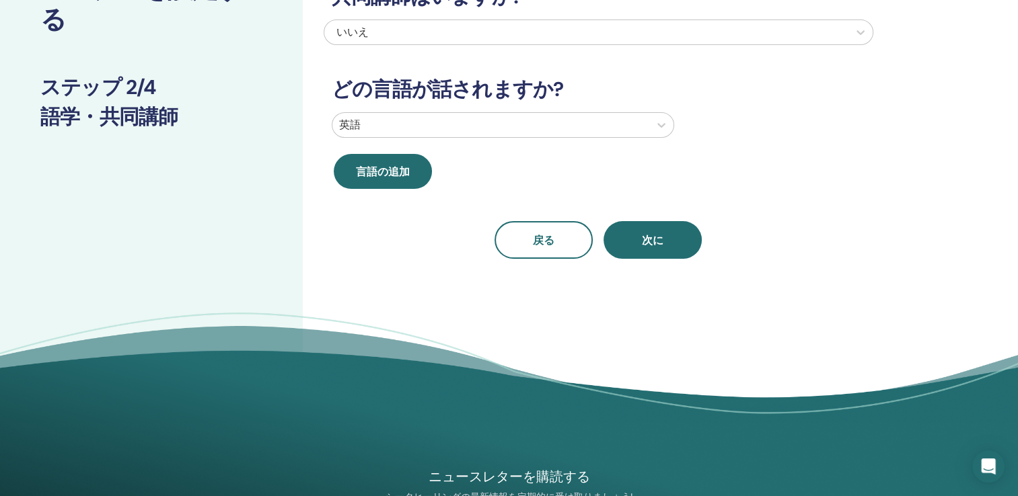
click at [459, 117] on div at bounding box center [490, 125] width 303 height 19
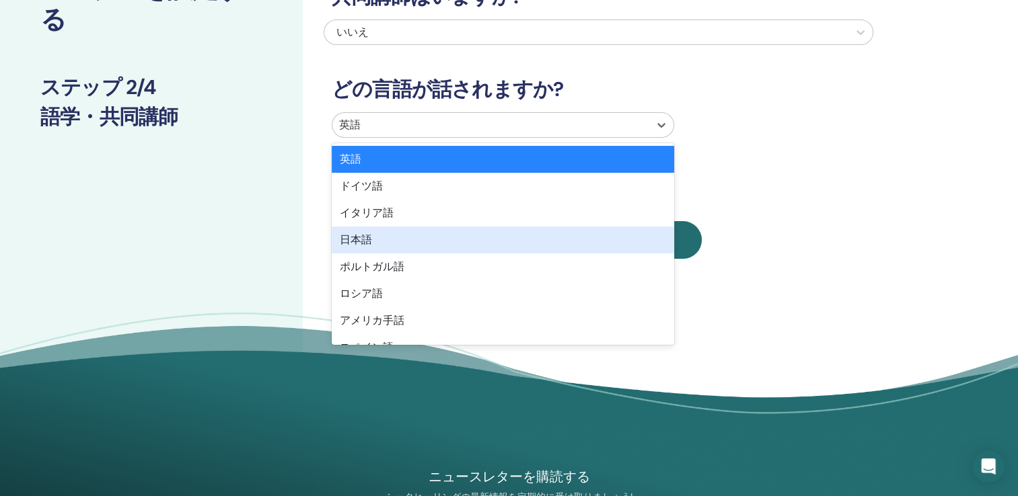
click at [380, 245] on div "日本語" at bounding box center [503, 240] width 342 height 27
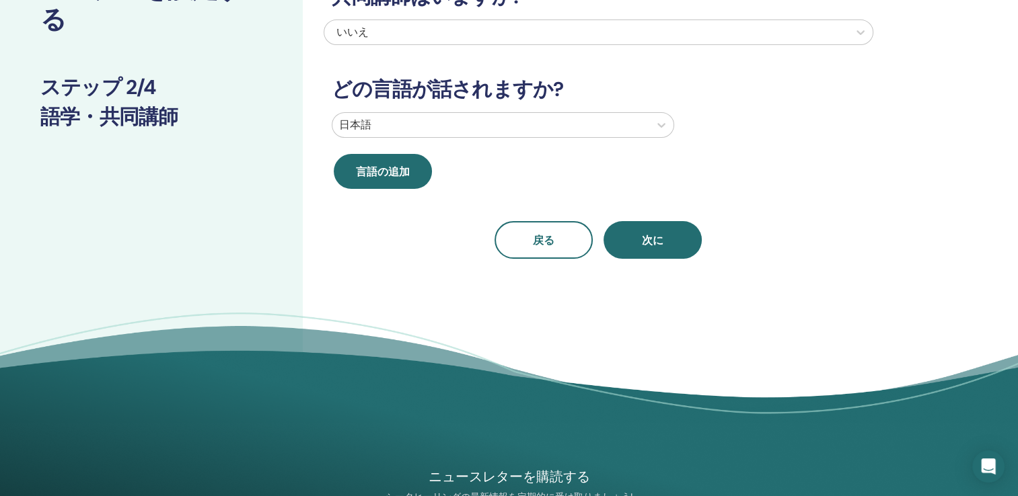
scroll to position [0, 0]
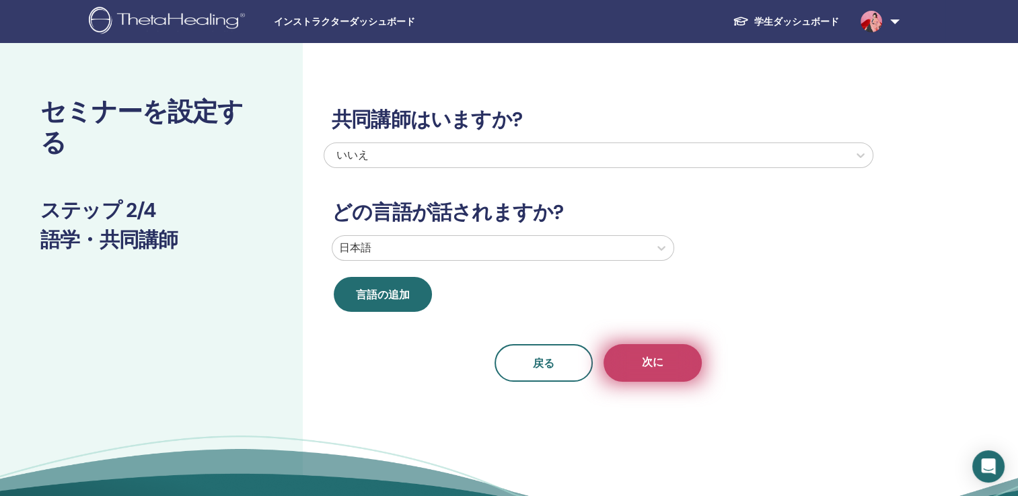
click at [650, 355] on span "次に" at bounding box center [653, 363] width 22 height 17
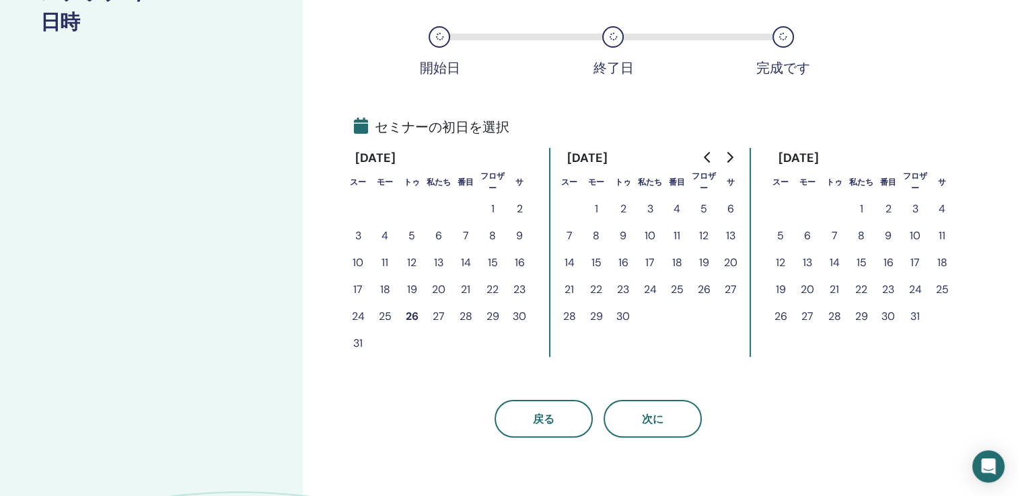
scroll to position [226, 0]
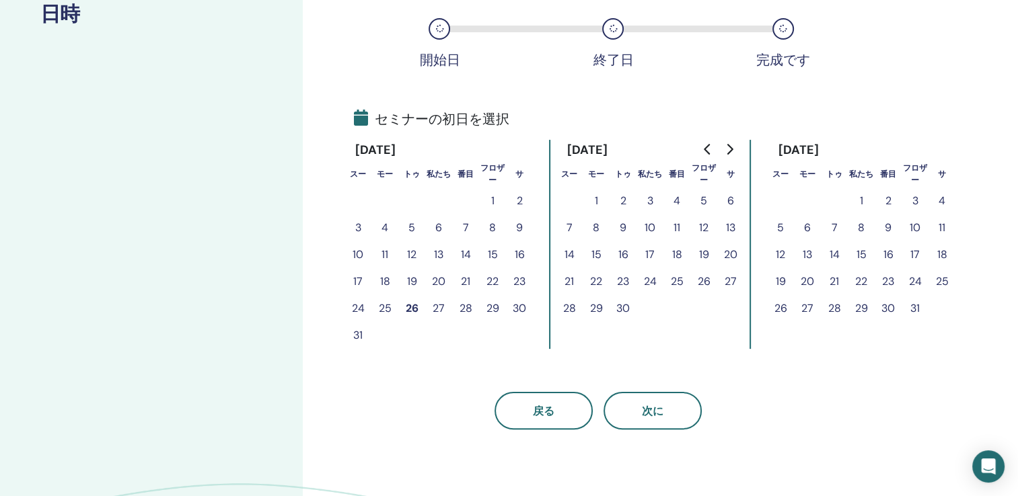
click at [490, 309] on button "29" at bounding box center [492, 308] width 27 height 27
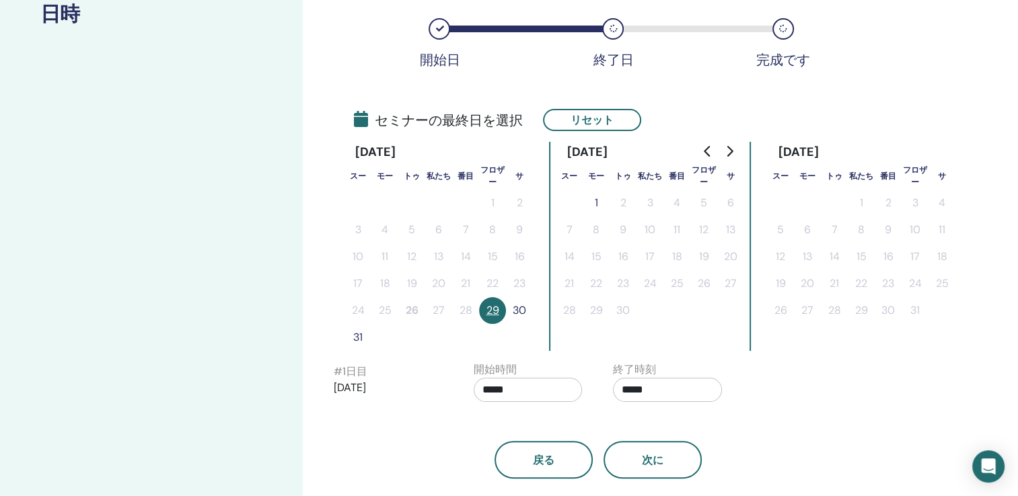
click at [523, 313] on button "30" at bounding box center [519, 310] width 27 height 27
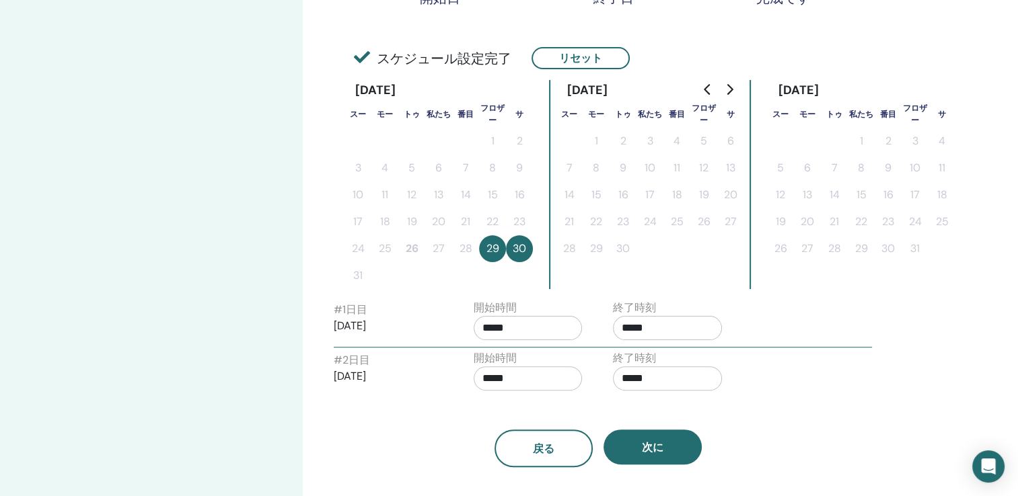
scroll to position [289, 0]
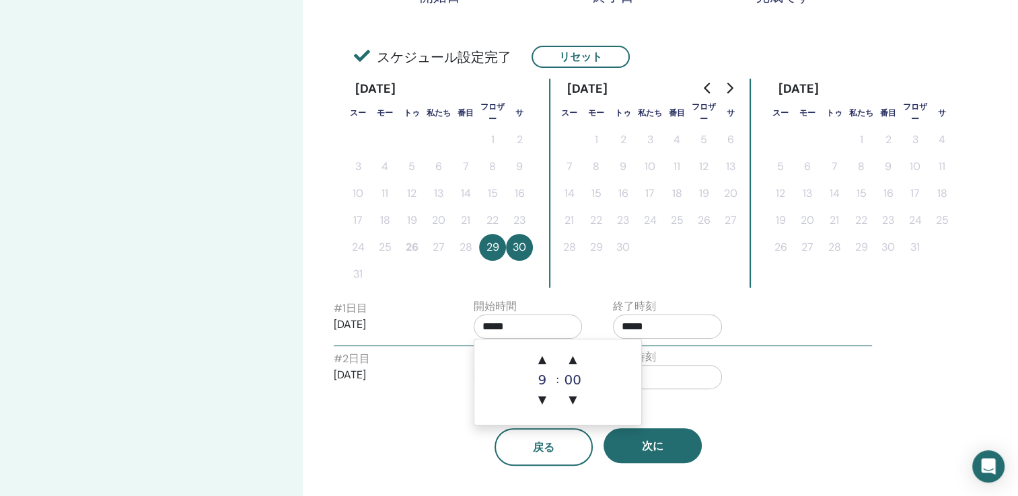
click at [529, 326] on input "*****" at bounding box center [527, 327] width 109 height 24
click at [544, 356] on span "▲" at bounding box center [542, 359] width 27 height 27
type input "*****"
click at [673, 322] on input "*****" at bounding box center [667, 327] width 109 height 24
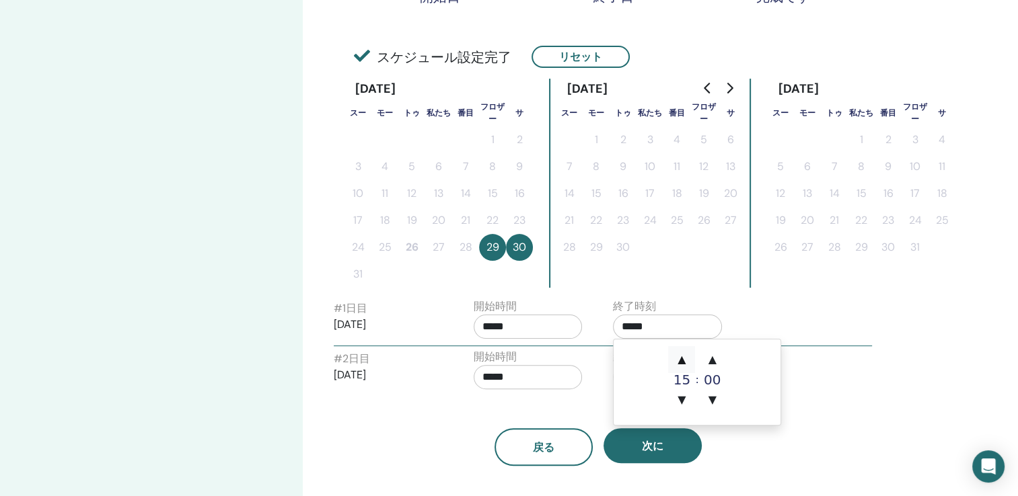
click at [679, 358] on span "▲" at bounding box center [681, 359] width 27 height 27
type input "*****"
click at [506, 377] on input "*****" at bounding box center [527, 377] width 109 height 24
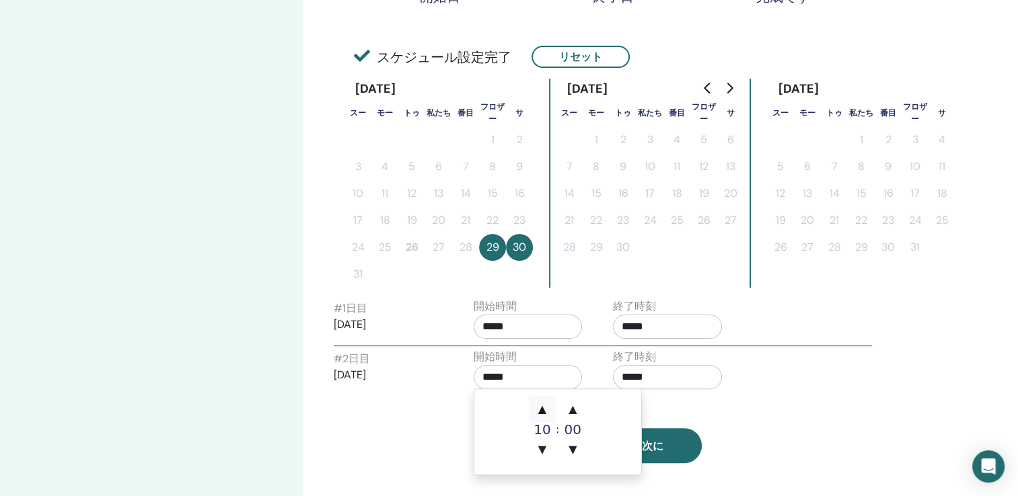
click at [541, 404] on span "▲" at bounding box center [542, 409] width 27 height 27
type input "*****"
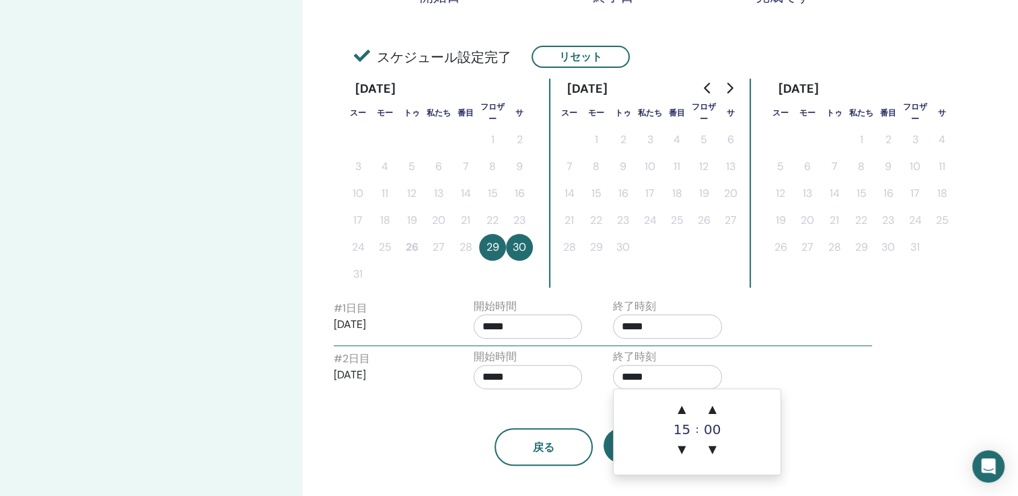
click at [654, 379] on input "*****" at bounding box center [667, 377] width 109 height 24
click at [682, 404] on span "▲" at bounding box center [681, 409] width 27 height 27
type input "*****"
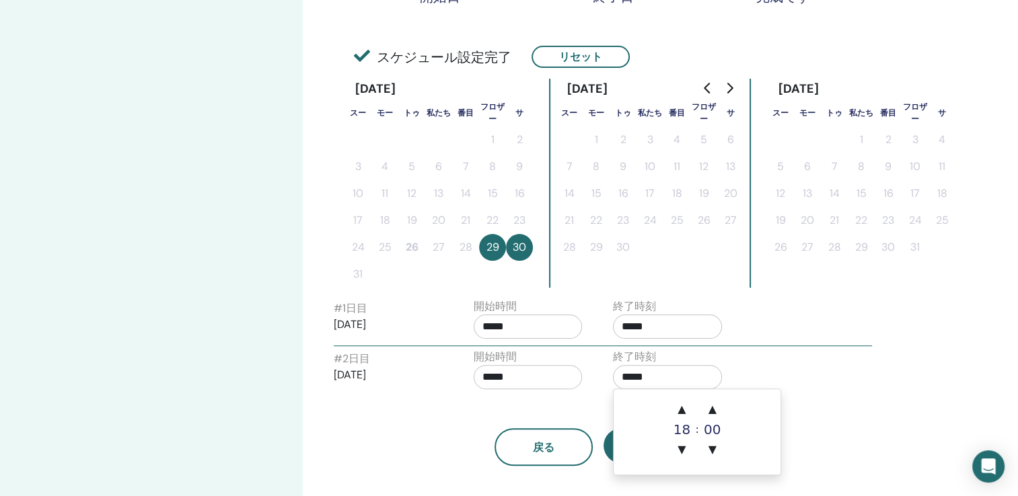
click at [810, 408] on div "戻る 次に" at bounding box center [597, 431] width 549 height 70
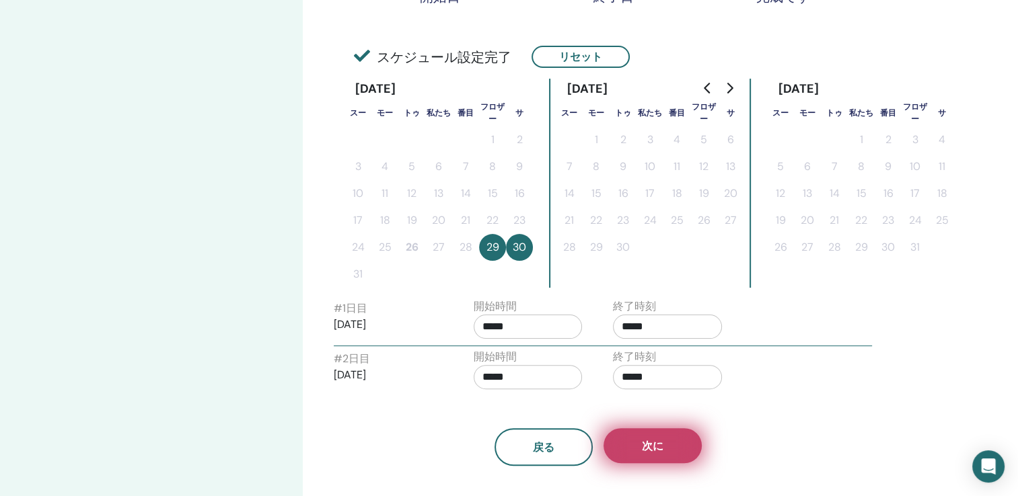
click at [658, 439] on span "次に" at bounding box center [653, 446] width 22 height 14
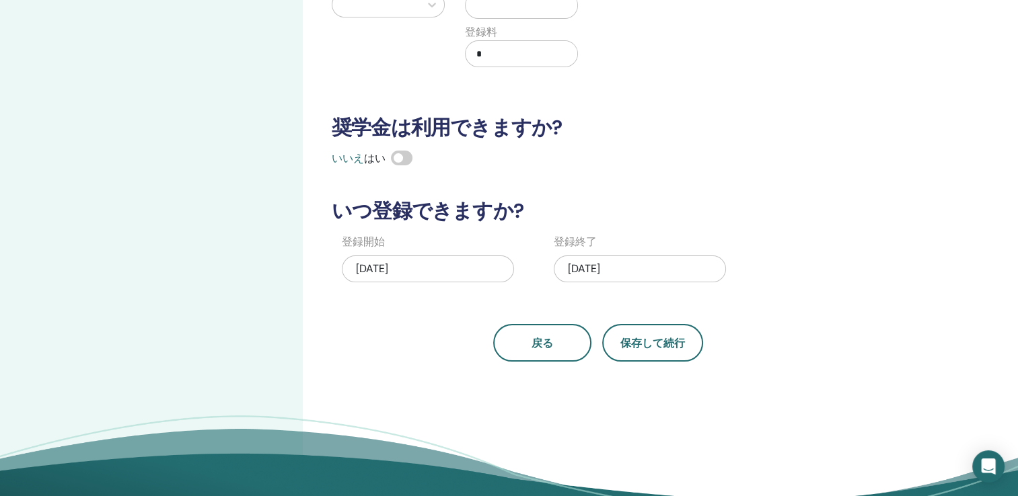
scroll to position [250, 0]
click at [615, 274] on div "08/30/2025" at bounding box center [640, 269] width 172 height 27
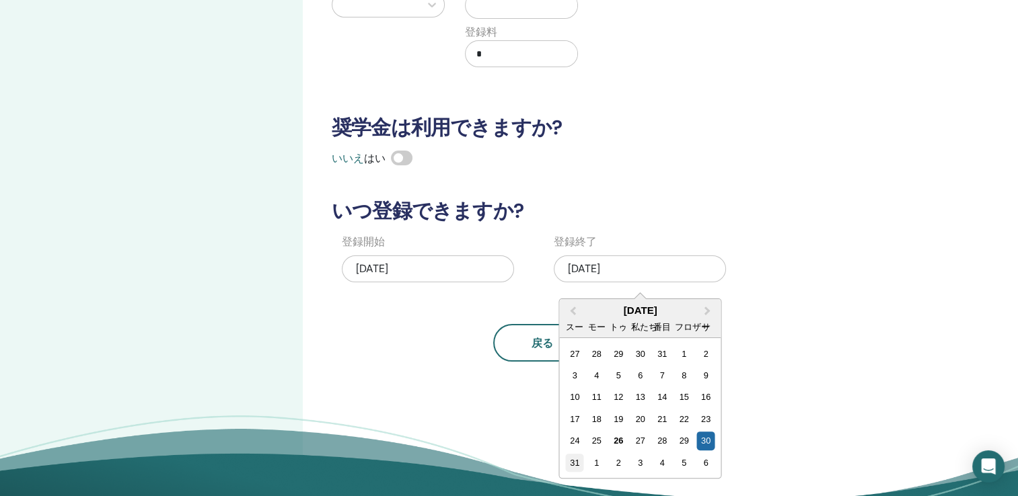
click at [576, 463] on div "31" at bounding box center [575, 463] width 18 height 18
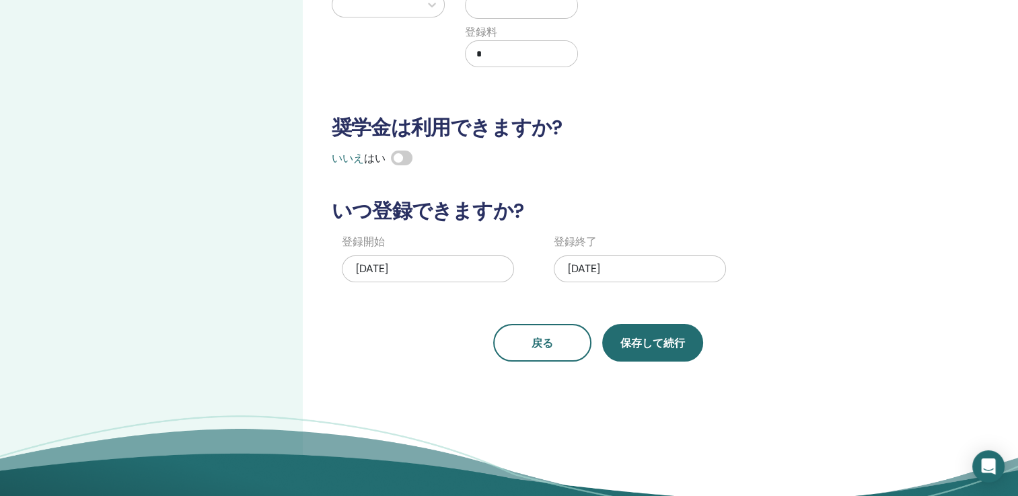
click at [669, 340] on span "保存して続行" at bounding box center [652, 343] width 65 height 14
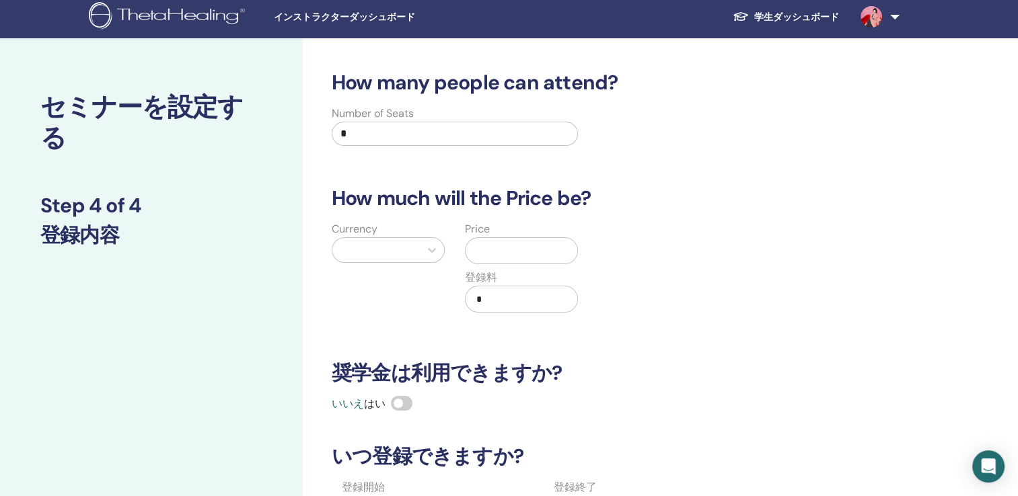
scroll to position [0, 0]
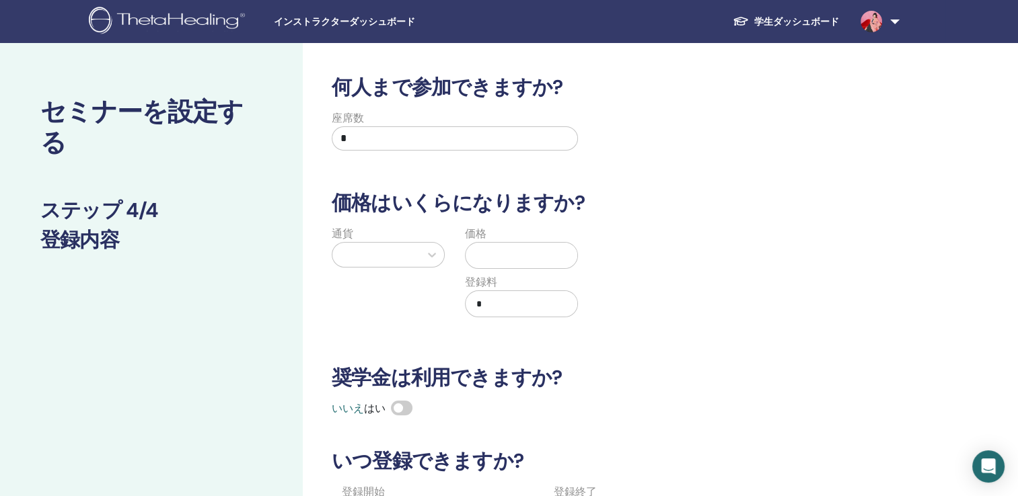
click at [371, 137] on input "*" at bounding box center [455, 138] width 246 height 24
type input "*"
click at [394, 250] on div at bounding box center [376, 254] width 74 height 19
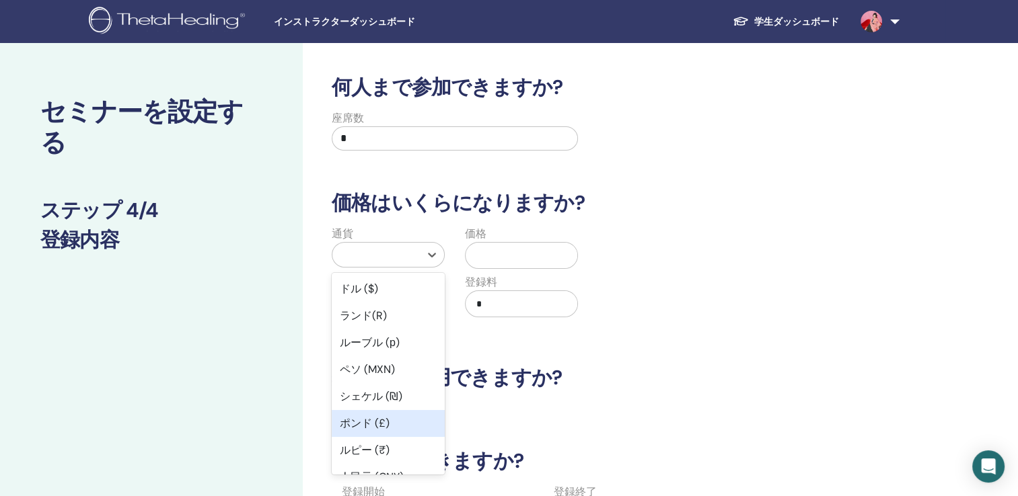
scroll to position [91, 0]
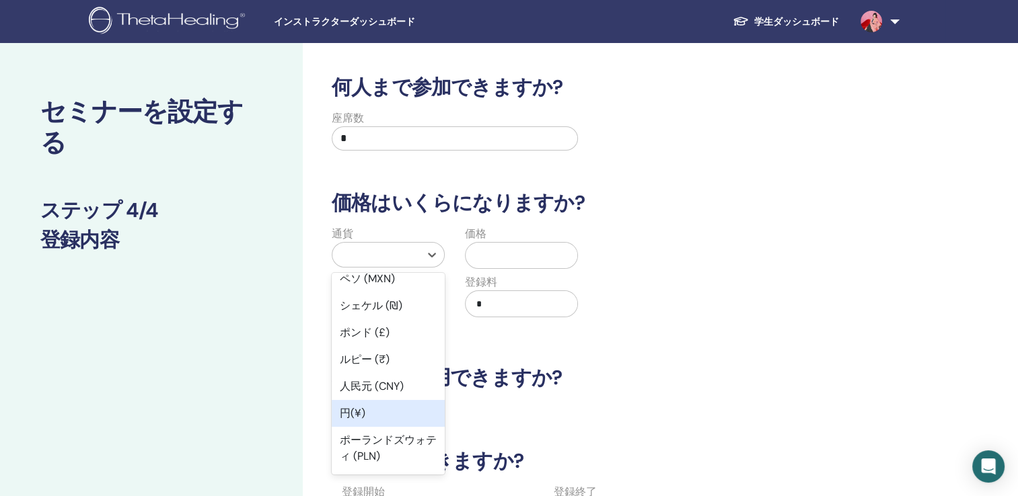
click at [350, 410] on div "円(¥)" at bounding box center [388, 413] width 113 height 27
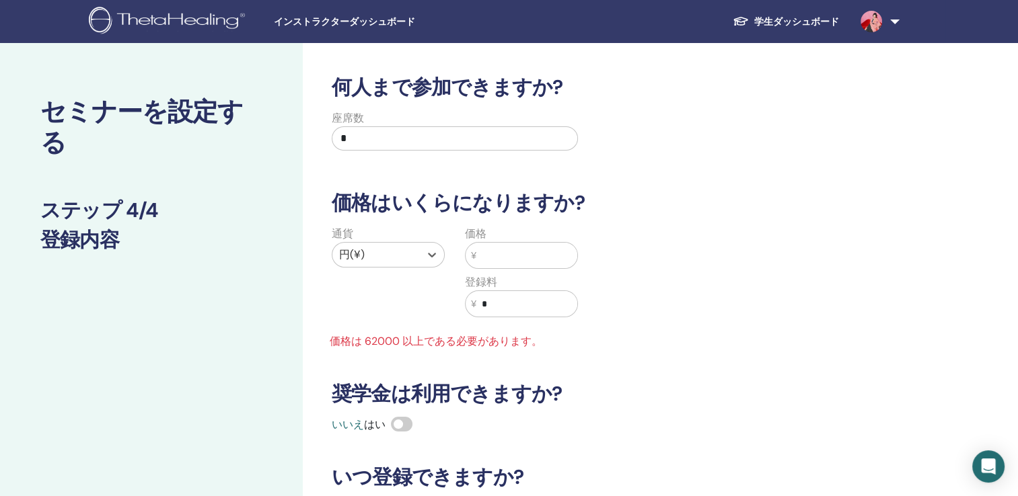
click at [526, 262] on input "text" at bounding box center [526, 256] width 101 height 26
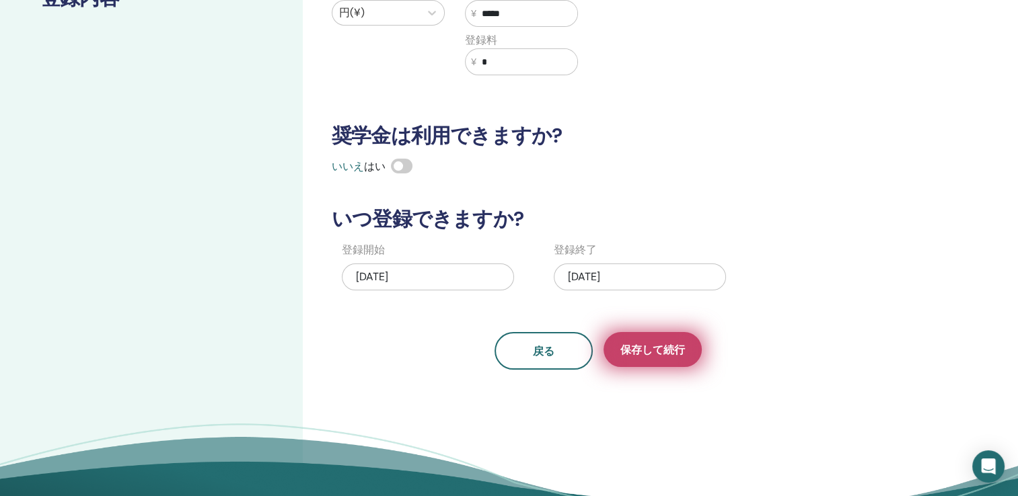
scroll to position [243, 0]
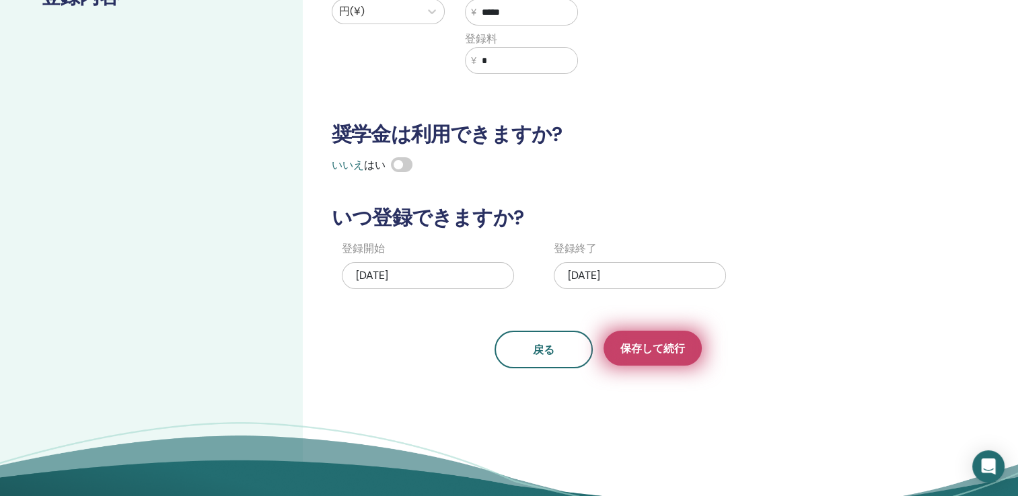
type input "*****"
click at [637, 350] on span "保存して続行" at bounding box center [652, 349] width 65 height 14
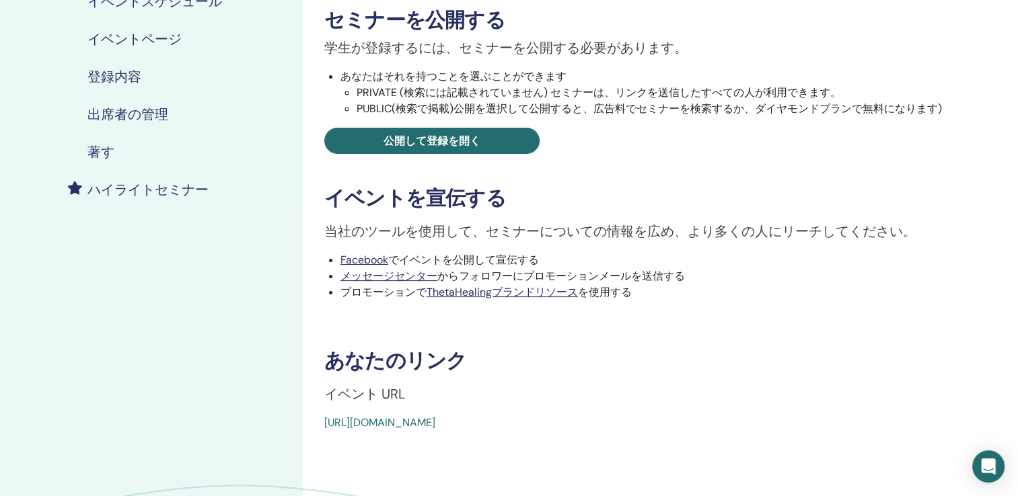
scroll to position [288, 0]
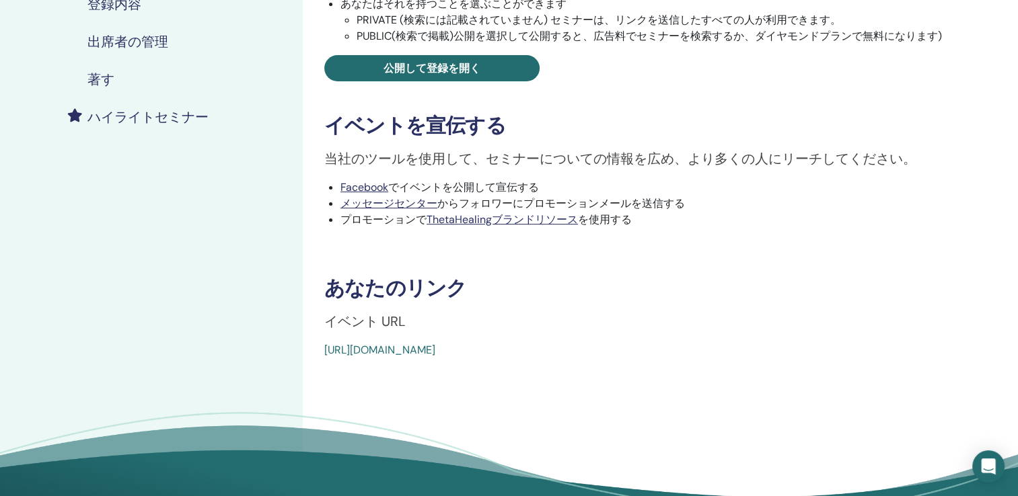
click at [627, 344] on div "https://www.thetahealing.com/seminar-375757-details.html" at bounding box center [588, 350] width 529 height 16
click at [435, 350] on link "https://www.thetahealing.com/seminar-375757-details.html" at bounding box center [379, 350] width 111 height 14
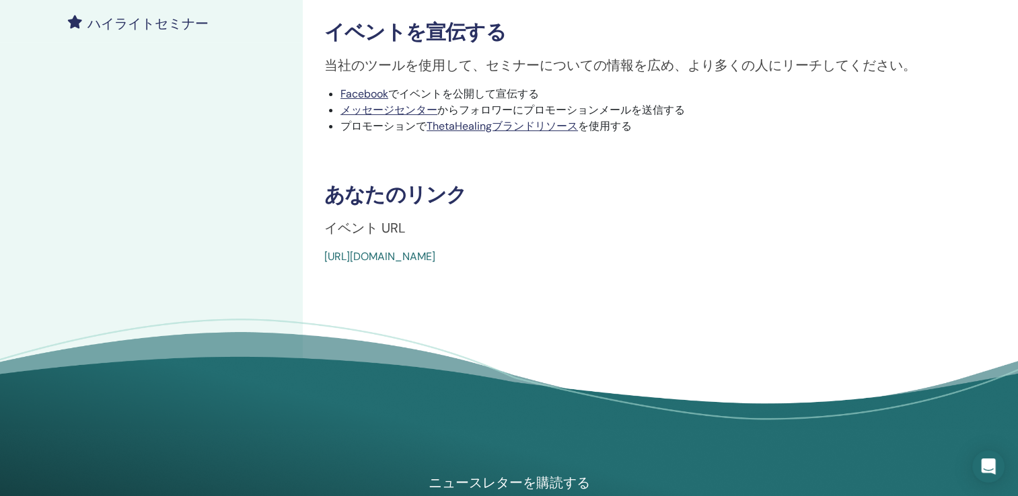
drag, startPoint x: 323, startPoint y: 254, endPoint x: 634, endPoint y: 270, distance: 311.1
click at [634, 270] on div "Dig Deeper Event Type 対面 Event Status 未公開 Registrations 0/2 セミナーを公開する 学生が登録するには…" at bounding box center [642, 58] width 679 height 792
copy link "[URL][DOMAIN_NAME]"
click at [408, 138] on div "当社のツールを使用して、セミナーについての情報を広め、より多くの人にリーチしてください。 Facebook でイベントを公開して宣伝する メッセージセンター …" at bounding box center [642, 103] width 656 height 96
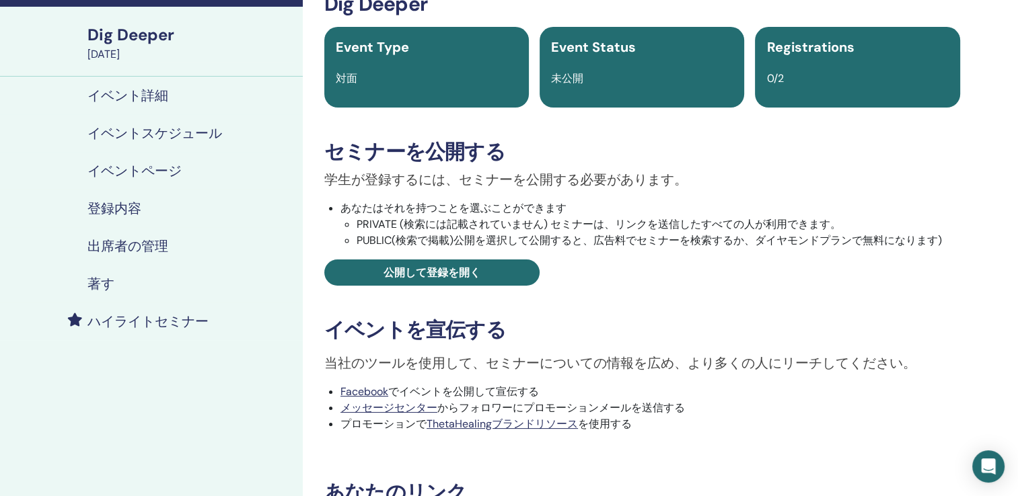
scroll to position [71, 0]
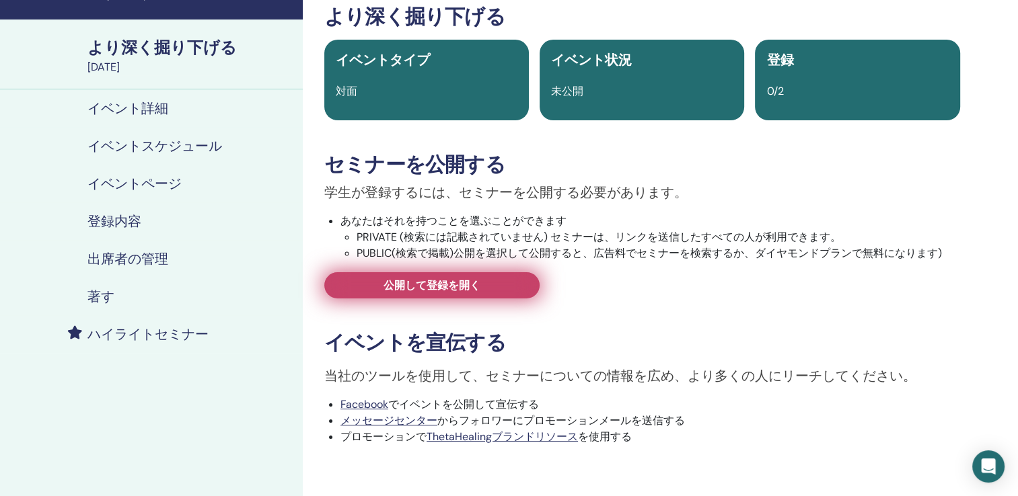
click at [424, 286] on span "公開して登録を開く" at bounding box center [431, 285] width 97 height 14
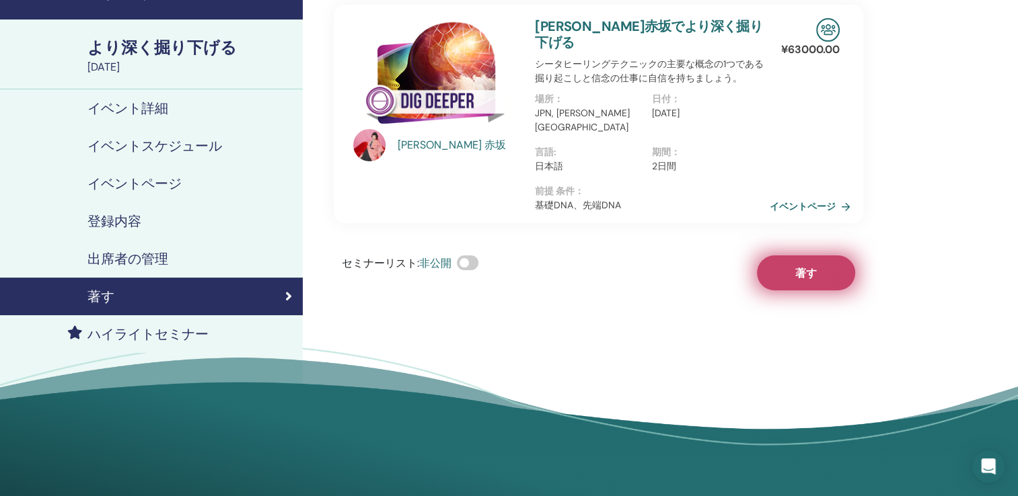
click at [802, 266] on span "著す" at bounding box center [806, 273] width 22 height 14
